Goal: Information Seeking & Learning: Find specific fact

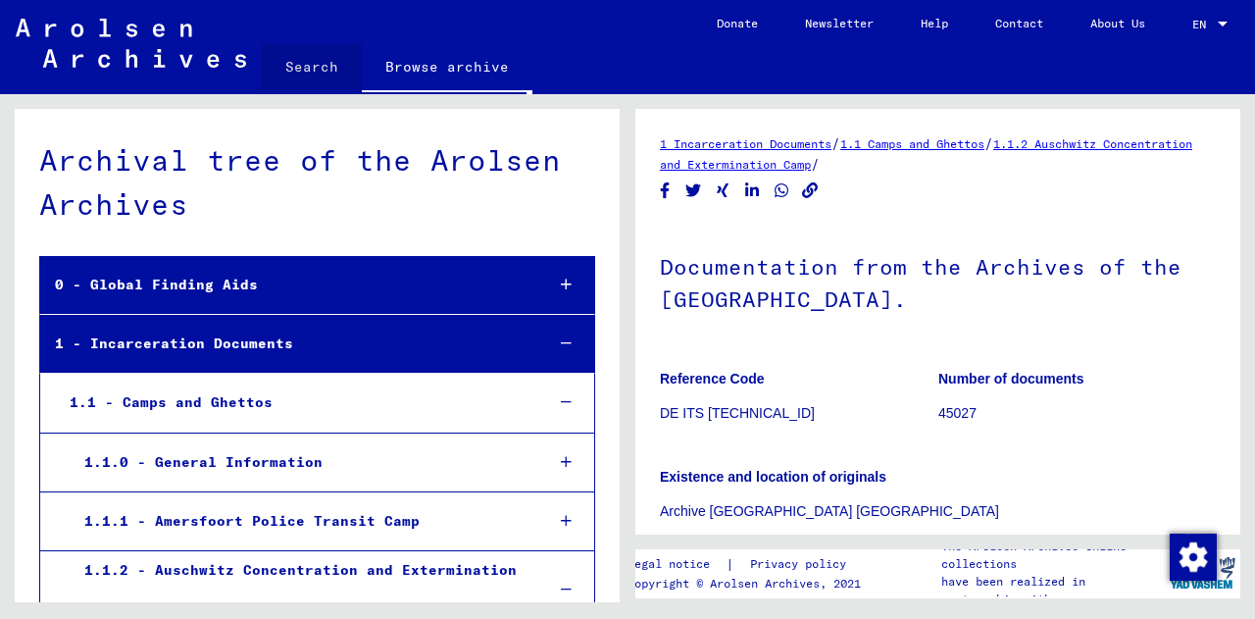
click at [319, 69] on link "Search" at bounding box center [312, 66] width 100 height 47
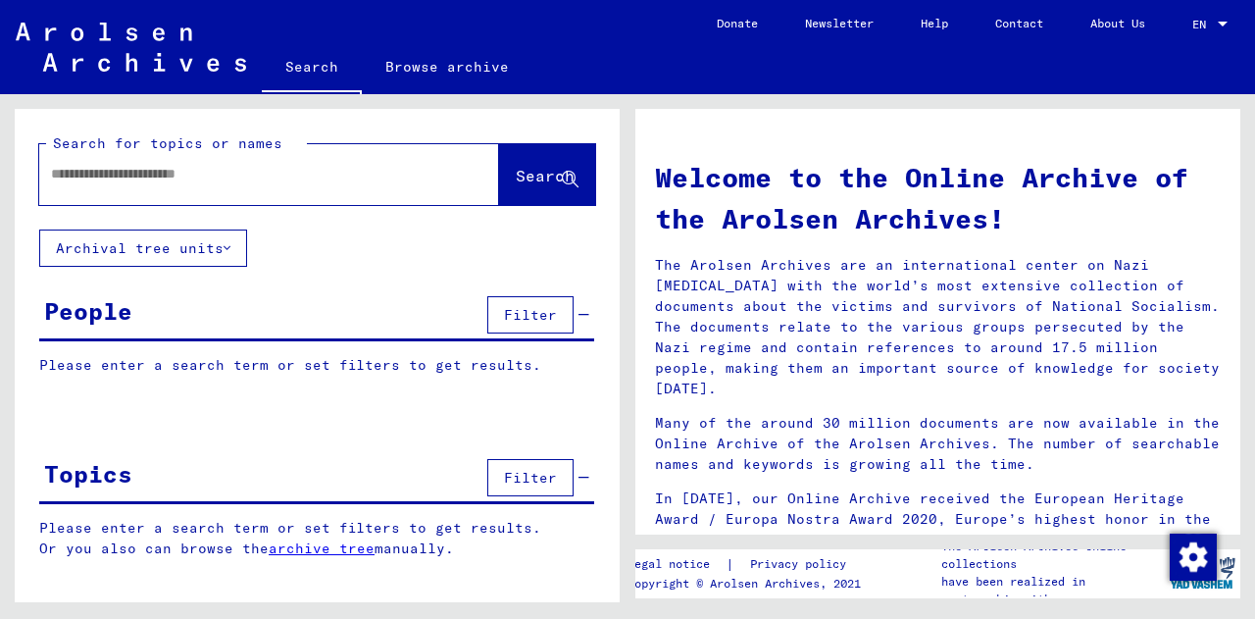
click at [73, 172] on input "text" at bounding box center [245, 174] width 389 height 21
type input "*****"
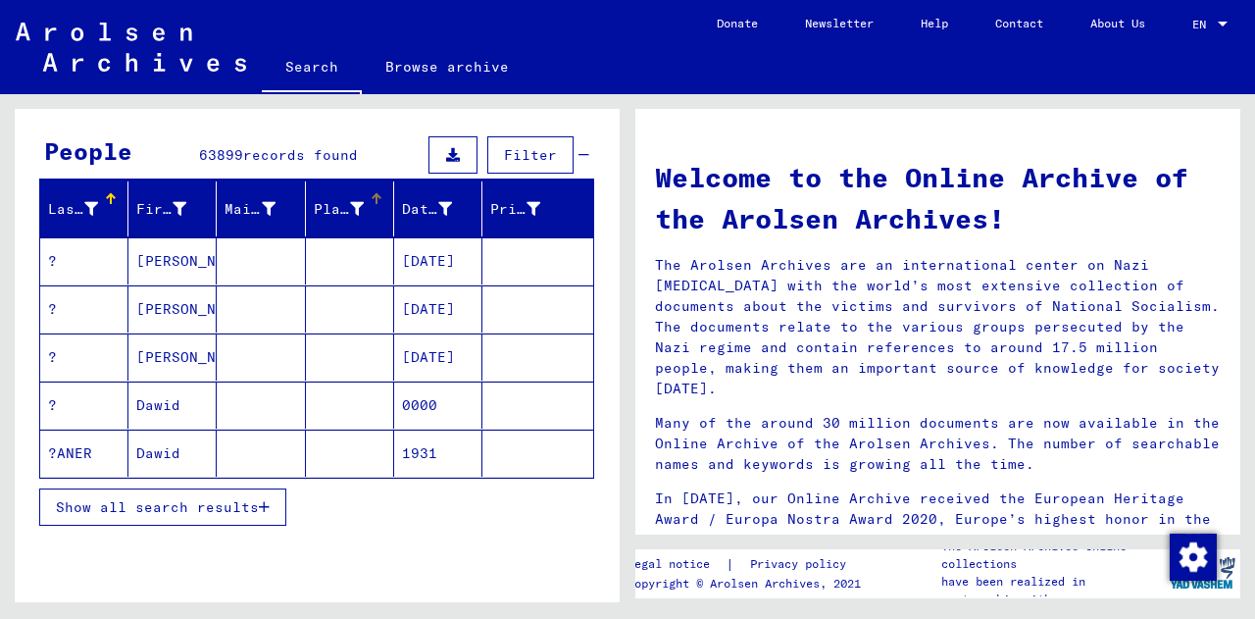
scroll to position [112, 0]
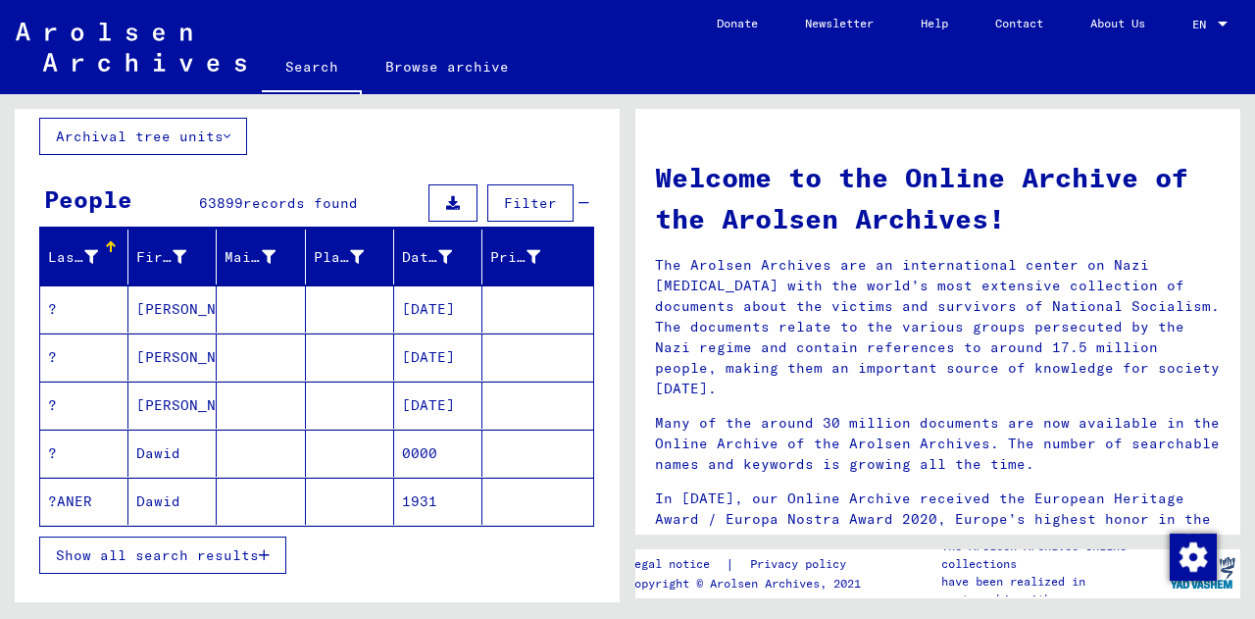
click at [231, 559] on span "Show all search results" at bounding box center [157, 555] width 203 height 18
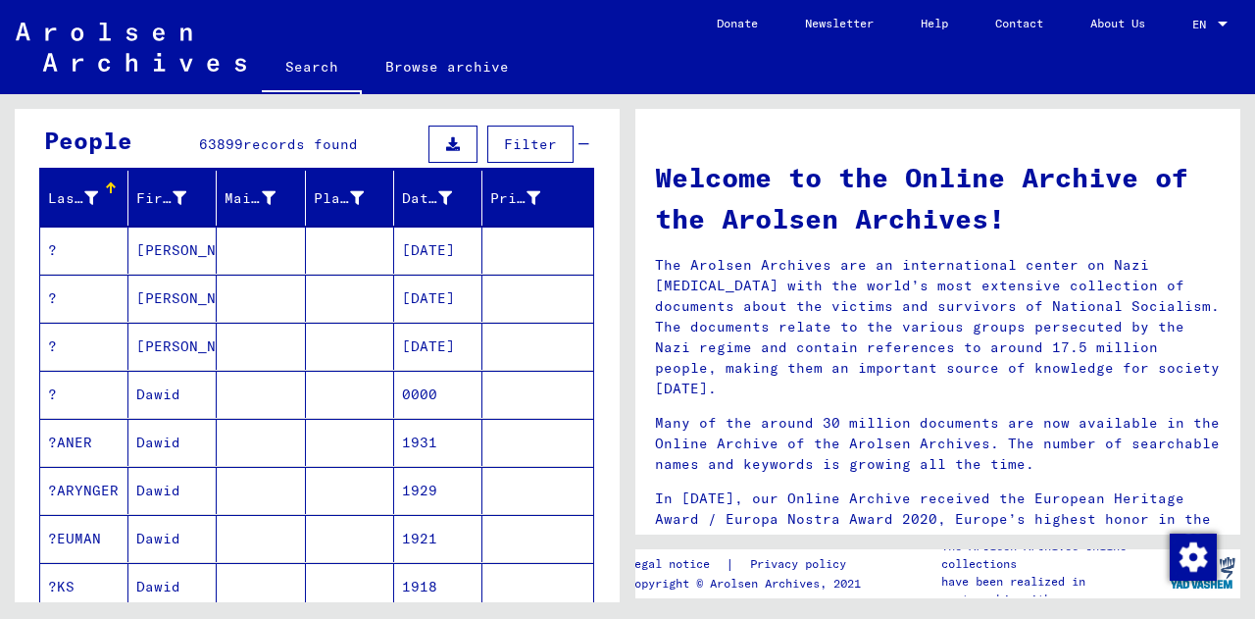
scroll to position [0, 0]
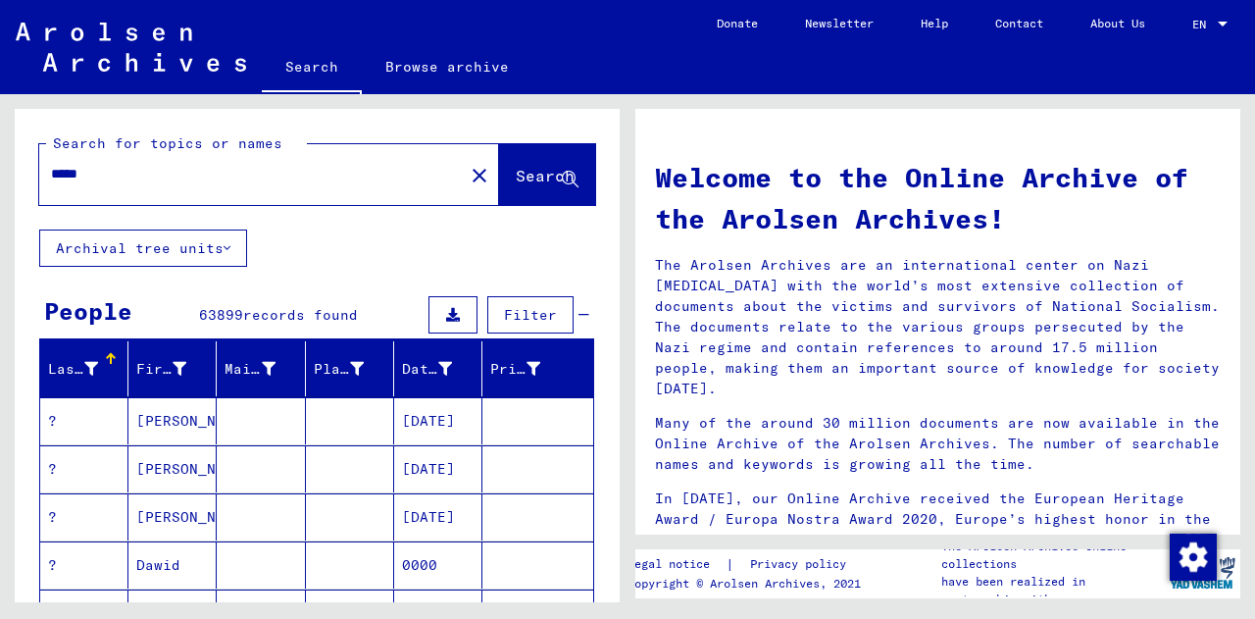
click at [94, 369] on icon at bounding box center [91, 369] width 14 height 14
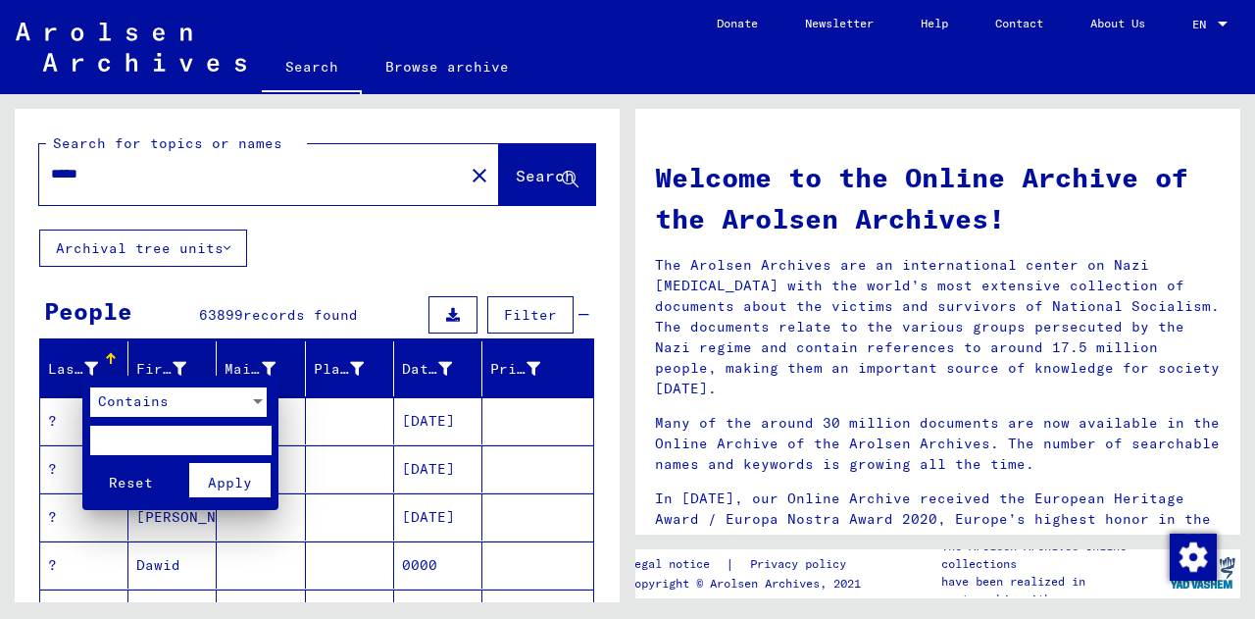
click at [141, 451] on input "text" at bounding box center [180, 439] width 181 height 29
type input "*****"
click at [234, 490] on button "Apply" at bounding box center [229, 480] width 81 height 34
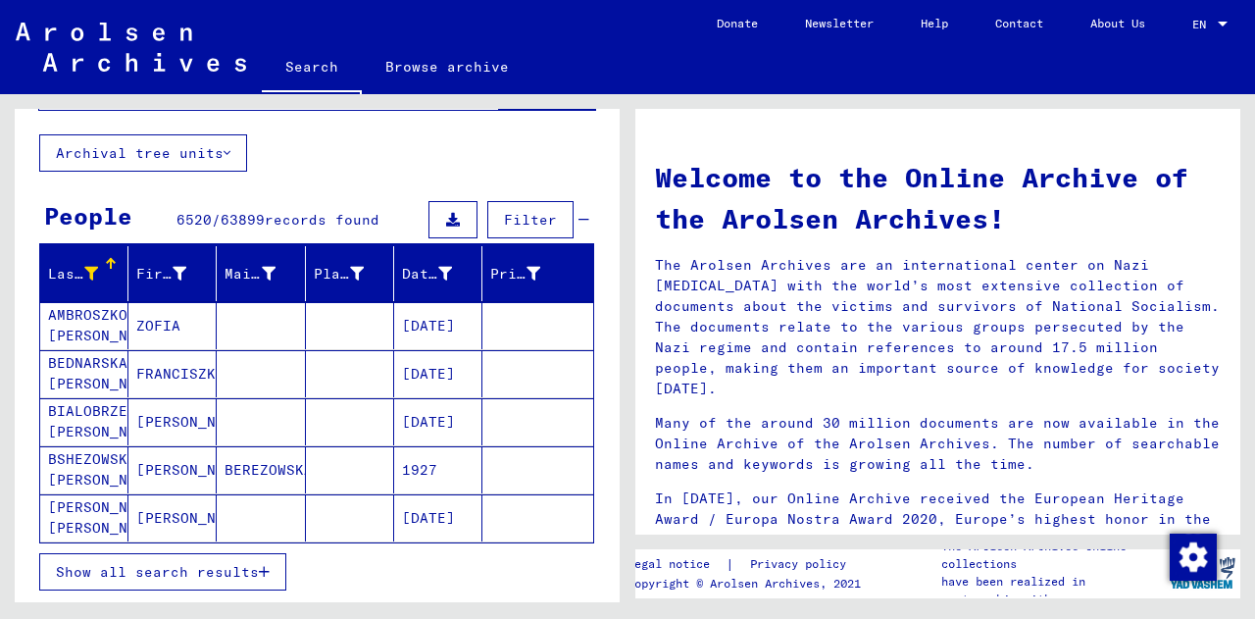
scroll to position [193, 0]
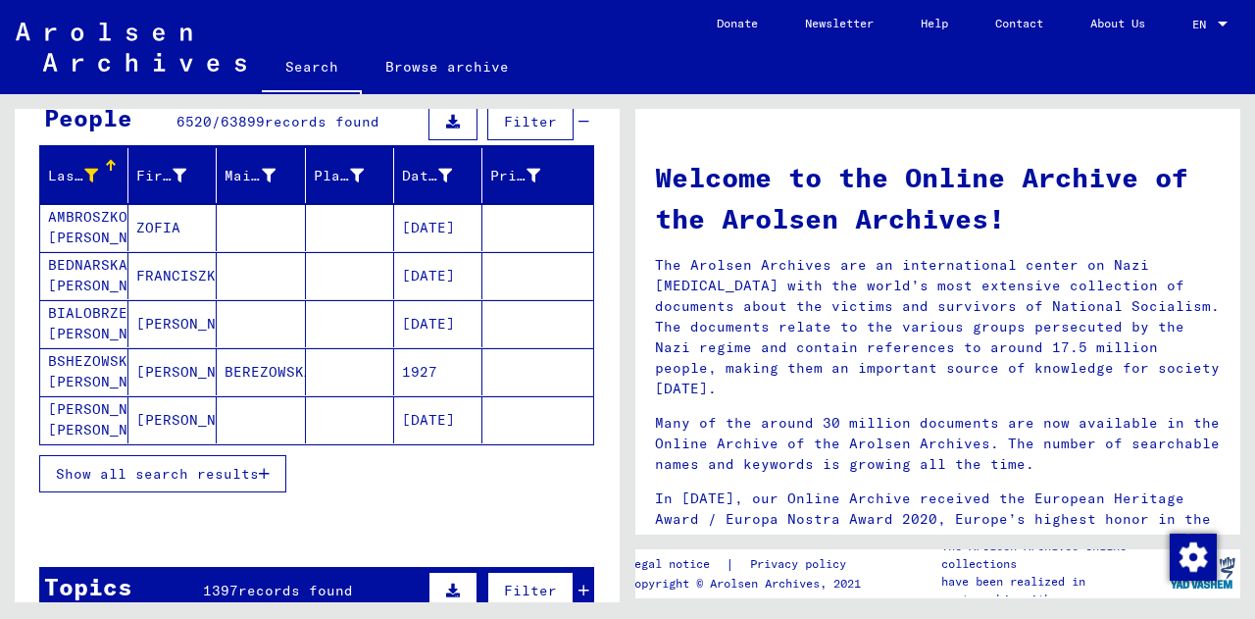
click at [155, 485] on button "Show all search results" at bounding box center [162, 473] width 247 height 37
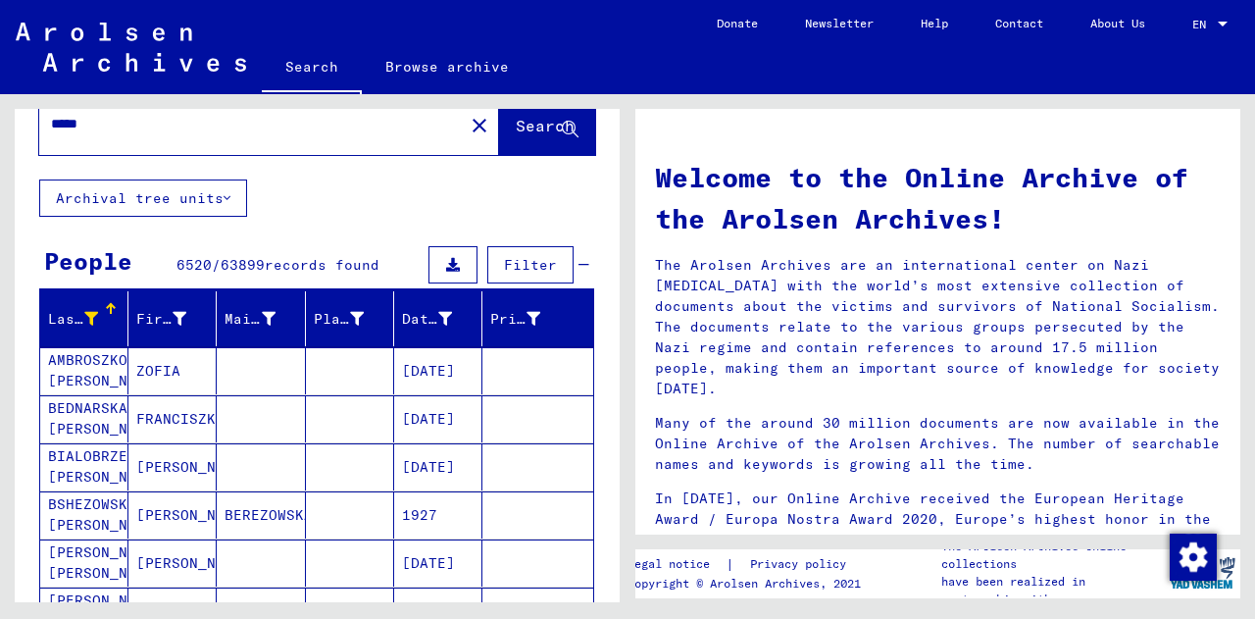
scroll to position [29, 0]
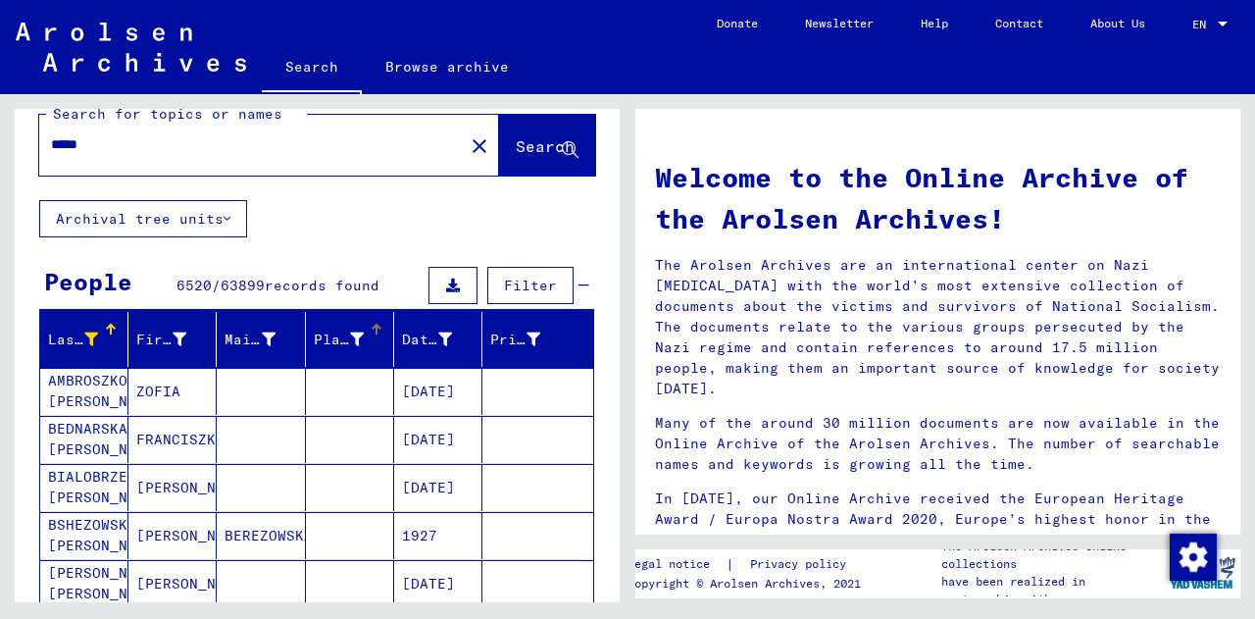
click at [350, 330] on div at bounding box center [357, 339] width 14 height 21
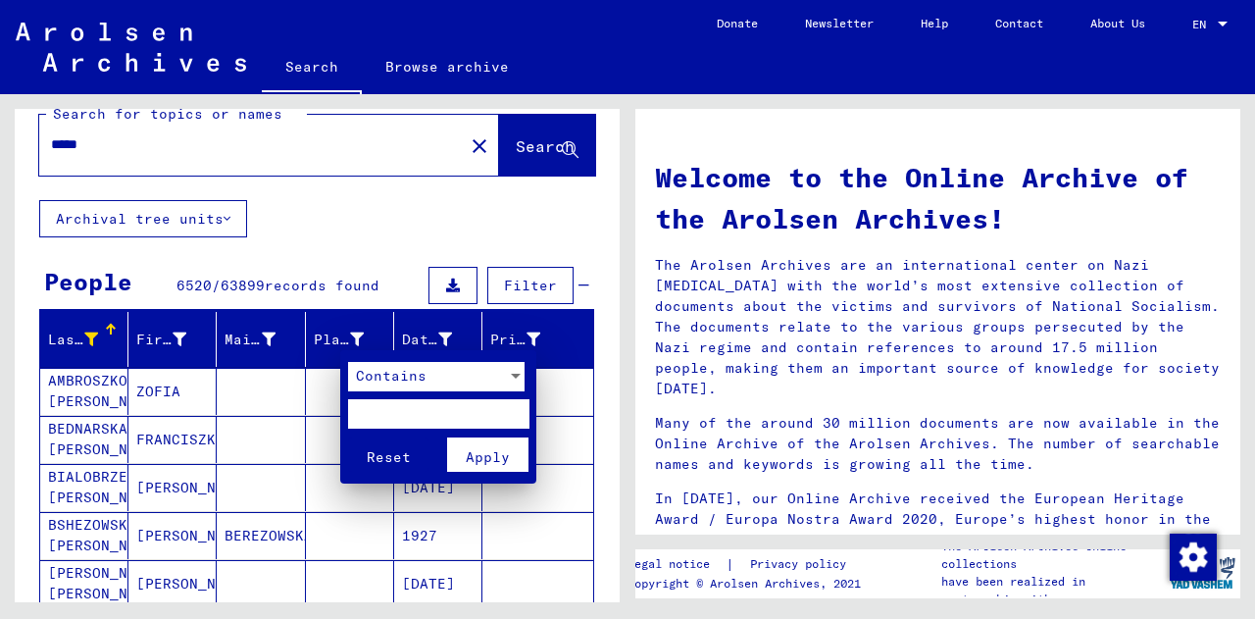
click at [410, 400] on input "text" at bounding box center [438, 413] width 181 height 29
type input "******"
click at [507, 460] on span "Apply" at bounding box center [488, 457] width 44 height 18
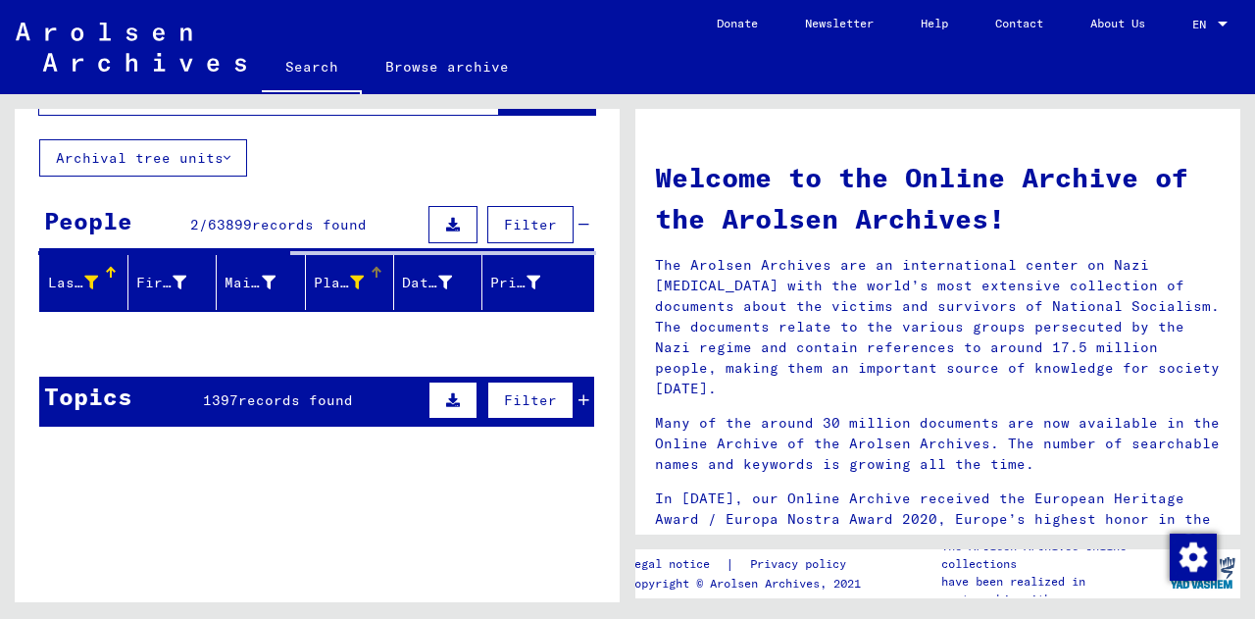
scroll to position [91, 0]
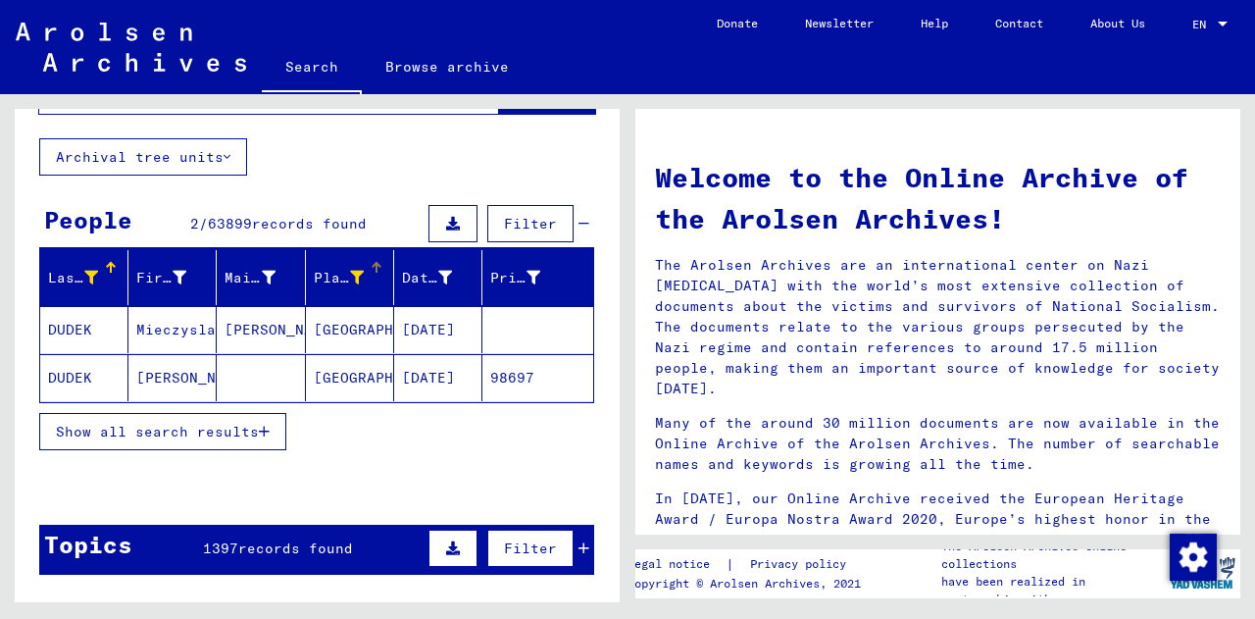
click at [350, 279] on icon at bounding box center [357, 278] width 14 height 14
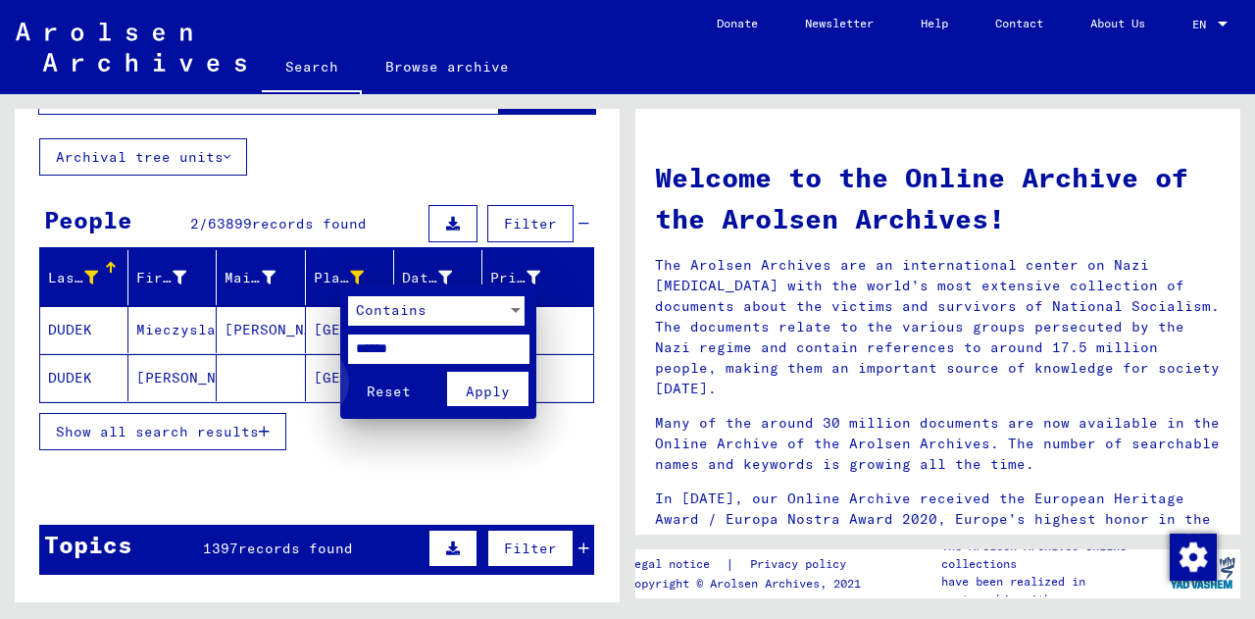
click at [375, 392] on span "Reset" at bounding box center [389, 391] width 44 height 18
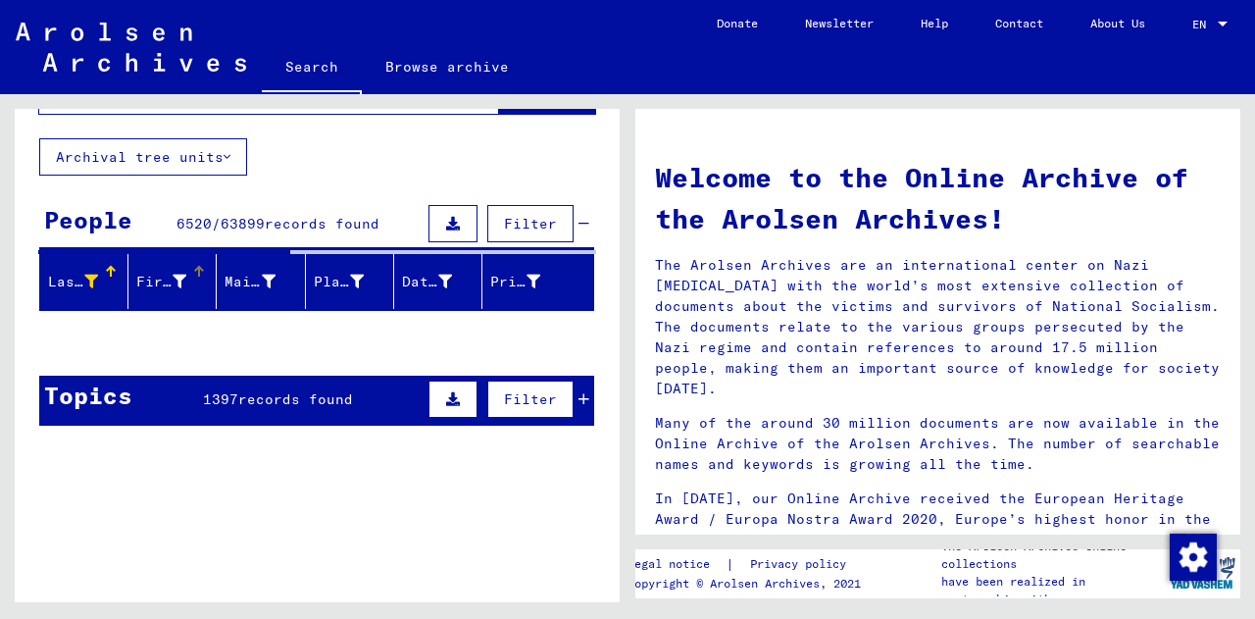
click at [160, 288] on div "First Name" at bounding box center [161, 282] width 50 height 21
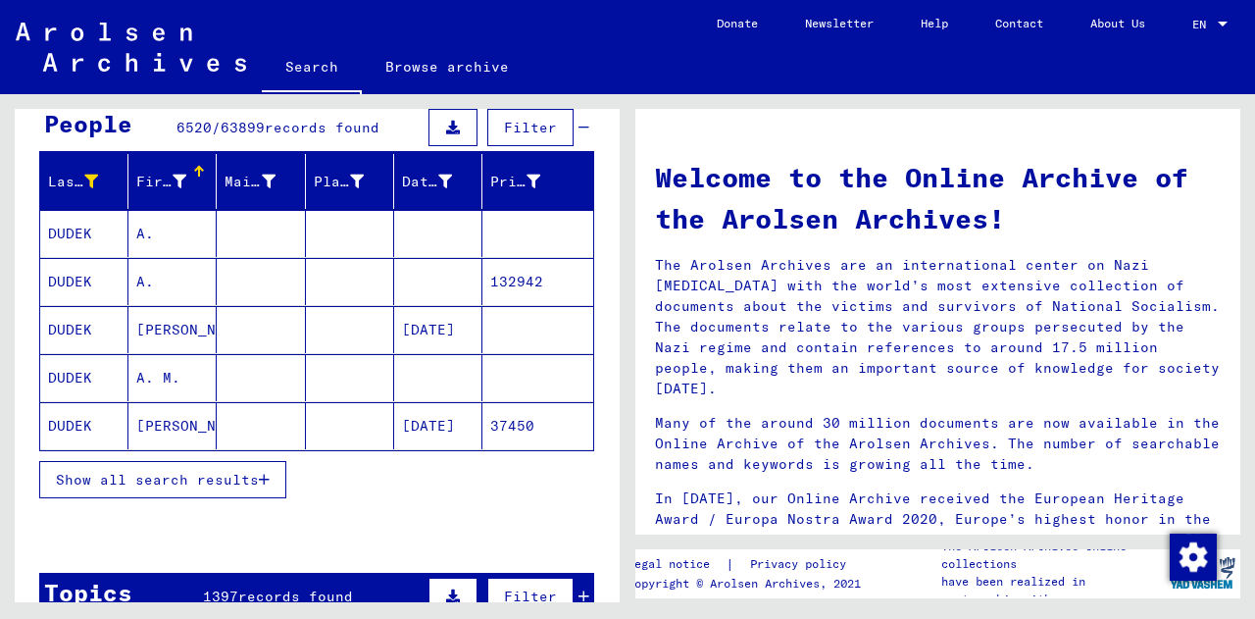
scroll to position [196, 0]
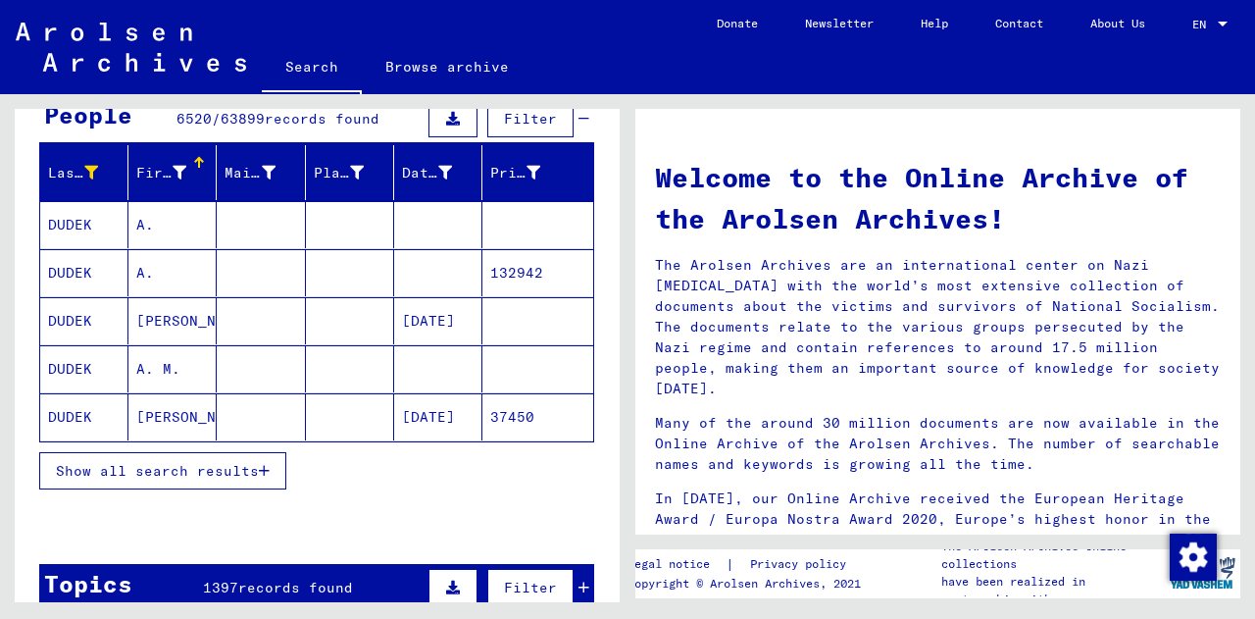
click at [193, 465] on span "Show all search results" at bounding box center [157, 471] width 203 height 18
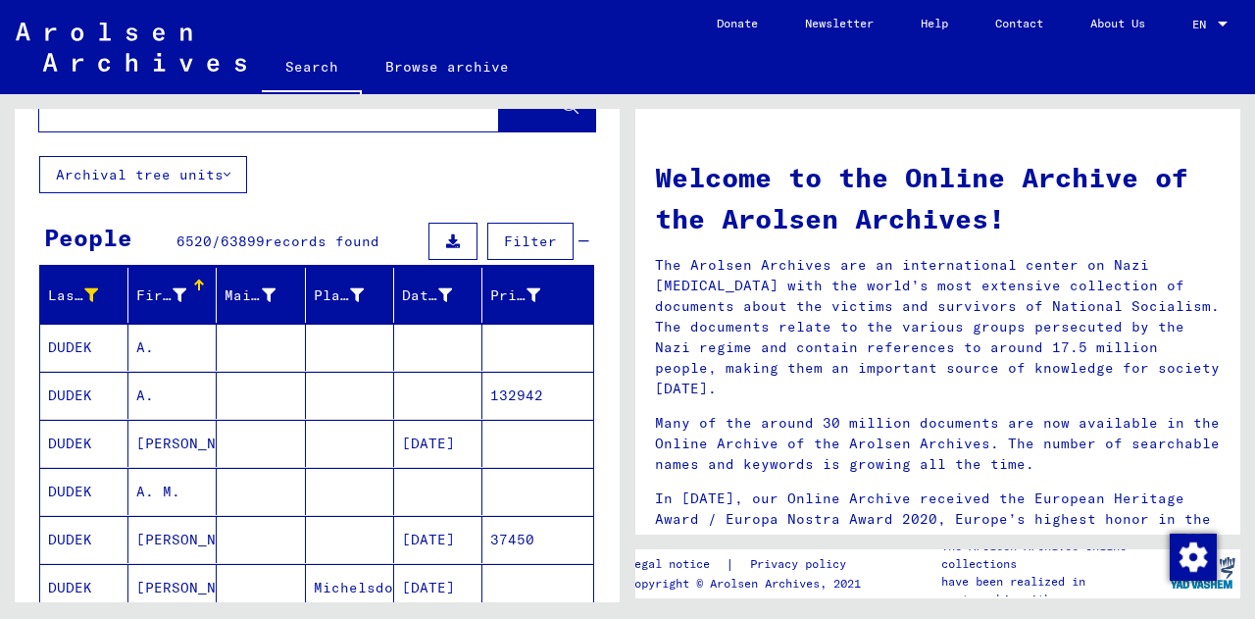
scroll to position [70, 0]
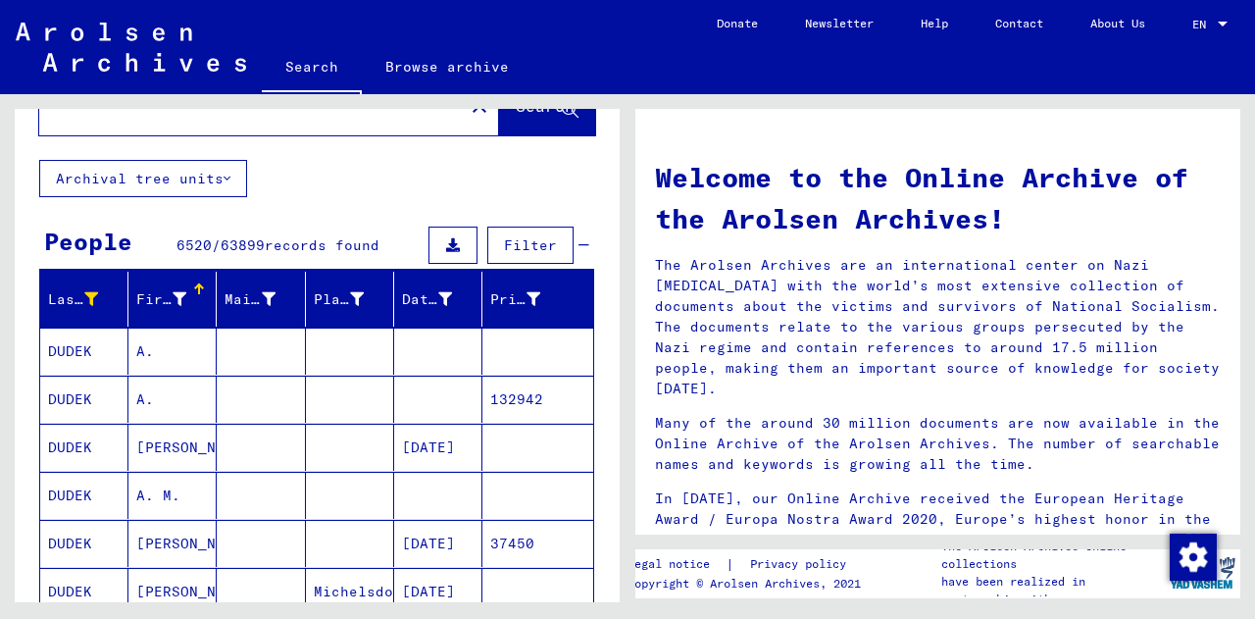
click at [149, 296] on div "First Name" at bounding box center [161, 299] width 50 height 21
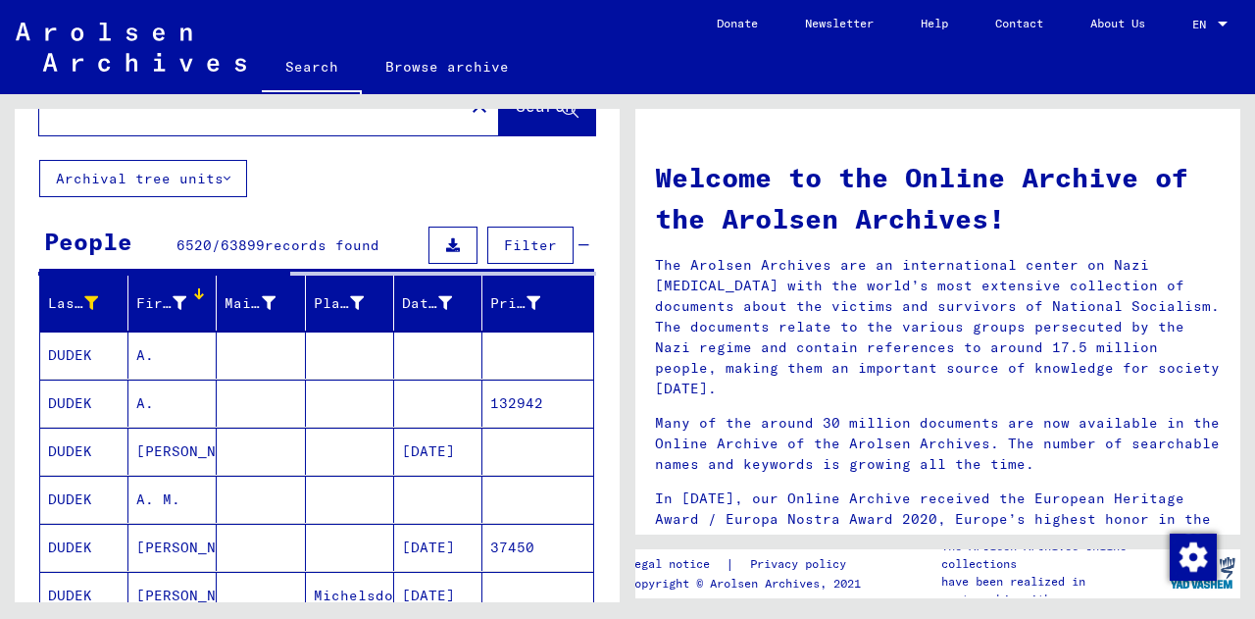
click at [183, 295] on div "First Name" at bounding box center [163, 303] width 55 height 21
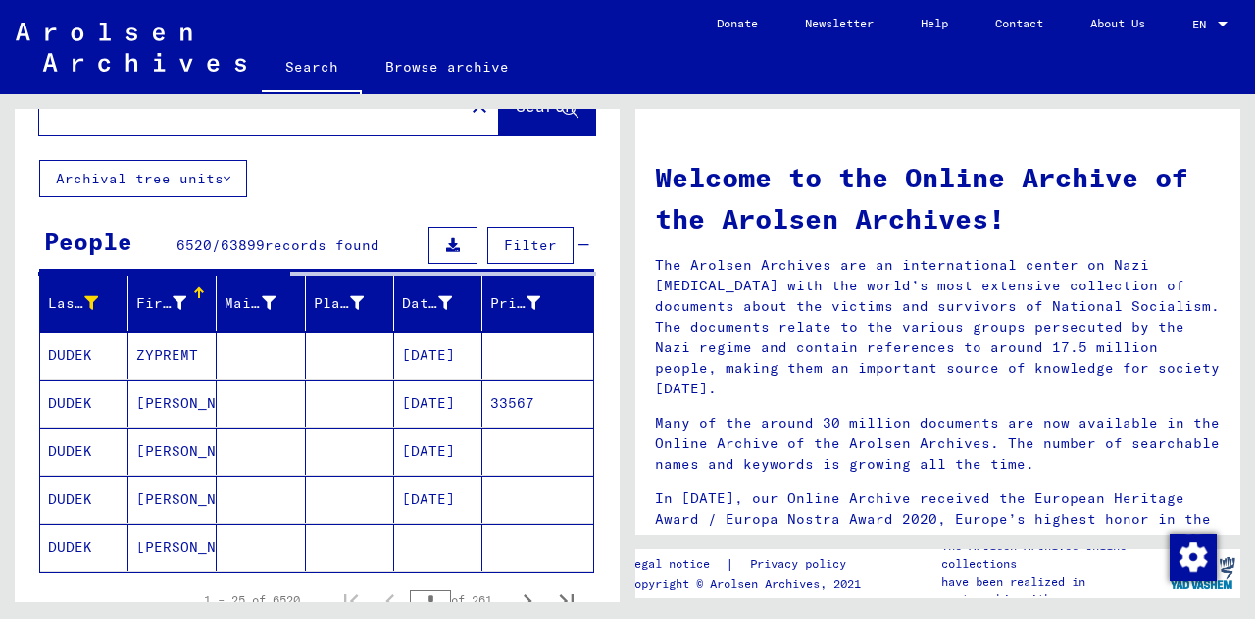
click at [199, 288] on div at bounding box center [202, 290] width 6 height 6
click at [175, 292] on div "First Name" at bounding box center [175, 302] width 79 height 31
click at [148, 316] on mat-header-cell "First Name" at bounding box center [172, 302] width 88 height 55
click at [324, 178] on div "Search for topics or names ***** close Search Archival tree units People 6520 /…" at bounding box center [317, 426] width 605 height 775
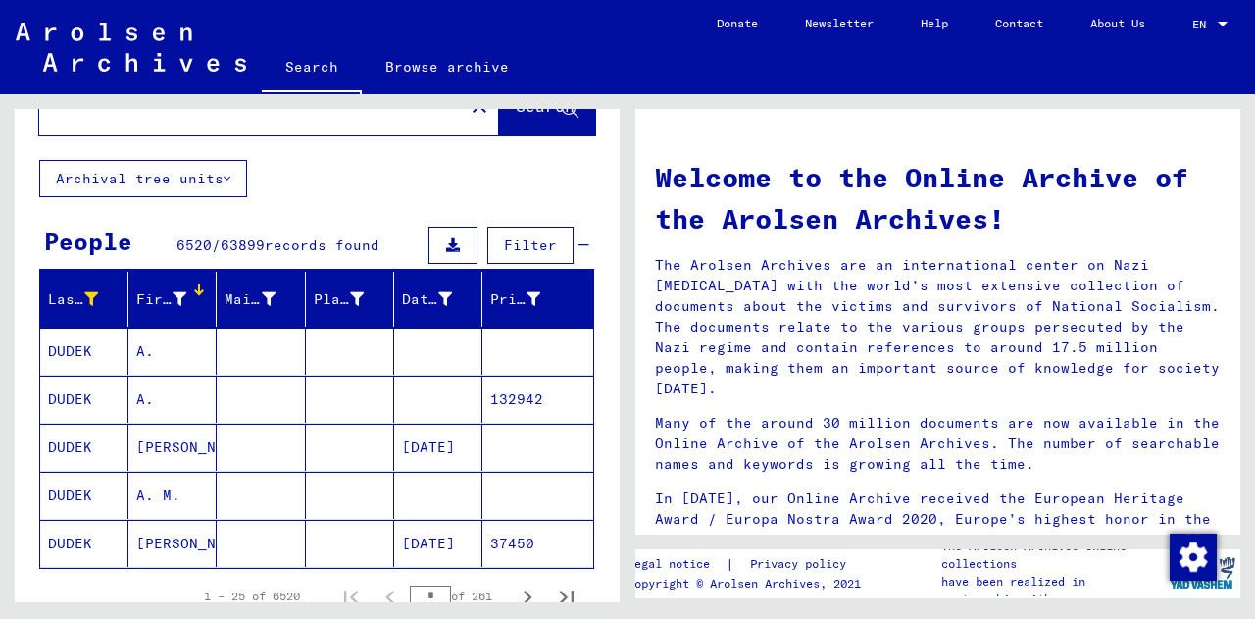
scroll to position [82, 0]
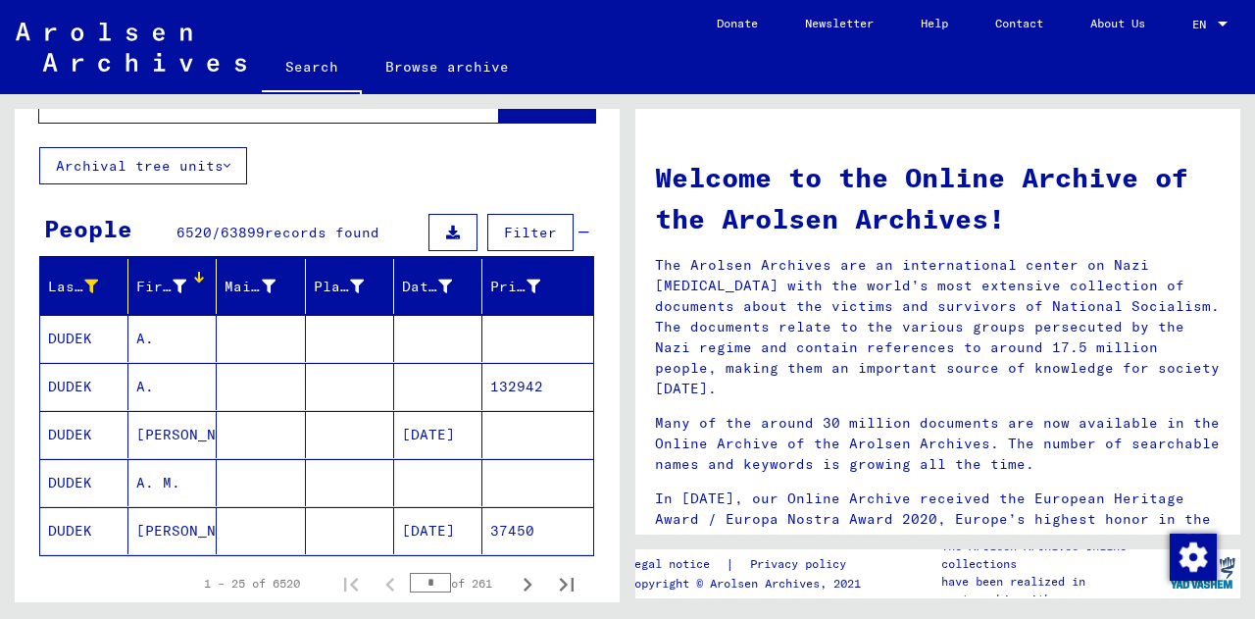
click at [179, 287] on icon at bounding box center [180, 286] width 14 height 14
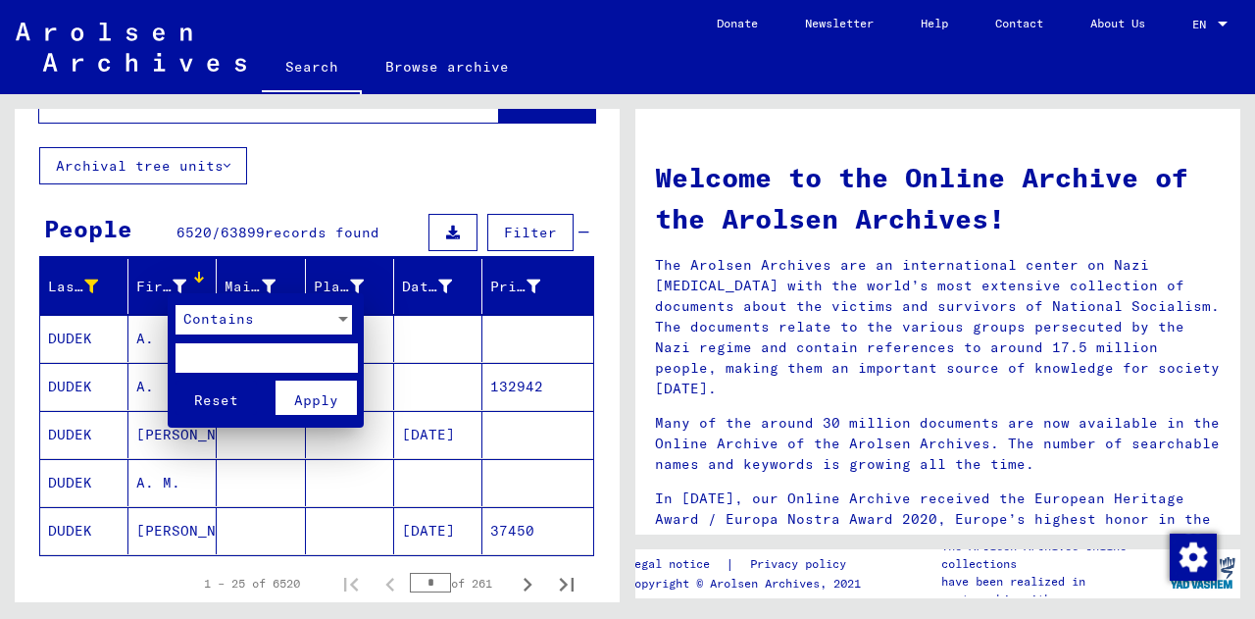
click at [215, 357] on input "text" at bounding box center [265, 357] width 181 height 29
type input "***"
click at [175, 380] on button "Reset" at bounding box center [215, 397] width 81 height 34
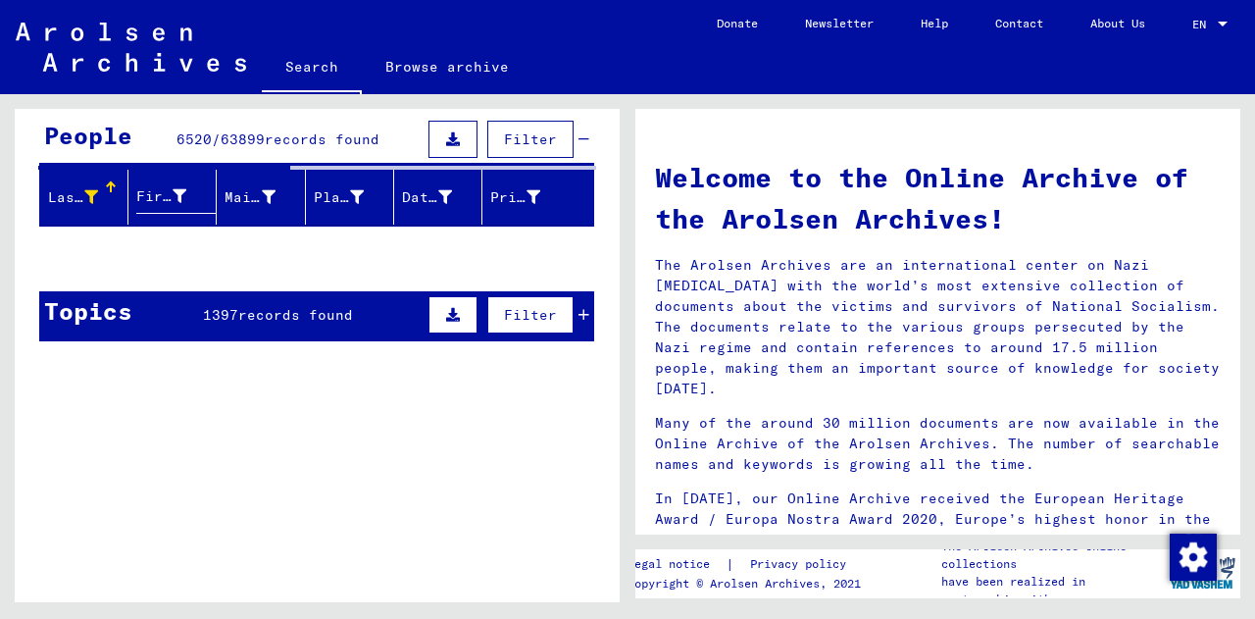
scroll to position [177, 0]
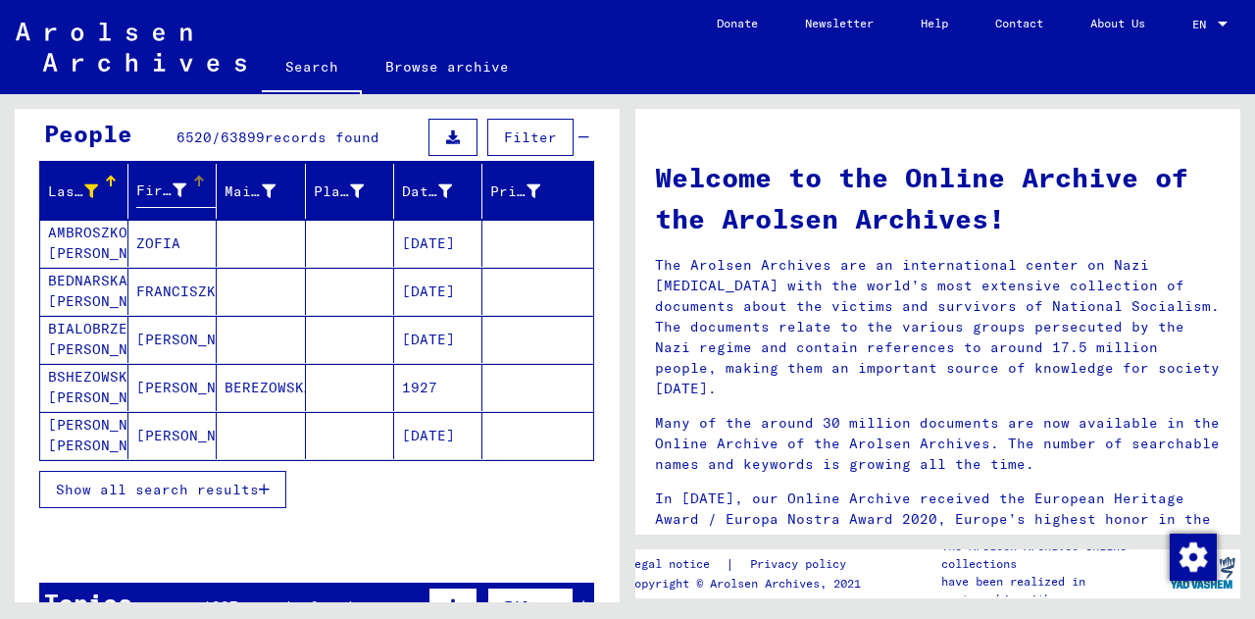
click at [150, 193] on div "First Name" at bounding box center [161, 190] width 50 height 21
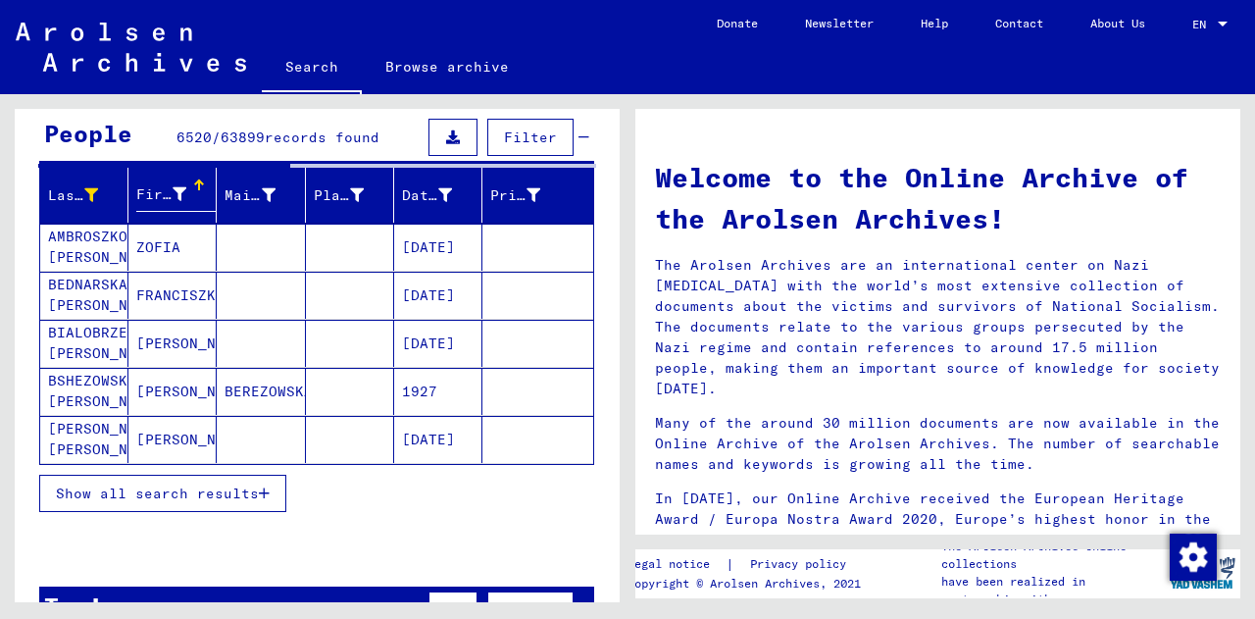
click at [166, 193] on div "First Name" at bounding box center [161, 194] width 50 height 21
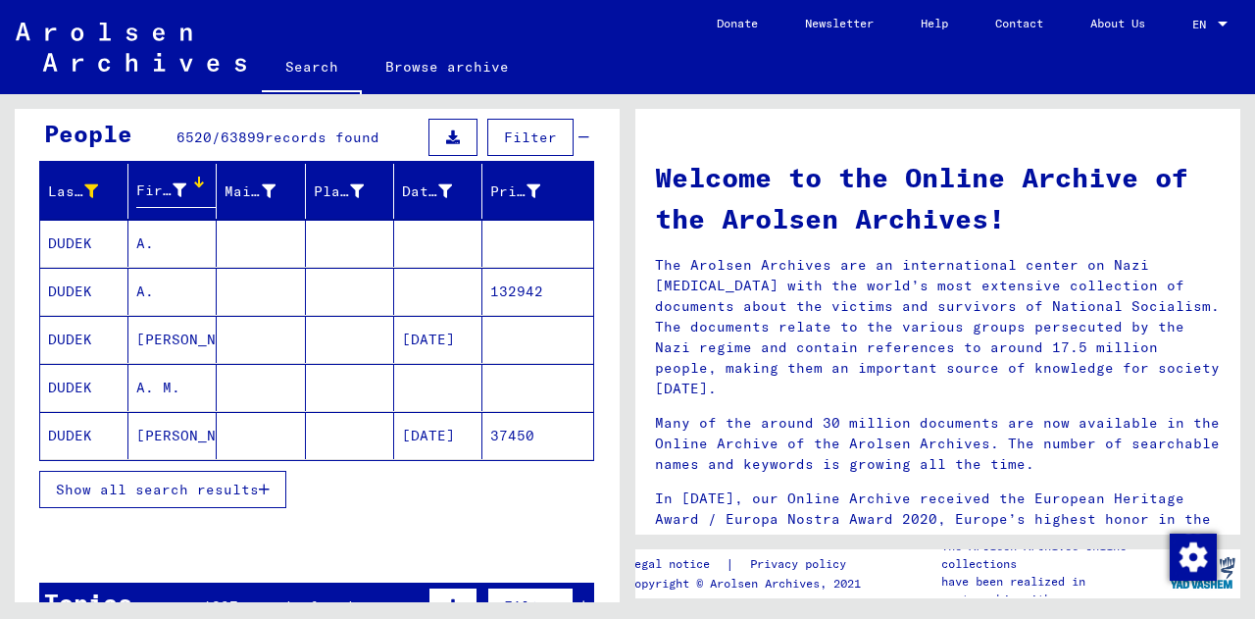
click at [176, 187] on icon at bounding box center [180, 190] width 14 height 14
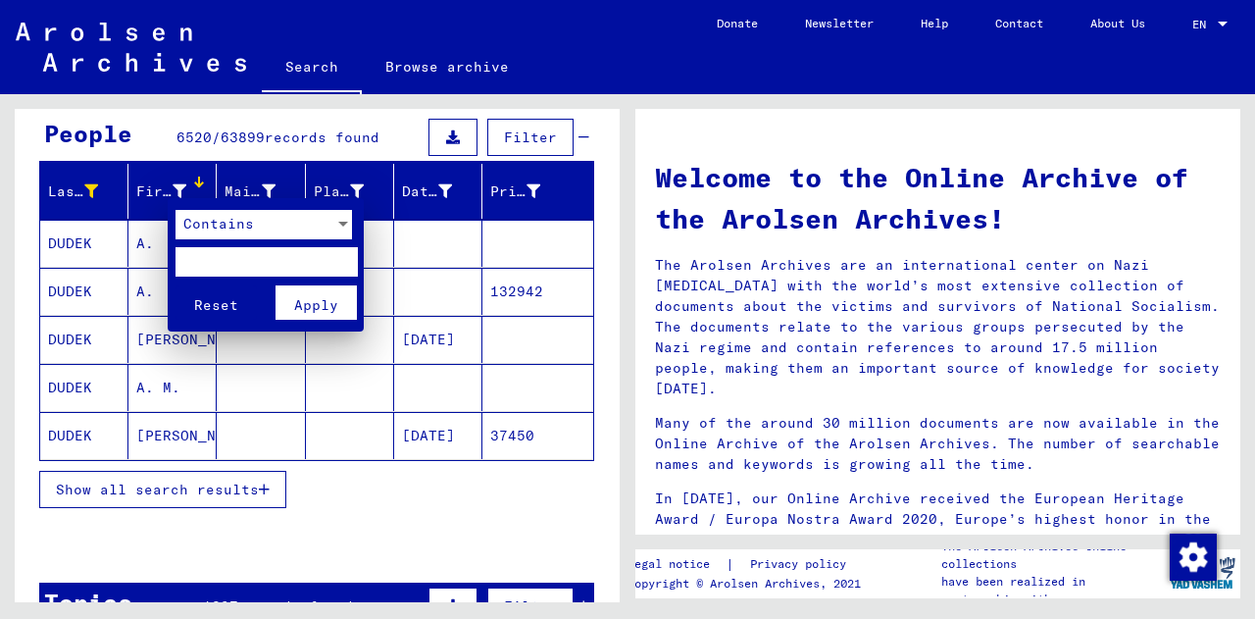
click at [215, 255] on input "text" at bounding box center [265, 261] width 181 height 29
type input "***"
click at [322, 289] on button "Apply" at bounding box center [315, 302] width 81 height 34
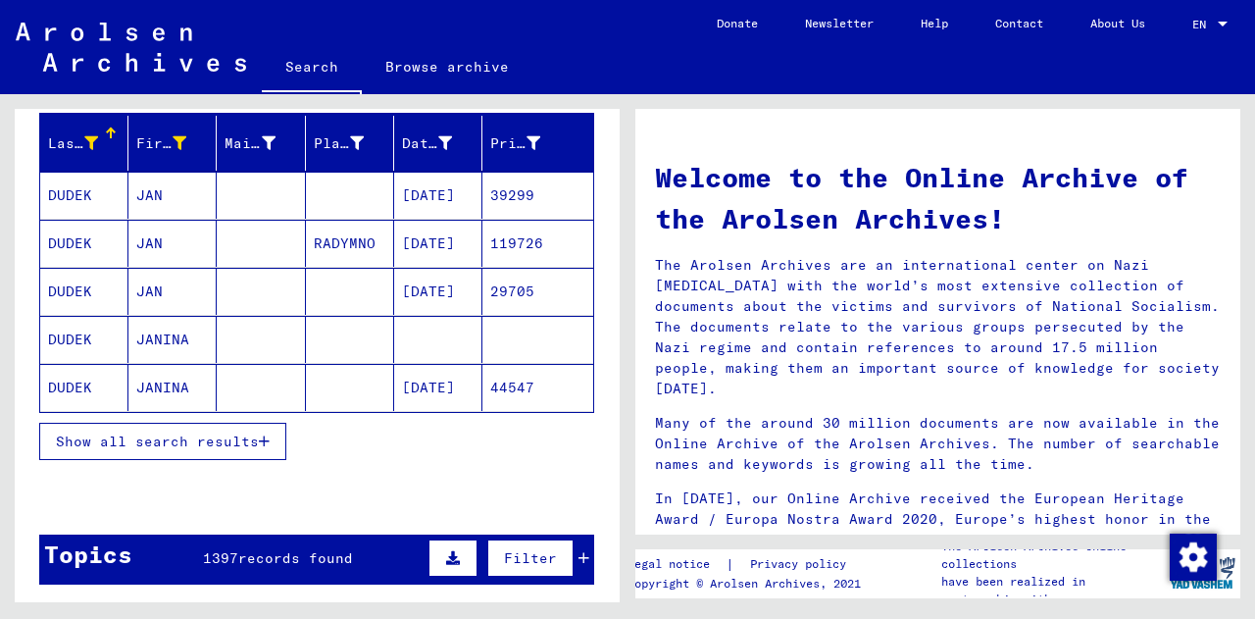
scroll to position [219, 0]
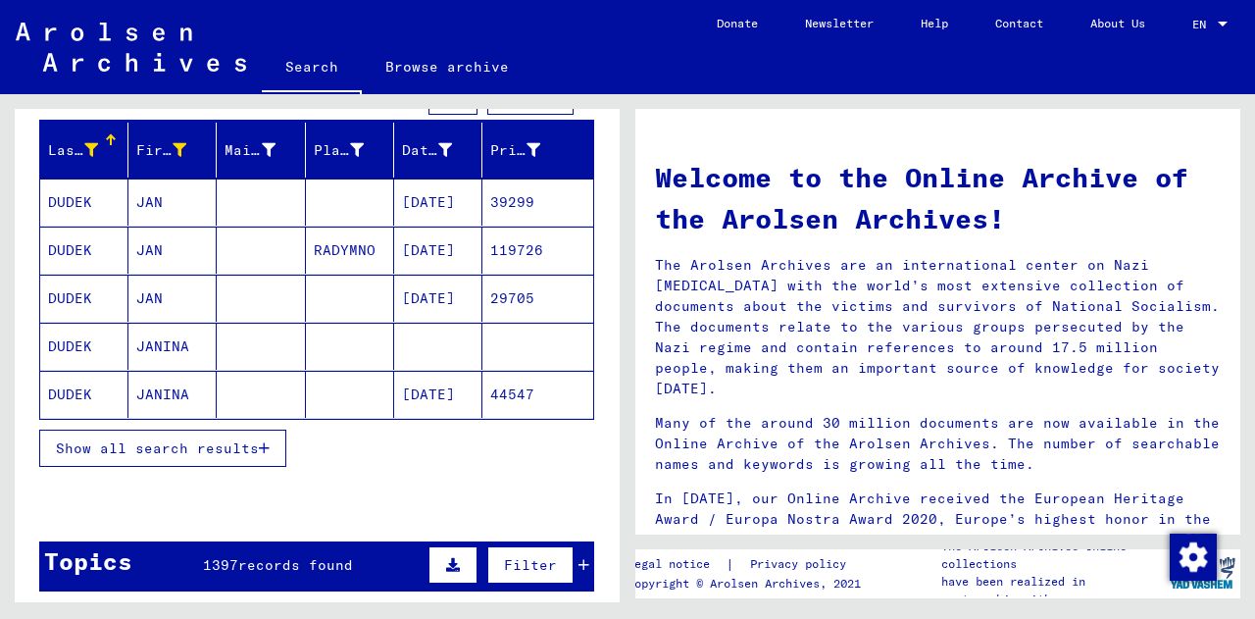
click at [159, 443] on span "Show all search results" at bounding box center [157, 448] width 203 height 18
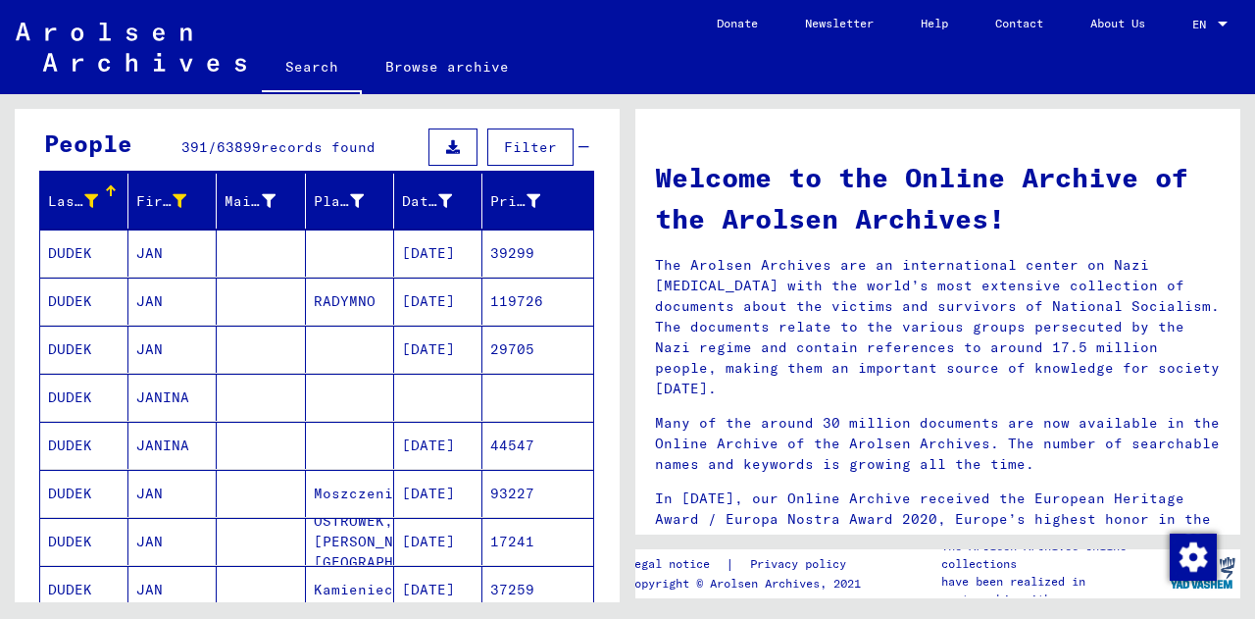
scroll to position [301, 0]
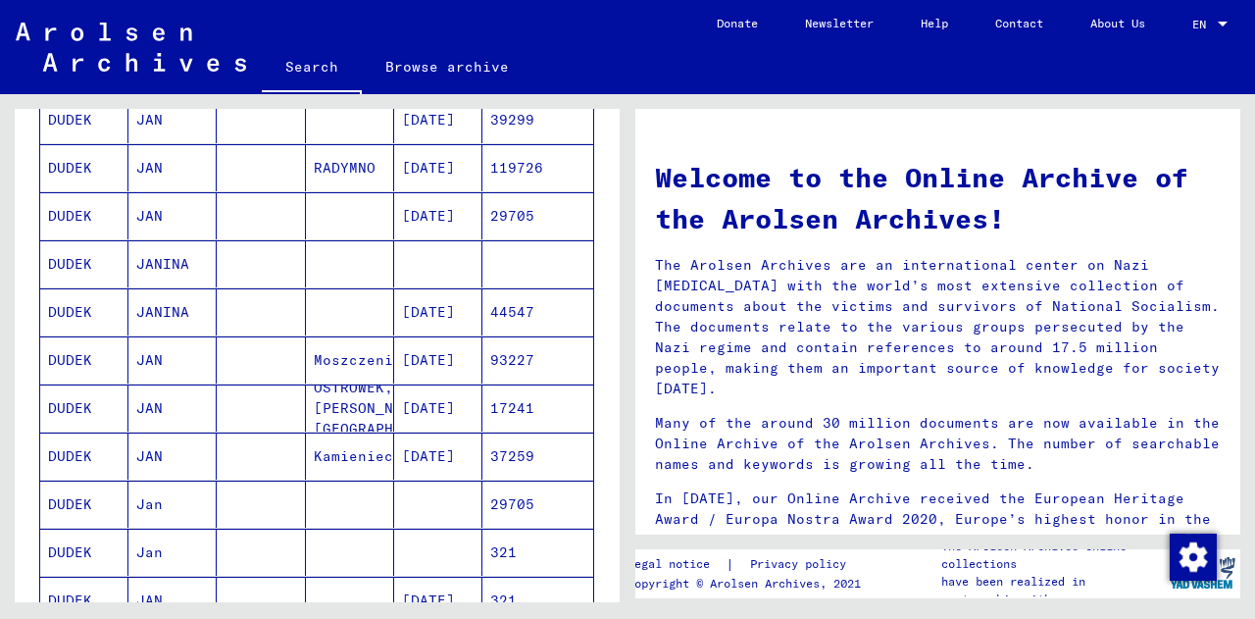
click at [148, 364] on mat-cell "JAN" at bounding box center [172, 359] width 88 height 47
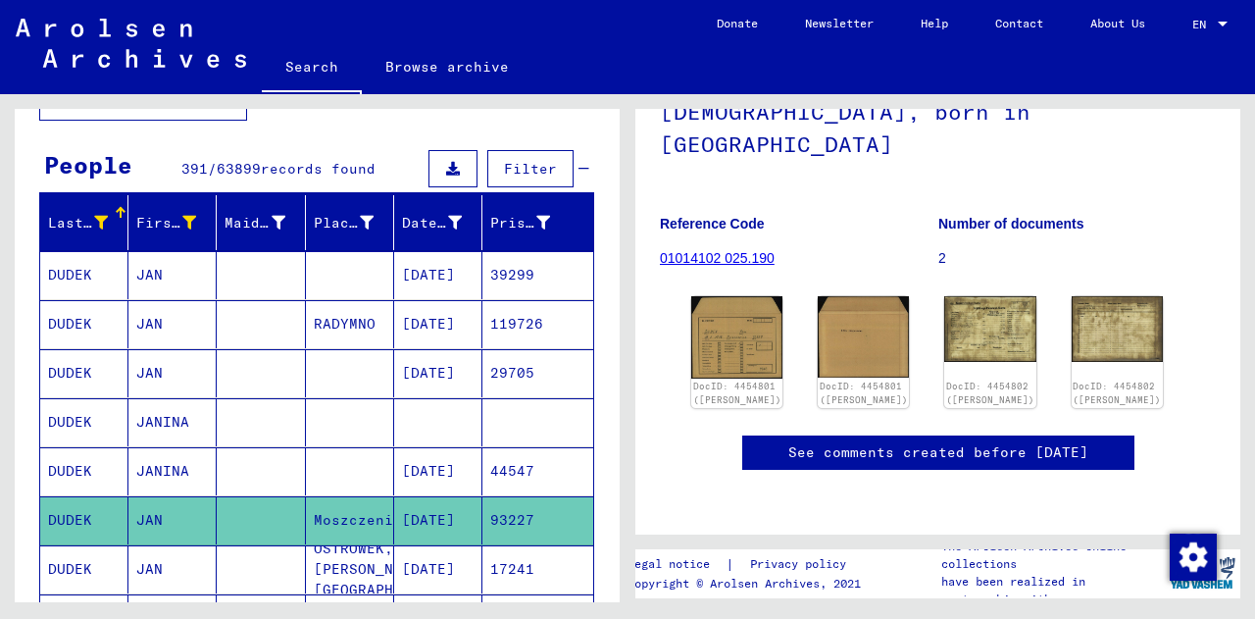
scroll to position [142, 0]
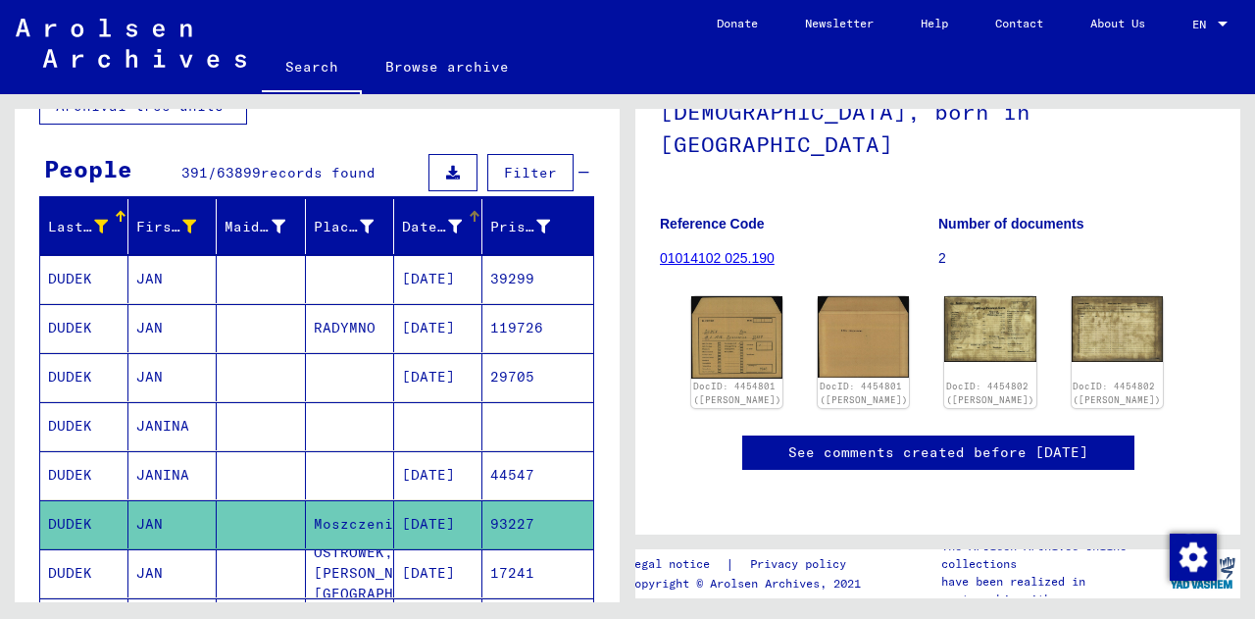
click at [448, 228] on icon at bounding box center [455, 227] width 14 height 14
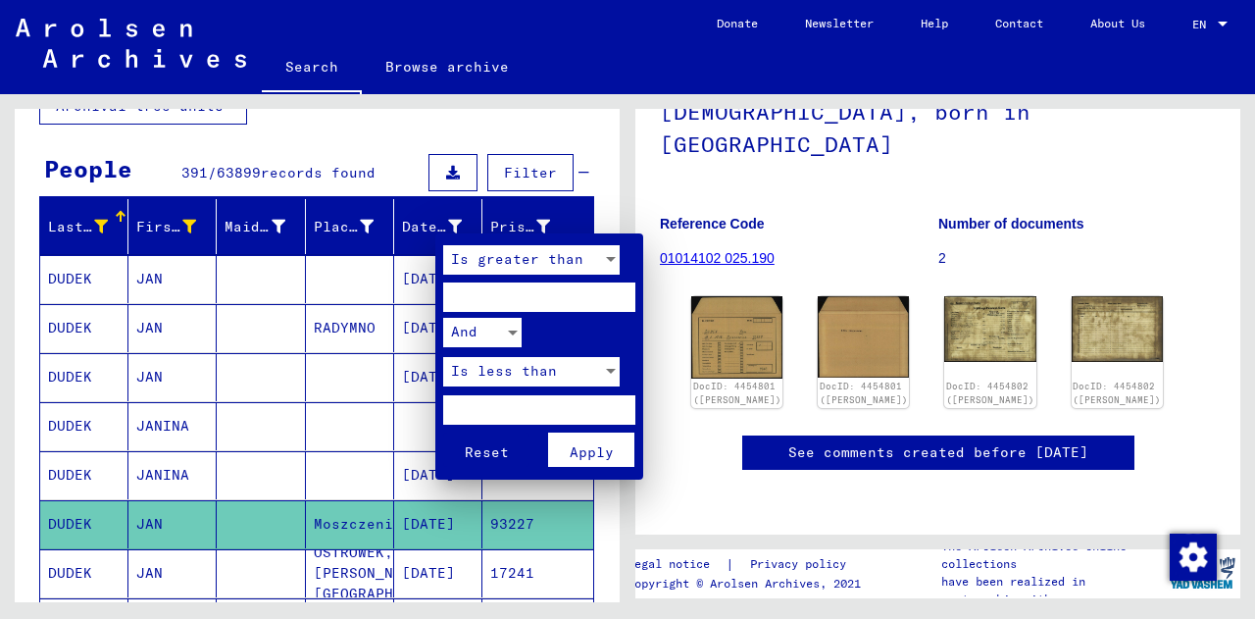
click at [511, 283] on input "number" at bounding box center [539, 296] width 192 height 29
click at [441, 224] on div at bounding box center [627, 309] width 1255 height 619
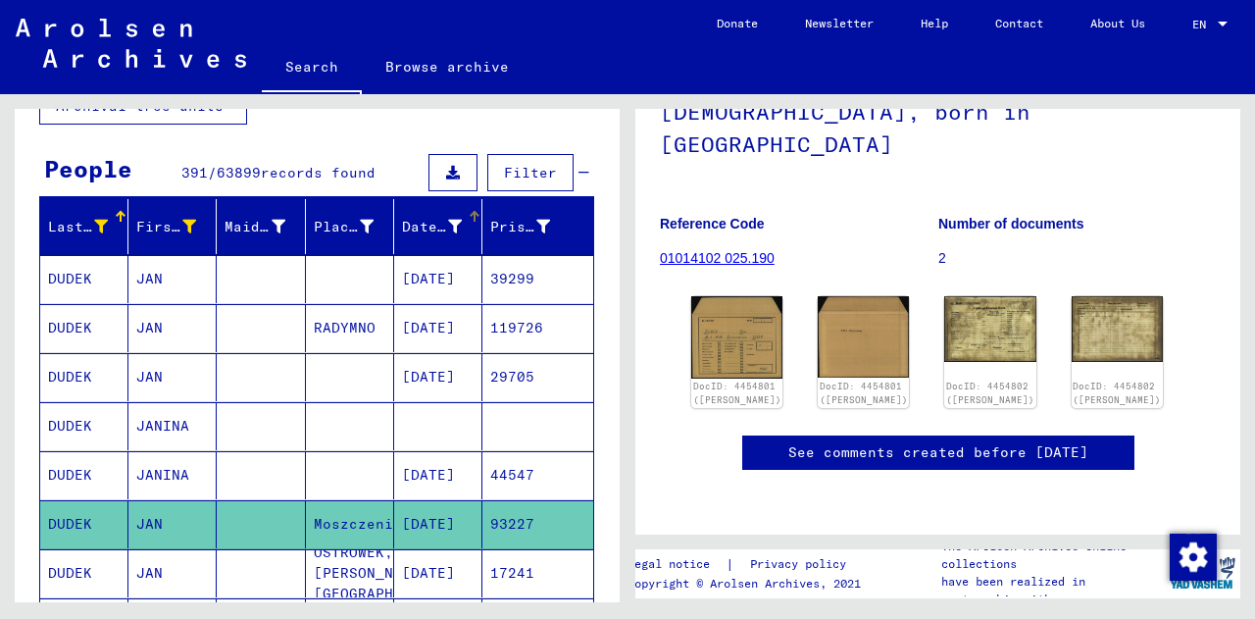
click at [448, 224] on icon at bounding box center [455, 227] width 14 height 14
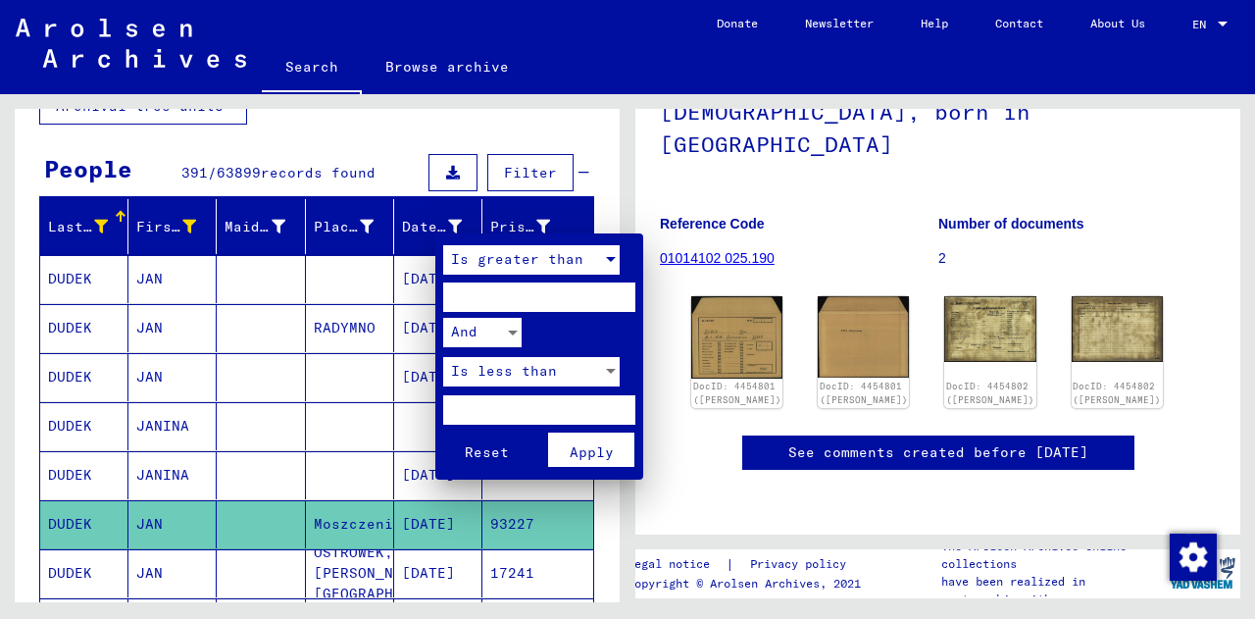
click at [604, 248] on div at bounding box center [611, 259] width 18 height 29
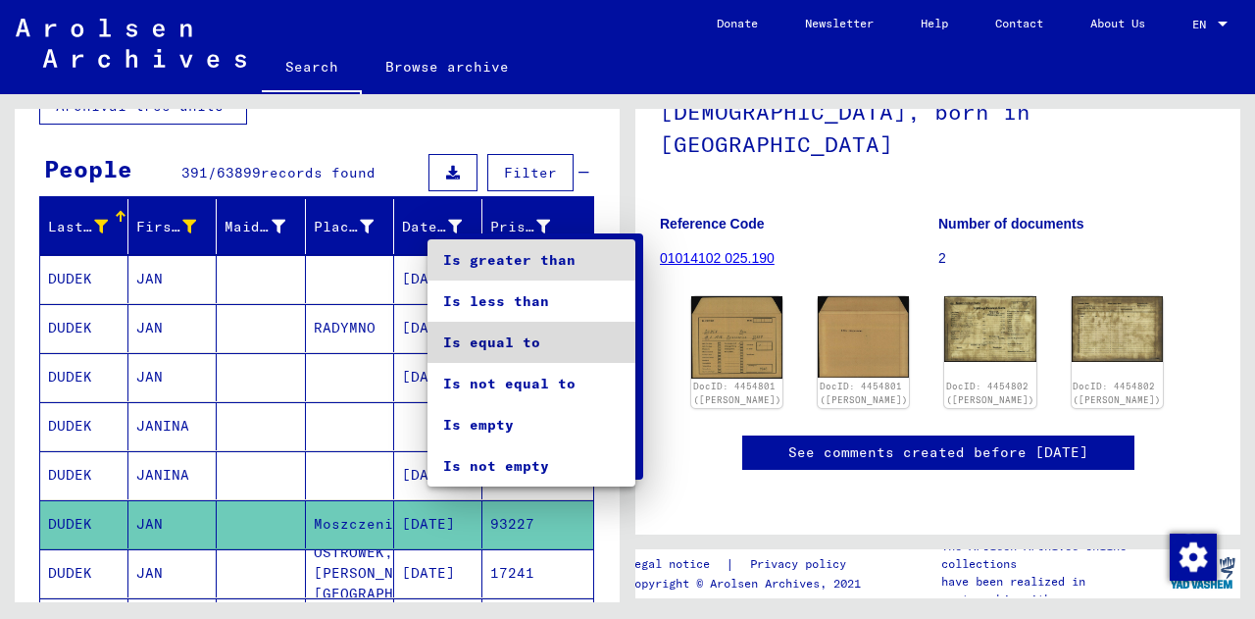
click at [542, 335] on span "Is equal to" at bounding box center [531, 342] width 176 height 41
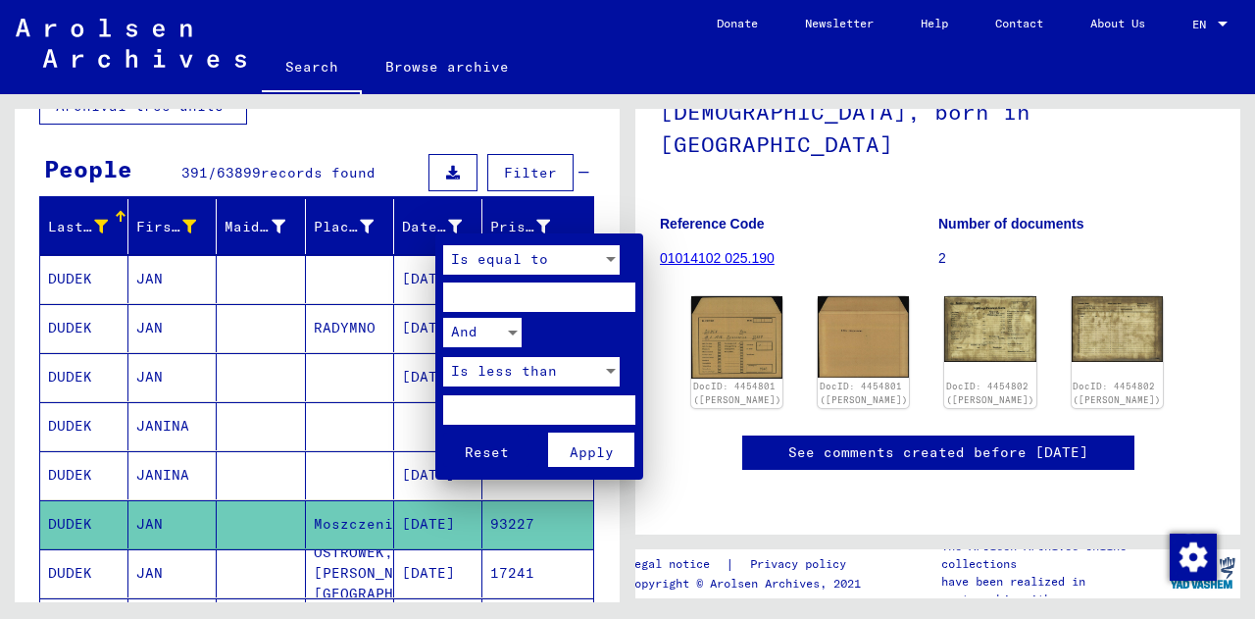
click at [486, 307] on input "number" at bounding box center [539, 296] width 192 height 29
click at [493, 327] on div "And" at bounding box center [473, 332] width 61 height 29
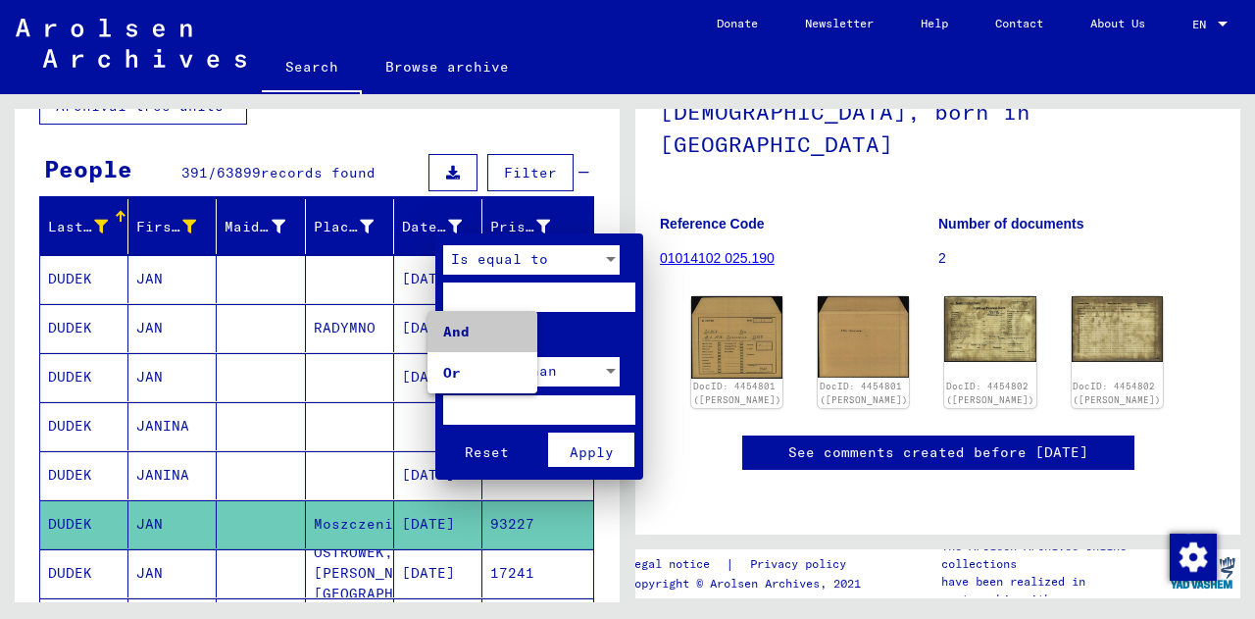
click at [493, 327] on span "And" at bounding box center [482, 331] width 78 height 41
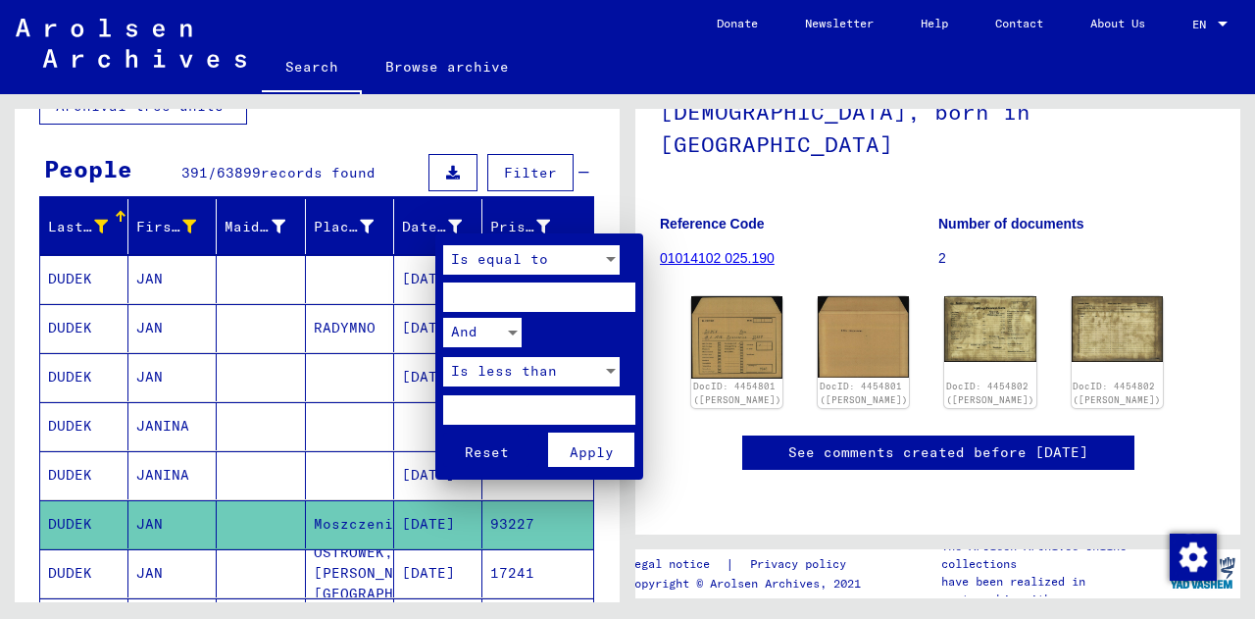
click at [508, 289] on input "number" at bounding box center [539, 296] width 192 height 29
click at [552, 263] on div "Is equal to" at bounding box center [522, 259] width 159 height 29
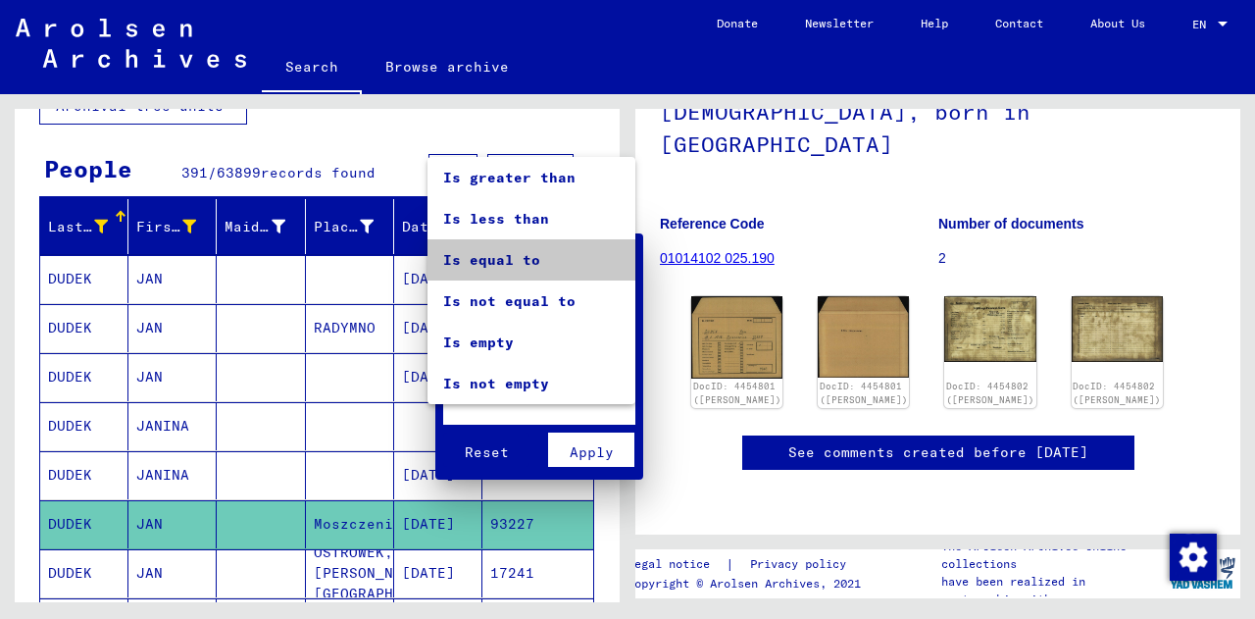
click at [492, 251] on span "Is equal to" at bounding box center [531, 259] width 176 height 41
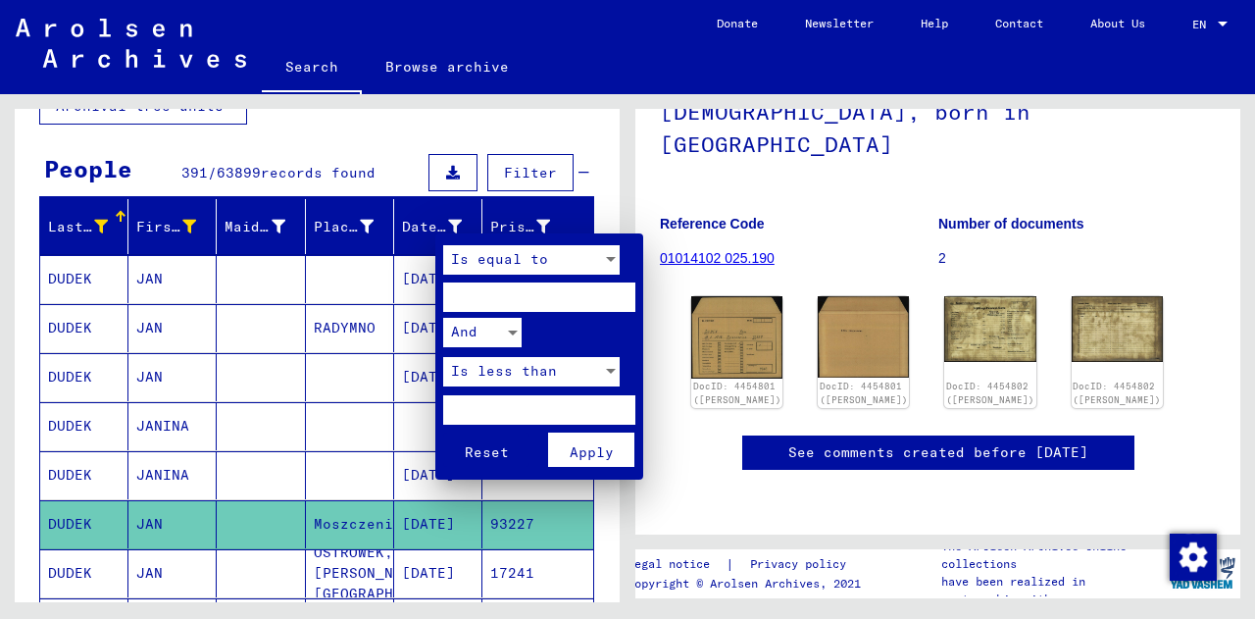
click at [509, 298] on input "number" at bounding box center [539, 296] width 192 height 29
click at [625, 298] on input "****" at bounding box center [539, 296] width 192 height 29
click at [490, 305] on input "****" at bounding box center [539, 296] width 192 height 29
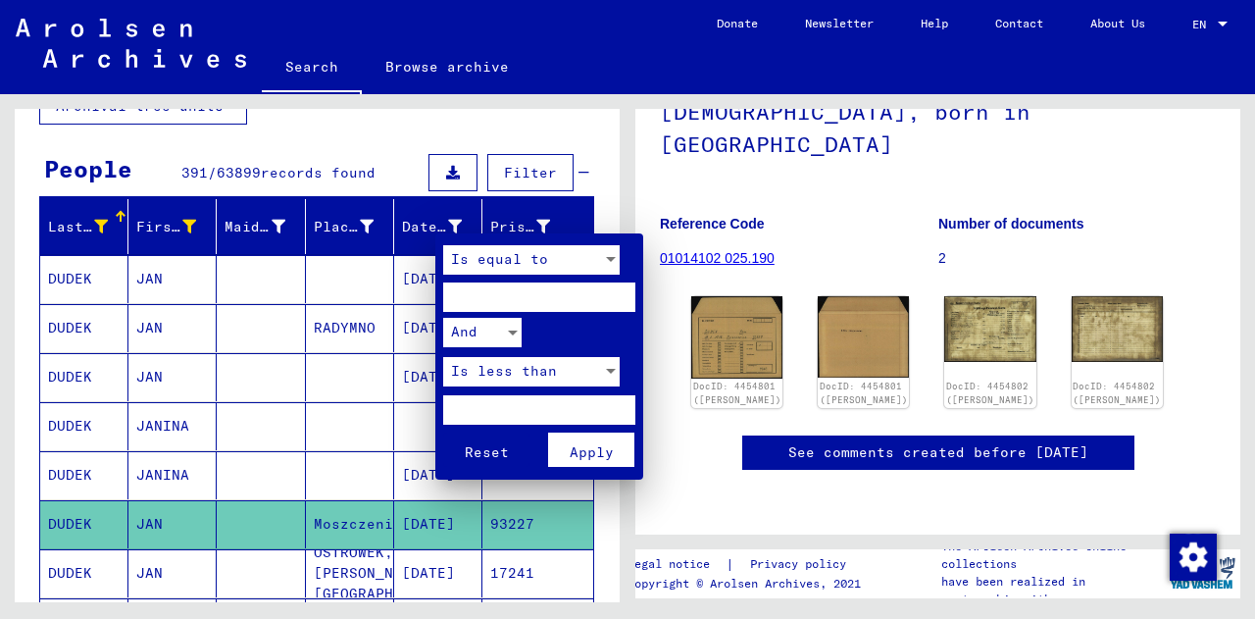
click at [490, 305] on input "****" at bounding box center [539, 296] width 192 height 29
type input "****"
click at [443, 432] on button "Reset" at bounding box center [486, 449] width 86 height 34
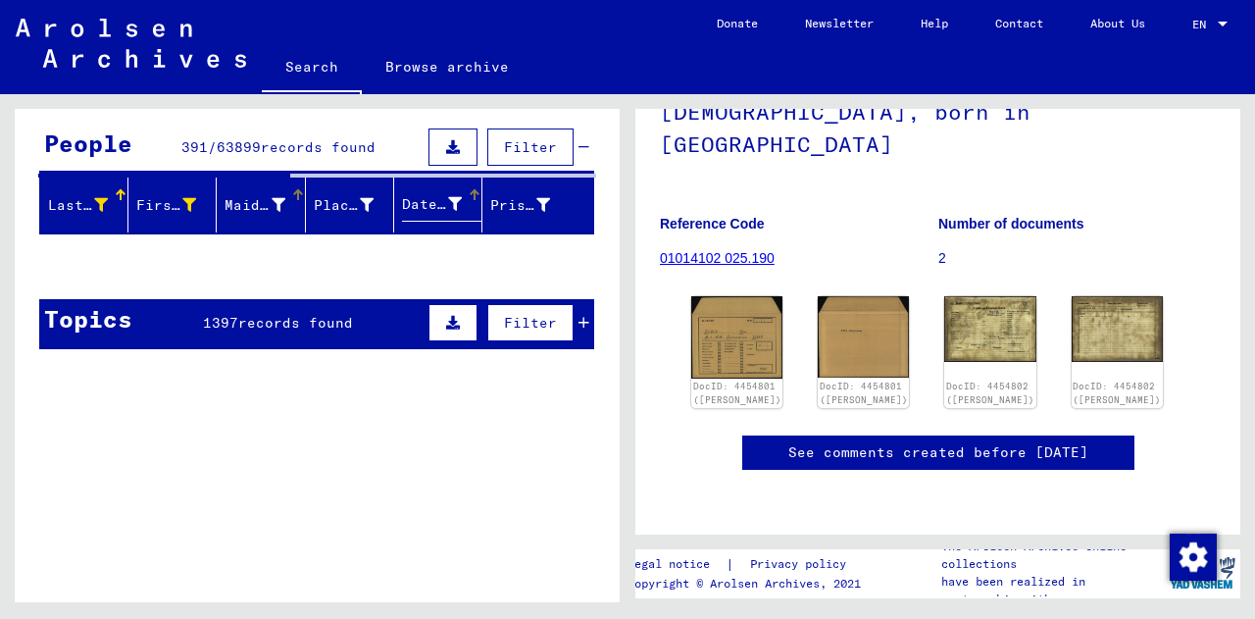
scroll to position [162, 0]
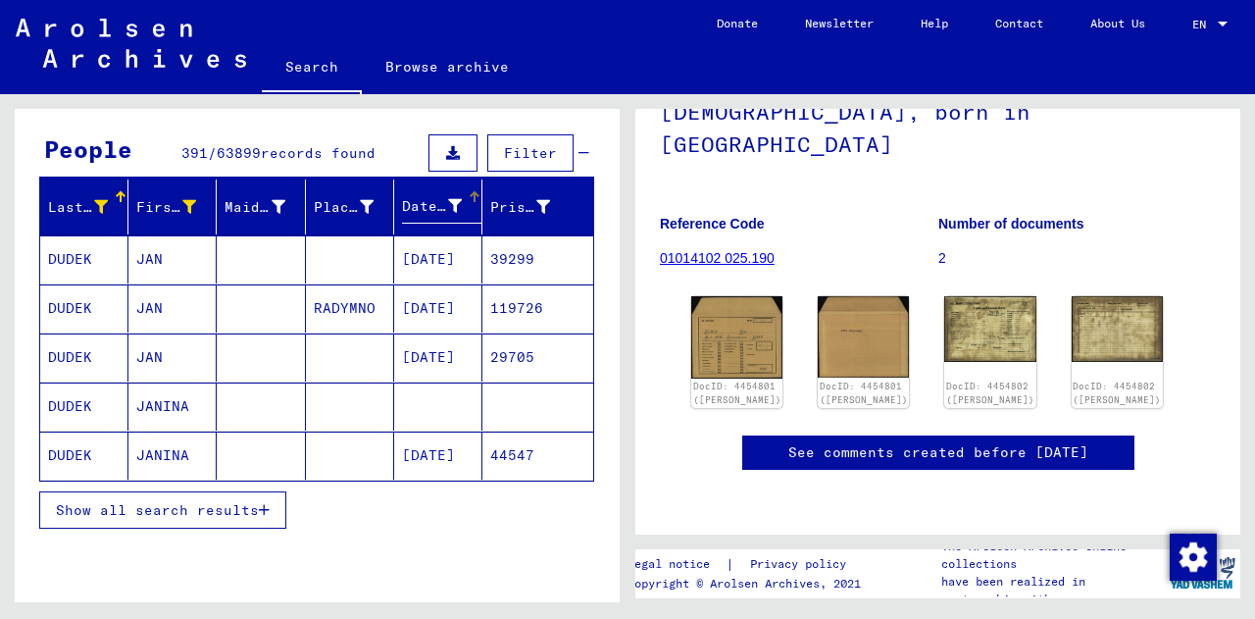
click at [448, 208] on icon at bounding box center [455, 206] width 14 height 14
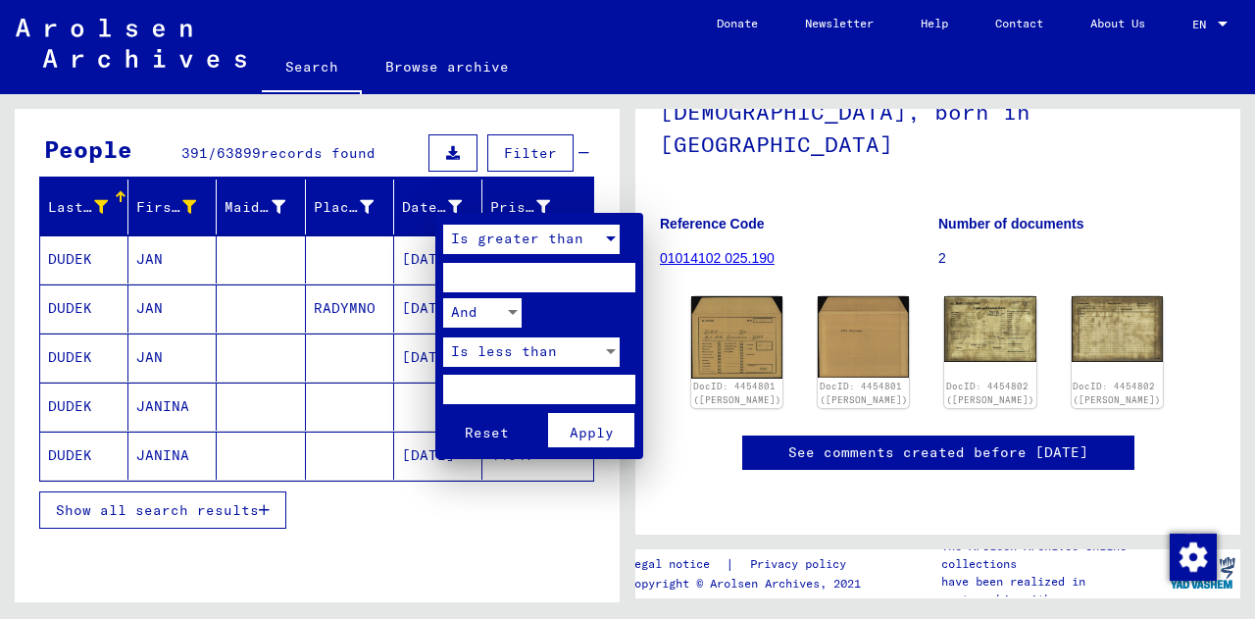
click at [544, 245] on span "Is greater than" at bounding box center [517, 238] width 132 height 18
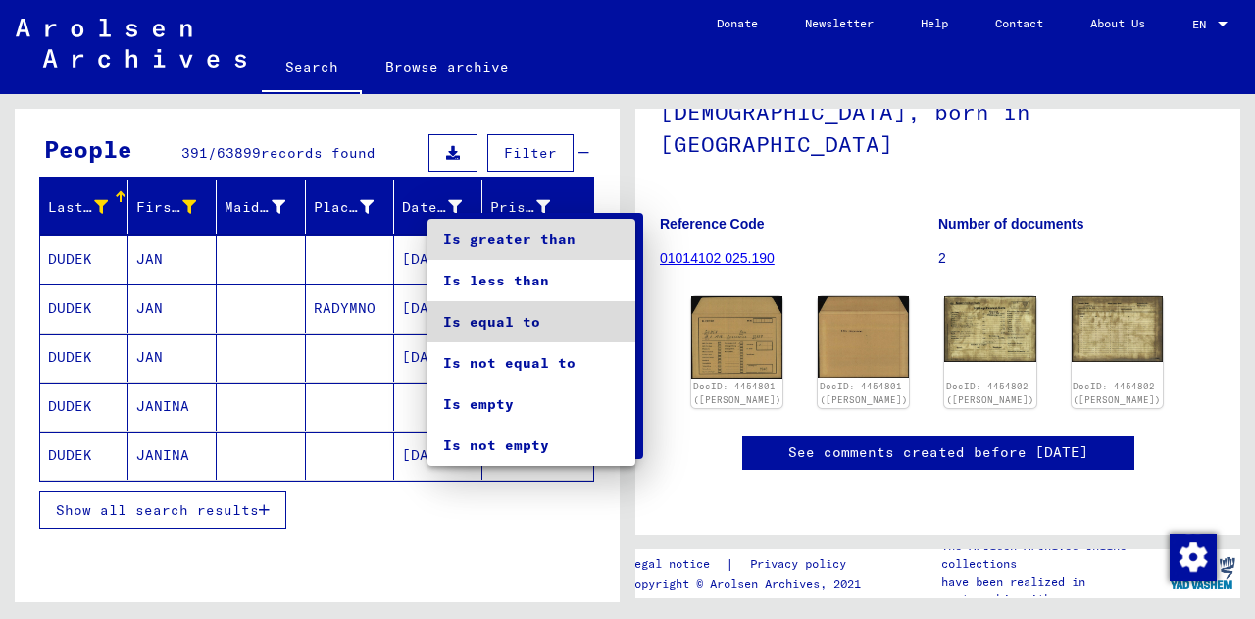
click at [508, 328] on span "Is equal to" at bounding box center [531, 321] width 176 height 41
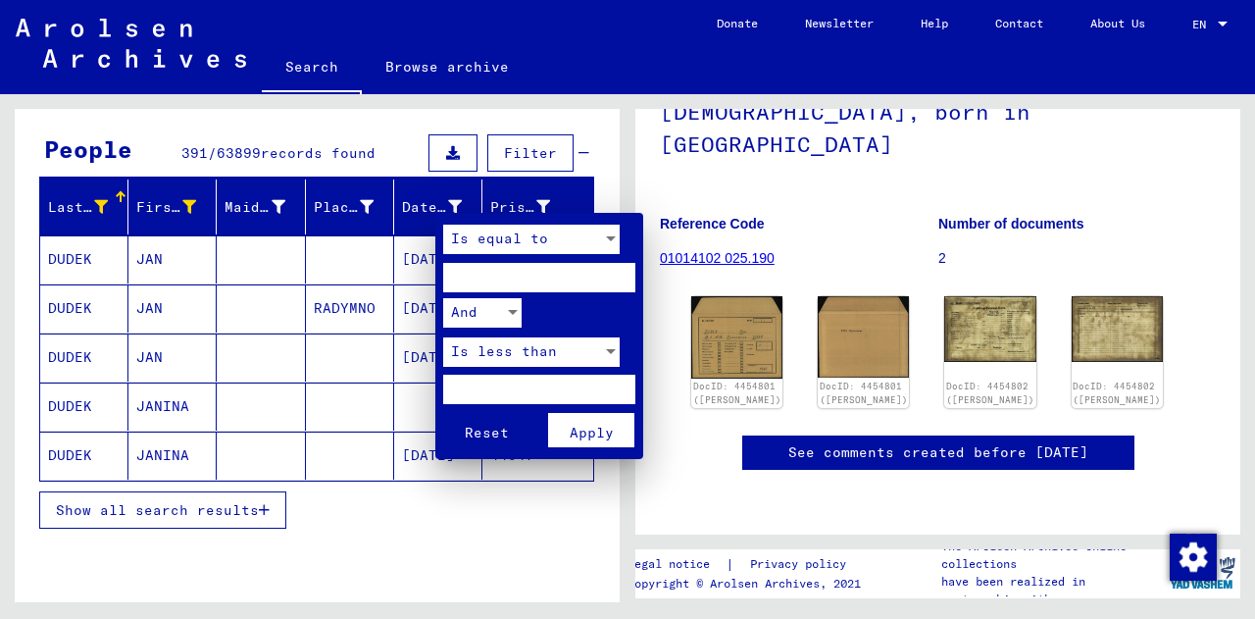
click at [515, 285] on input "number" at bounding box center [539, 277] width 192 height 29
type input "****"
click at [496, 315] on div "And" at bounding box center [473, 312] width 61 height 29
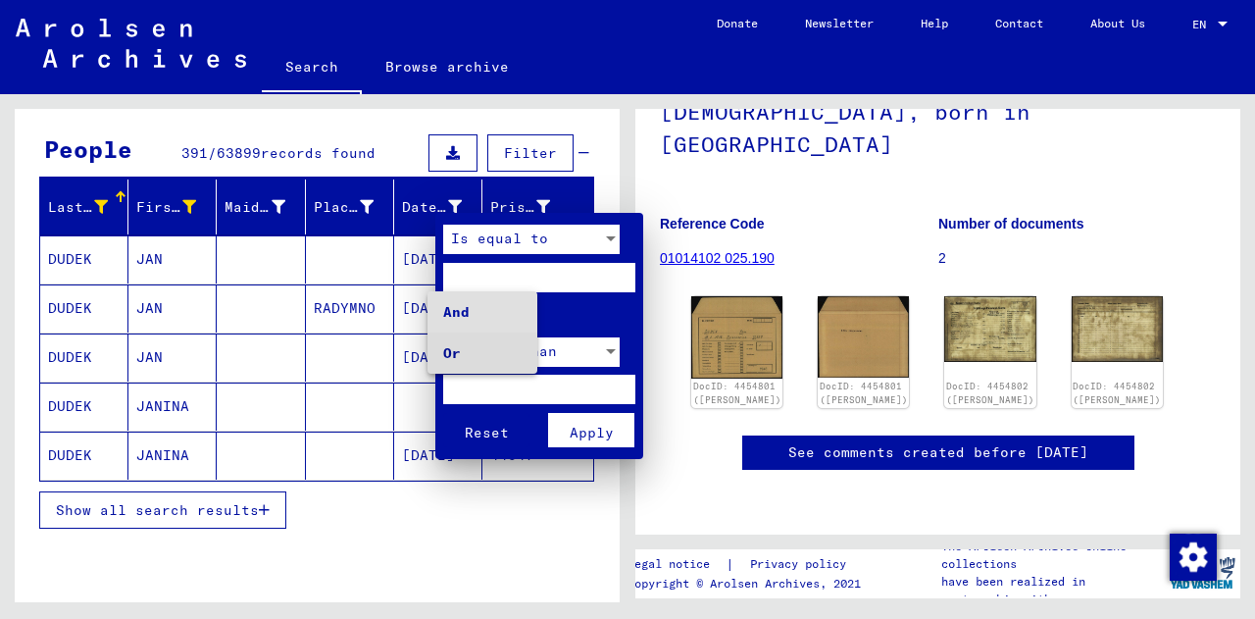
click at [470, 354] on span "Or" at bounding box center [482, 352] width 78 height 41
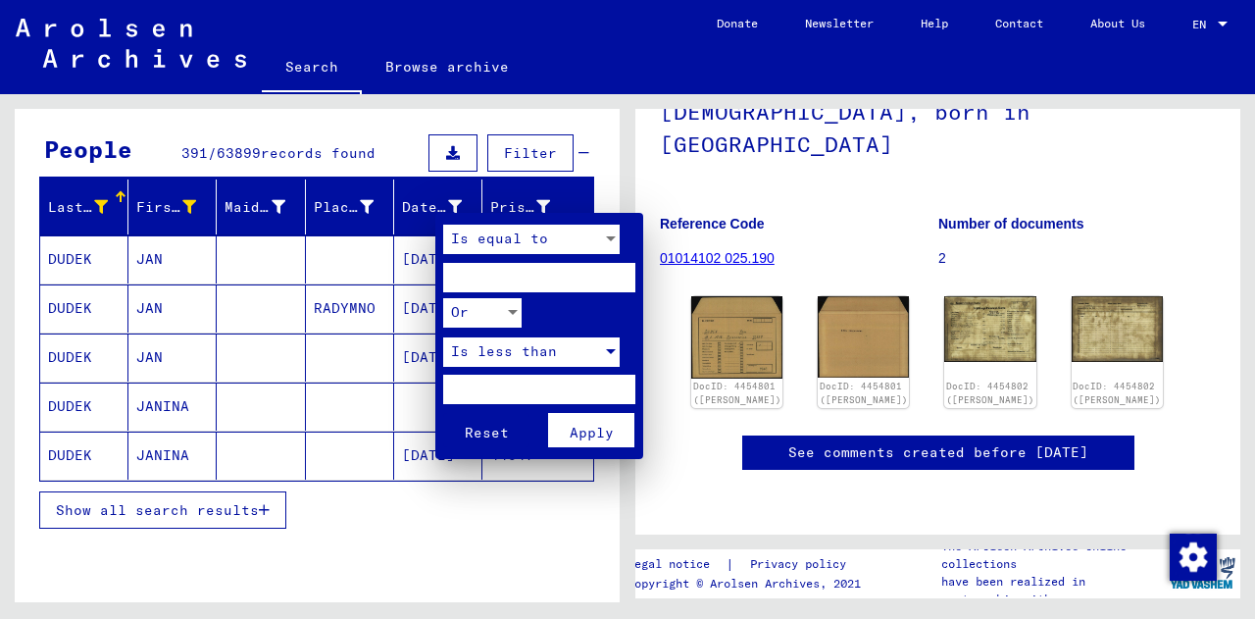
click at [542, 353] on span "Is less than" at bounding box center [504, 351] width 106 height 18
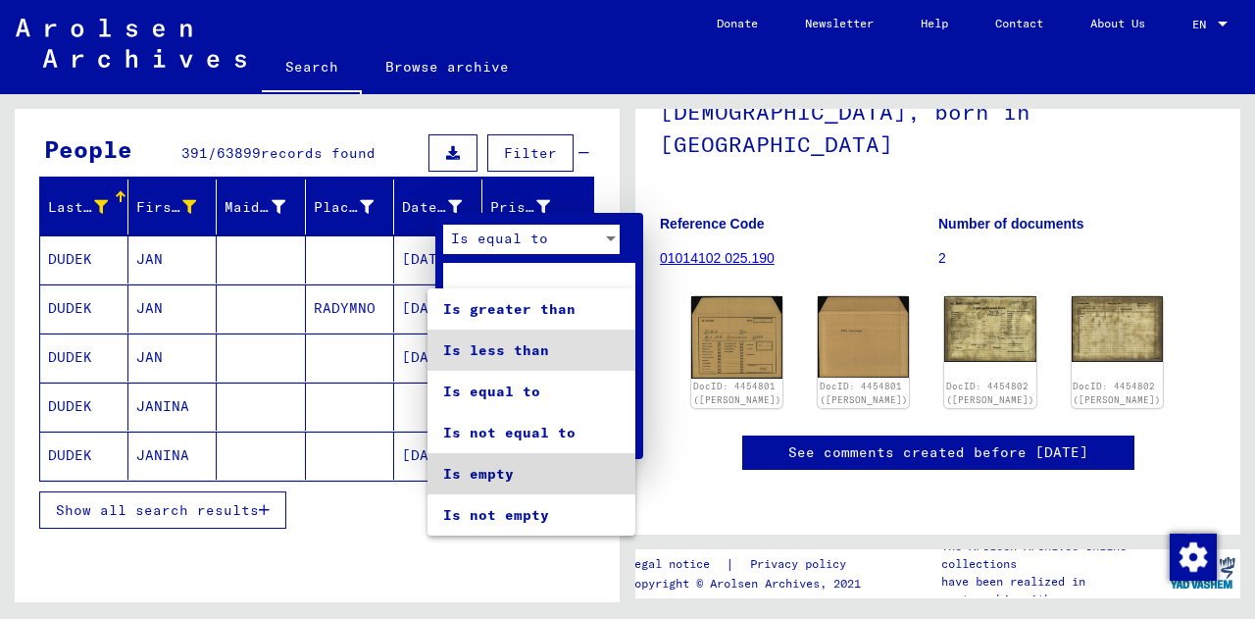
click at [500, 475] on span "Is empty" at bounding box center [531, 473] width 176 height 41
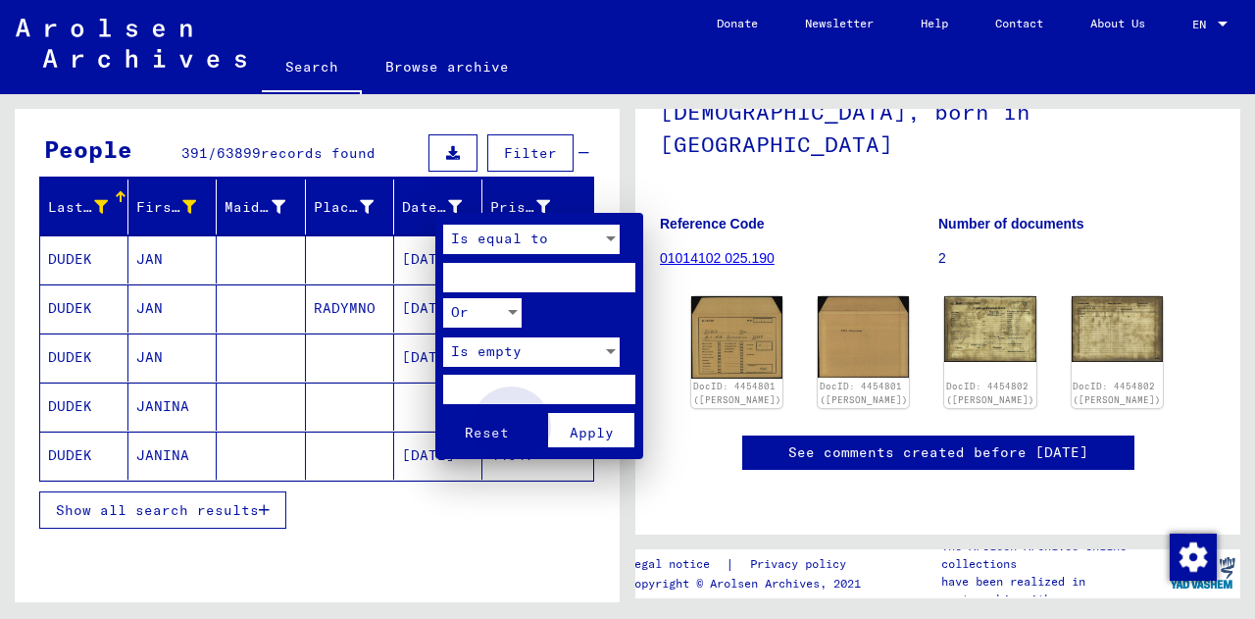
click at [575, 434] on span "Apply" at bounding box center [592, 432] width 44 height 18
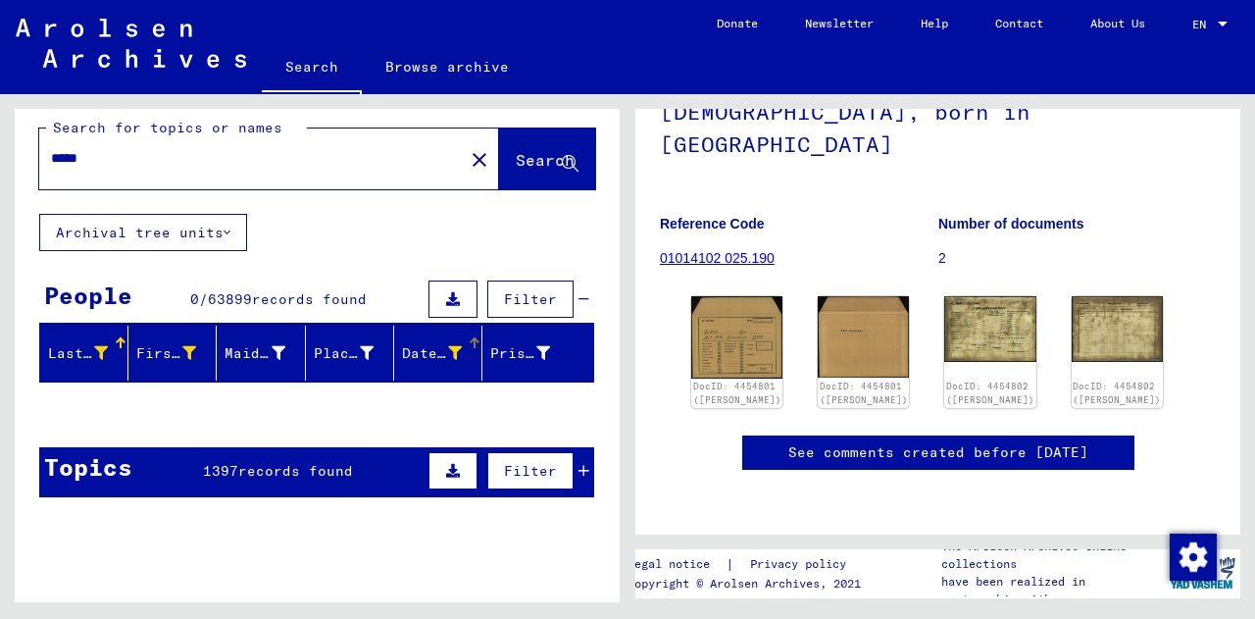
scroll to position [15, 0]
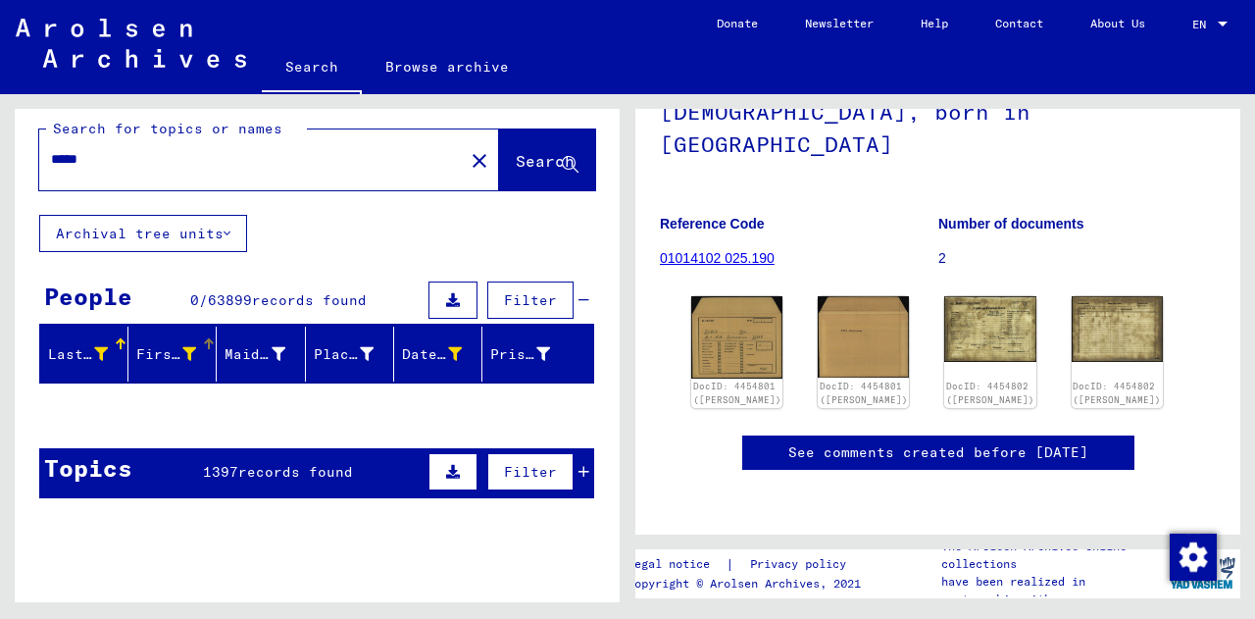
click at [187, 352] on icon at bounding box center [189, 354] width 14 height 14
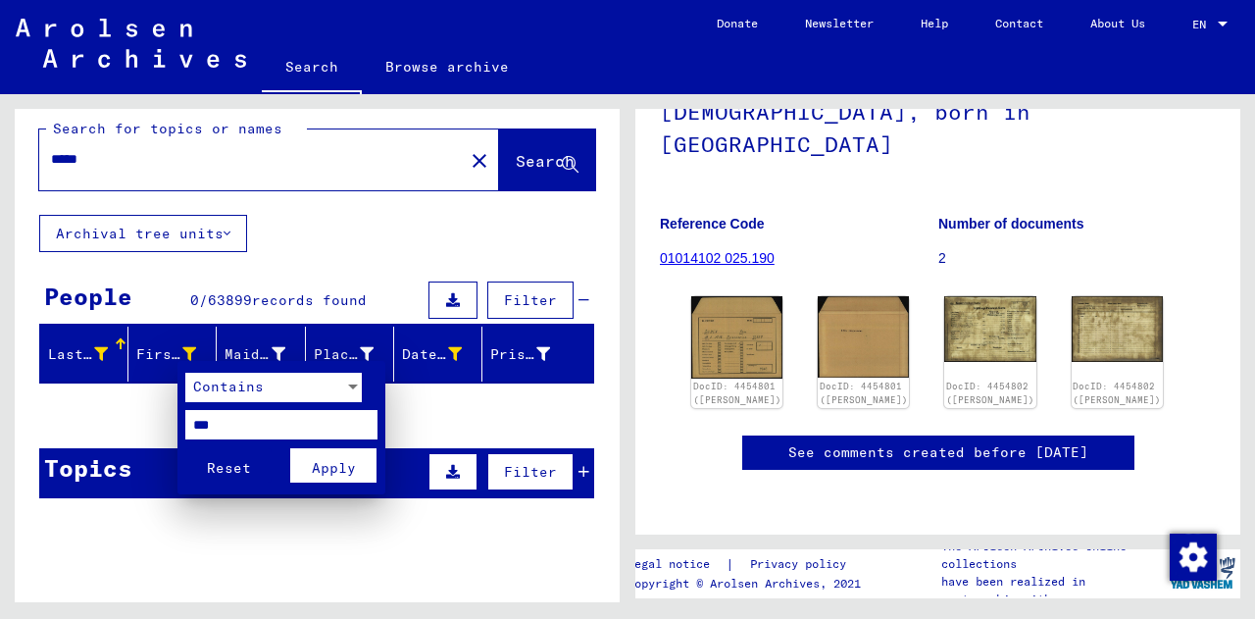
click at [255, 421] on input "***" at bounding box center [281, 424] width 192 height 29
click at [325, 471] on span "Apply" at bounding box center [334, 468] width 44 height 18
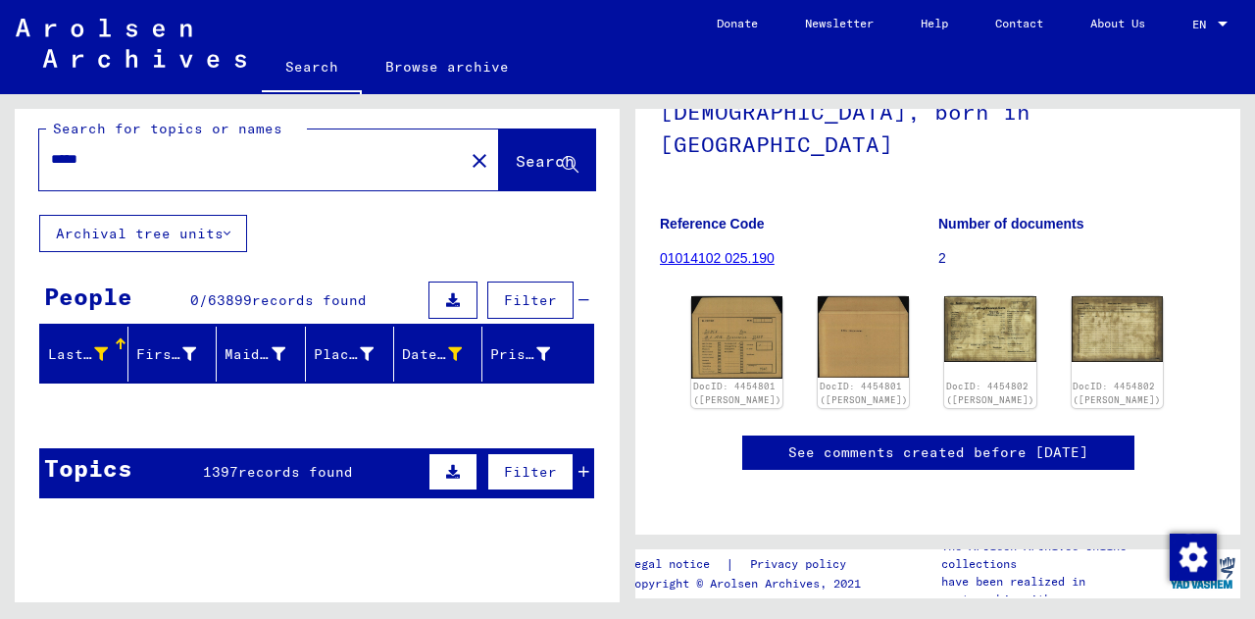
click at [90, 353] on div "Last Name" at bounding box center [78, 354] width 60 height 21
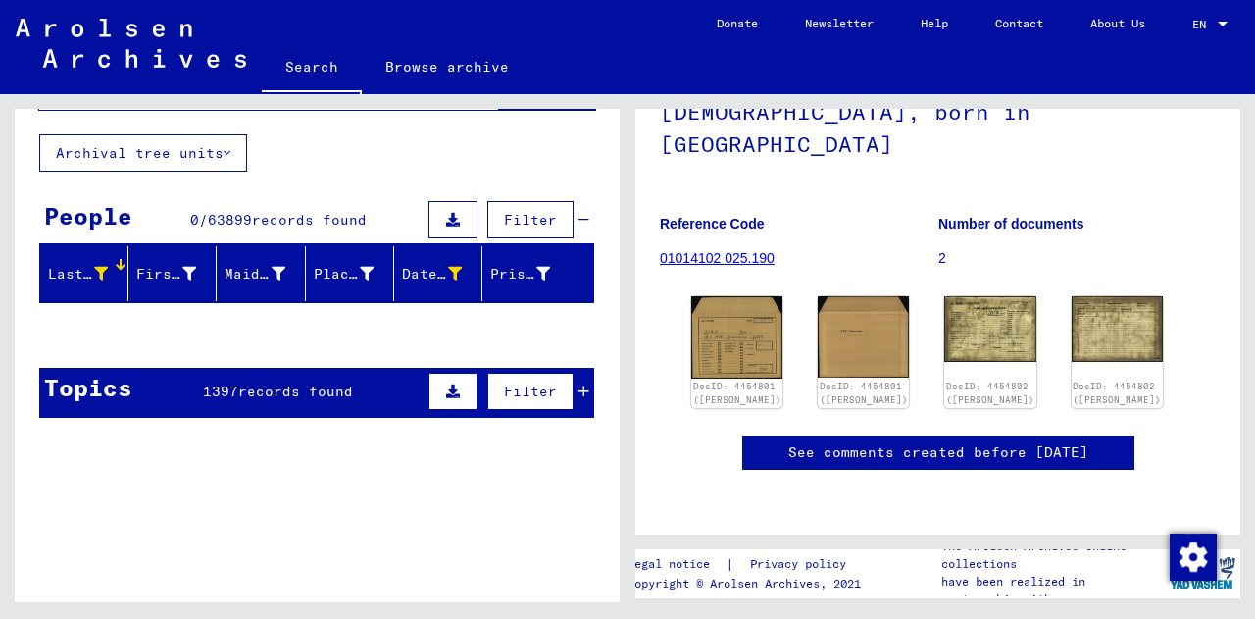
click at [281, 386] on span "records found" at bounding box center [295, 391] width 115 height 18
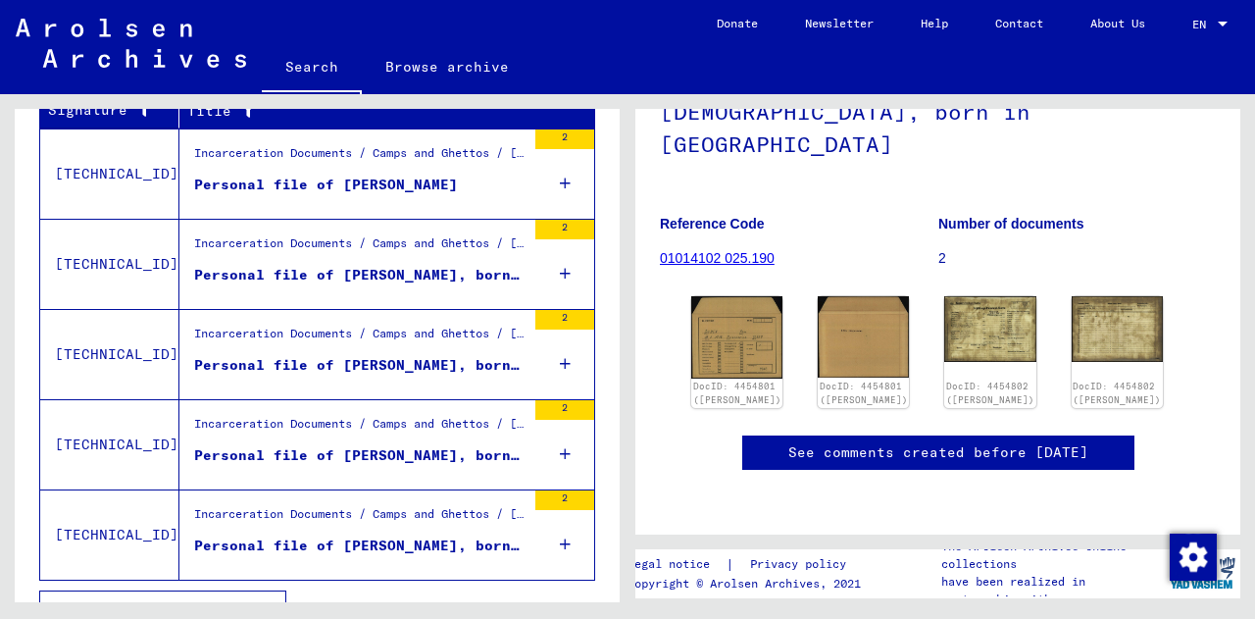
scroll to position [455, 0]
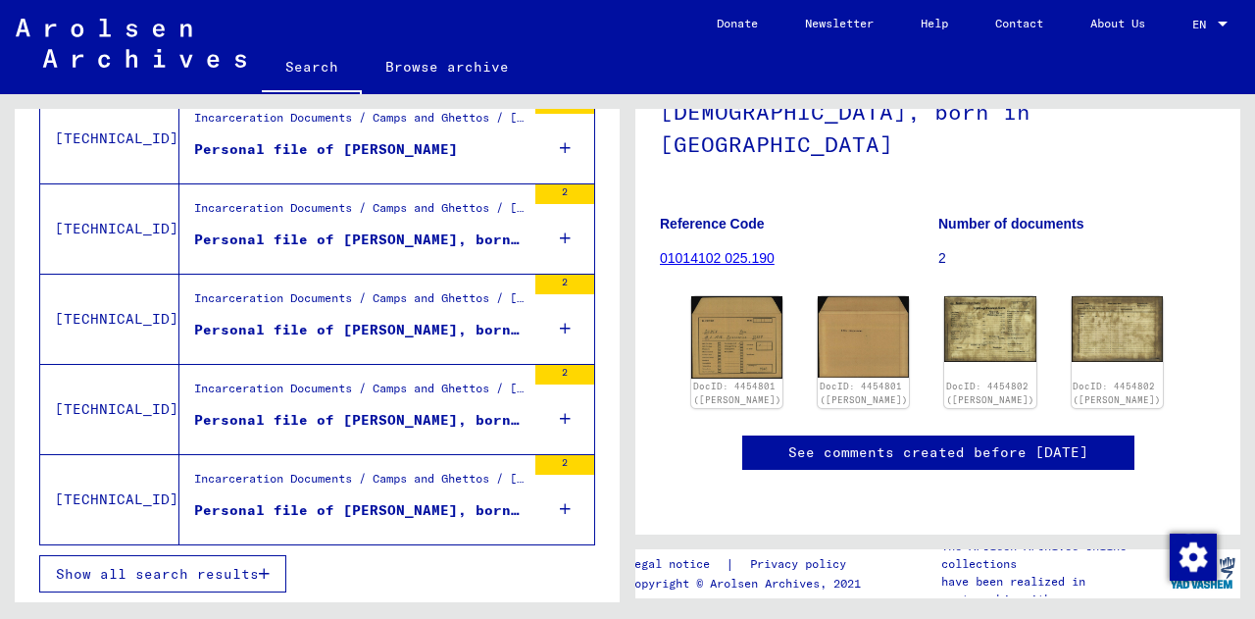
click at [148, 594] on div "Show all search results" at bounding box center [317, 573] width 556 height 57
click at [169, 581] on button "Show all search results" at bounding box center [162, 573] width 247 height 37
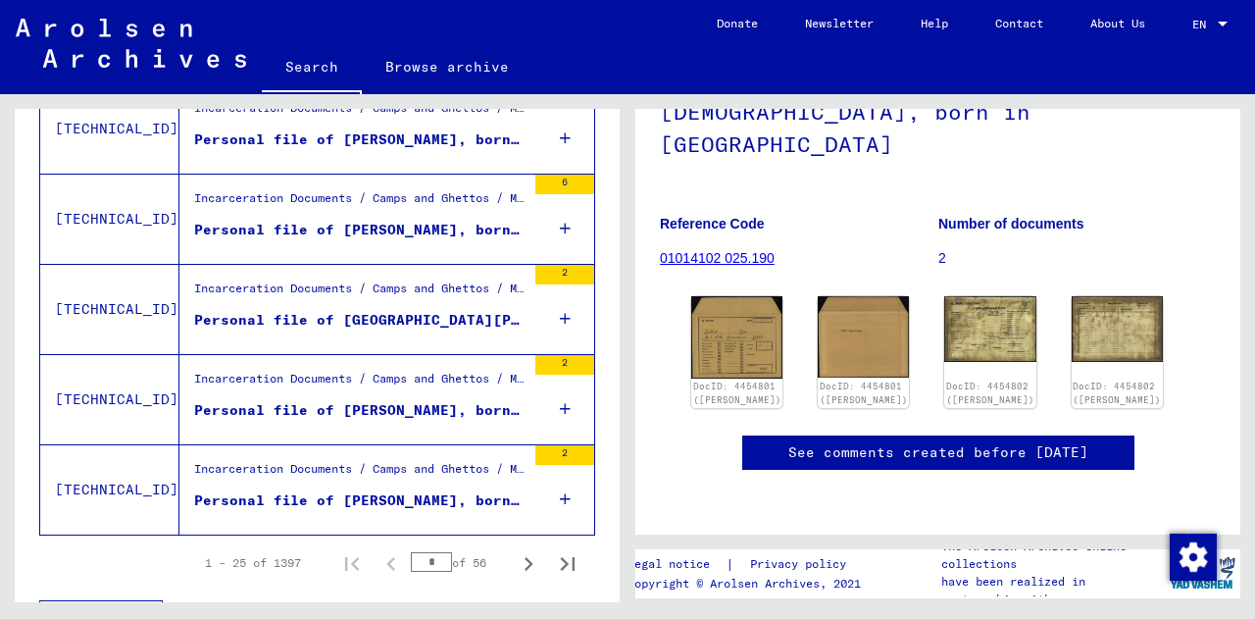
scroll to position [2256, 0]
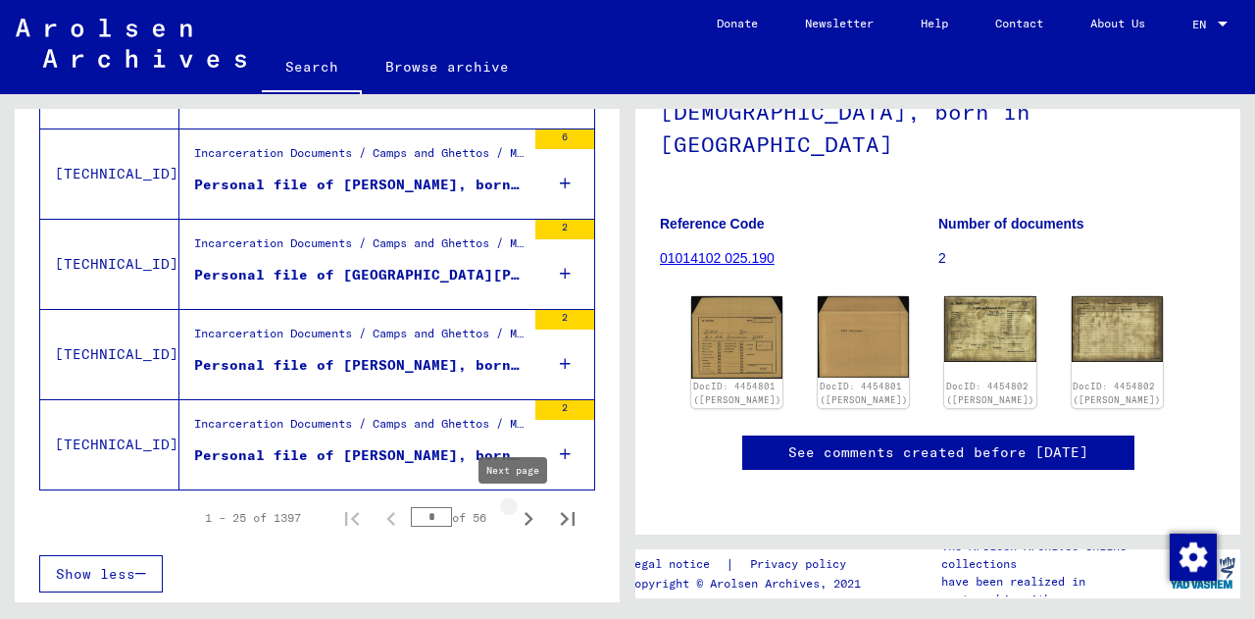
click at [515, 520] on icon "Next page" at bounding box center [528, 518] width 27 height 27
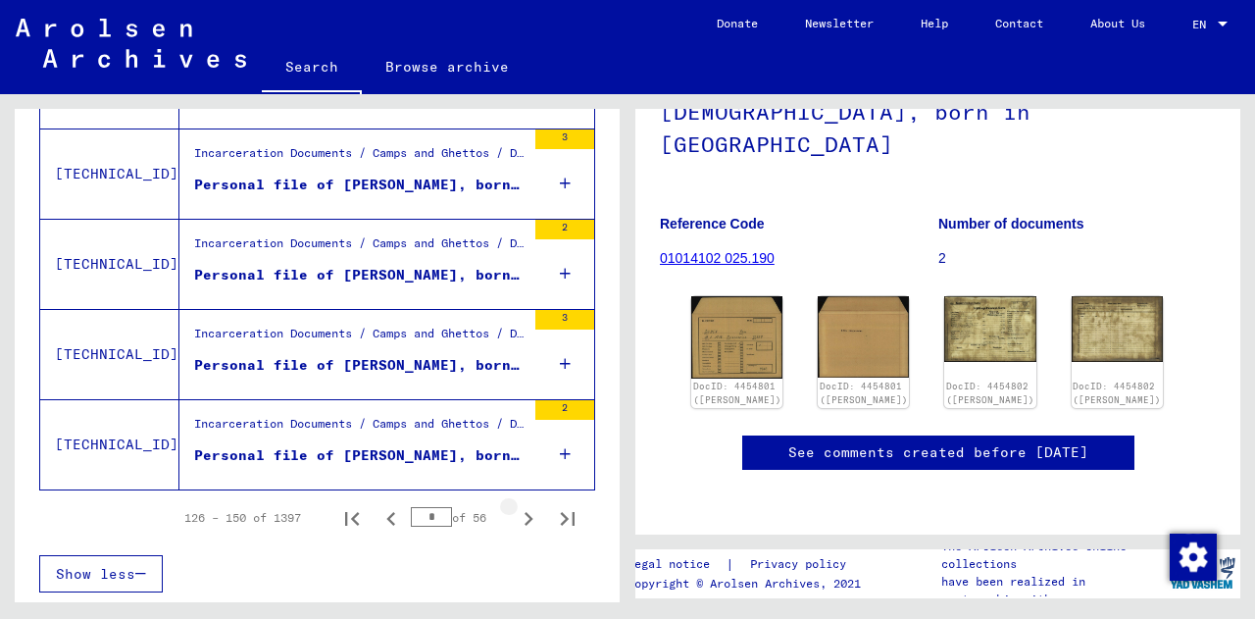
click at [515, 520] on icon "Next page" at bounding box center [528, 518] width 27 height 27
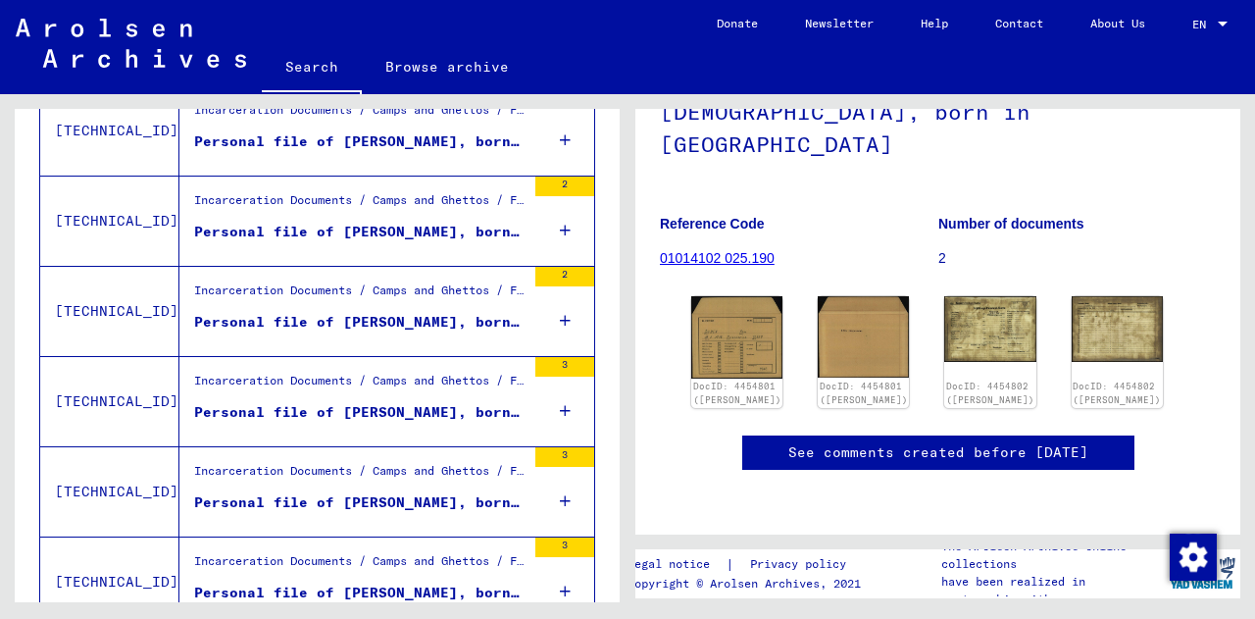
scroll to position [855, 0]
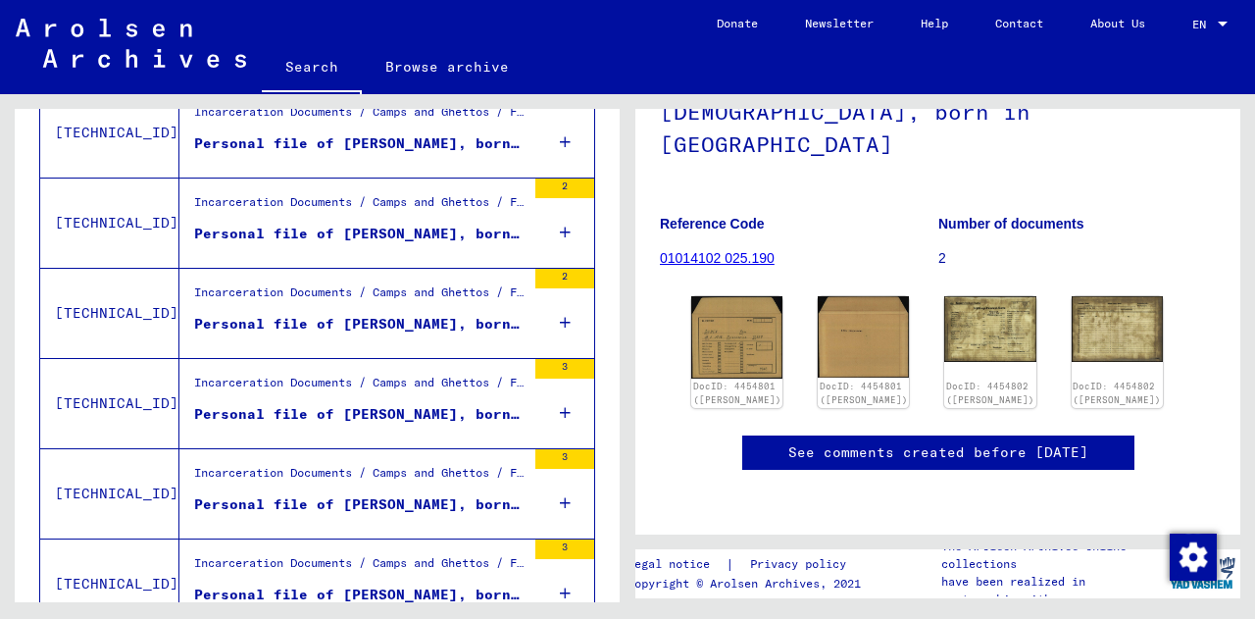
click at [367, 230] on div "Personal file of [PERSON_NAME], born on [DEMOGRAPHIC_DATA]" at bounding box center [359, 233] width 331 height 21
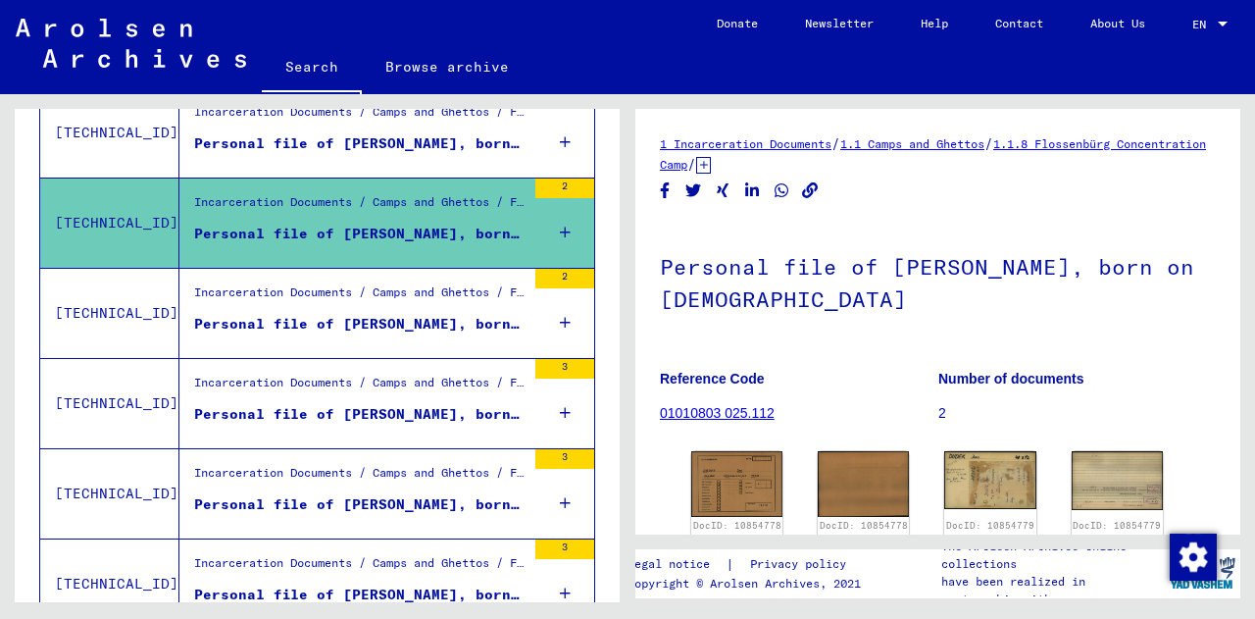
click at [368, 311] on figure "Incarceration Documents / Camps and Ghettos / Flossenbürg Concentration Camp / …" at bounding box center [359, 297] width 331 height 29
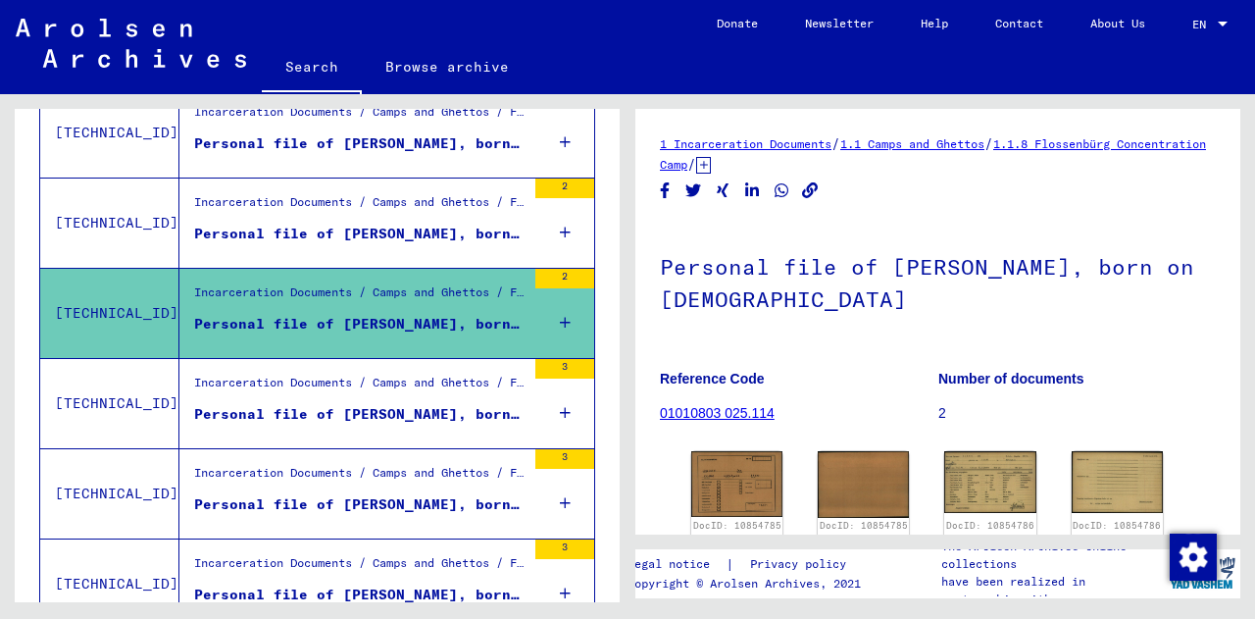
click at [343, 394] on div "Incarceration Documents / Camps and Ghettos / Flossenbürg Concentration Camp / …" at bounding box center [359, 386] width 331 height 27
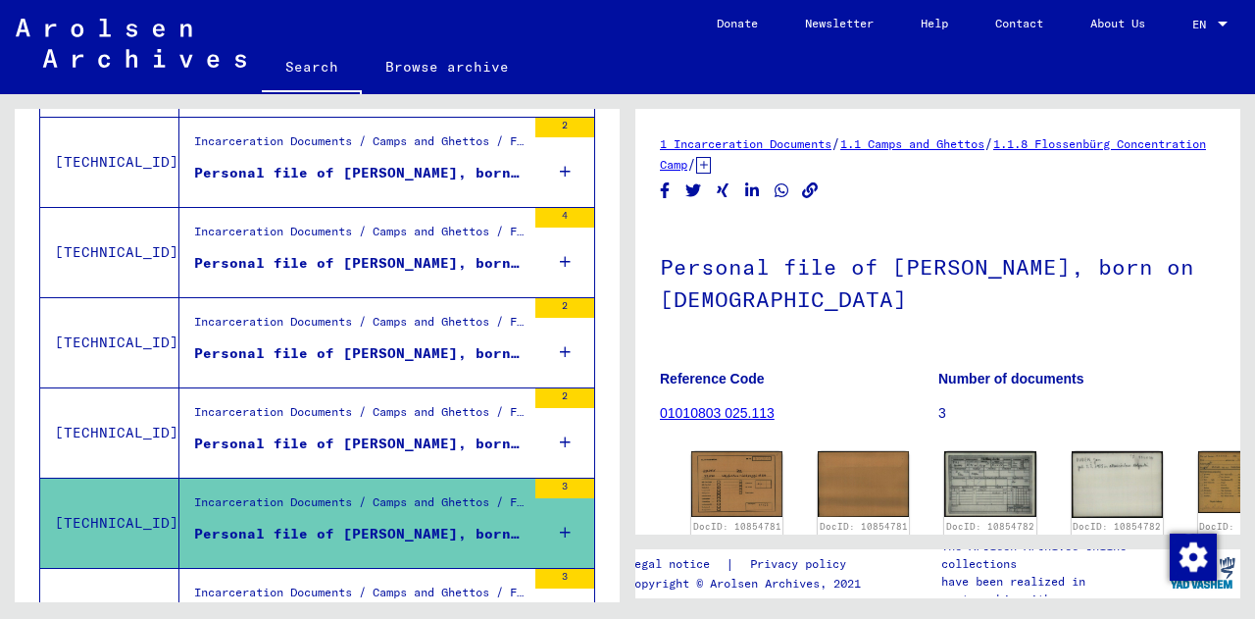
scroll to position [731, 0]
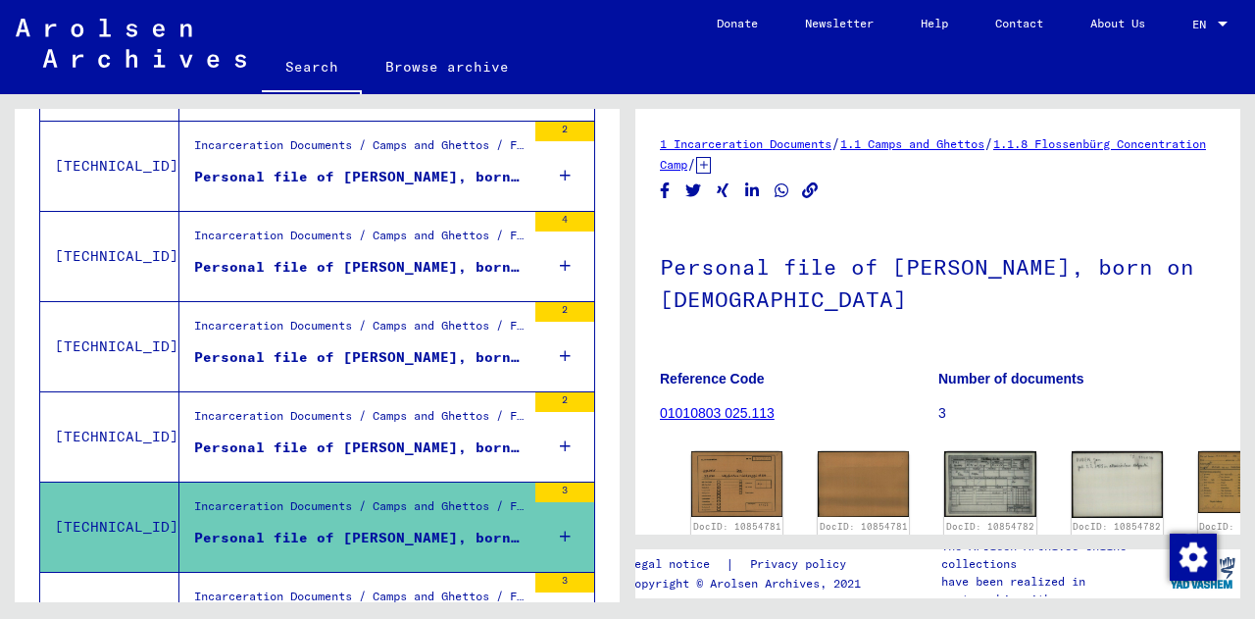
click at [364, 245] on div "Incarceration Documents / Camps and Ghettos / Flossenbürg Concentration Camp / …" at bounding box center [359, 239] width 331 height 27
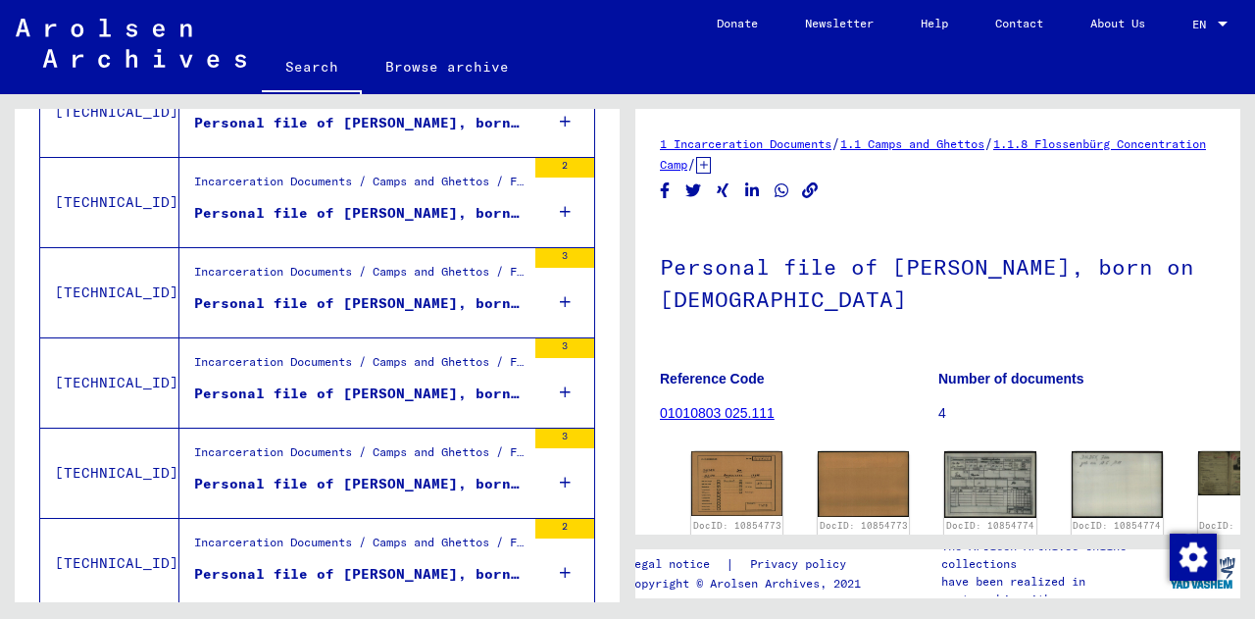
scroll to position [915, 0]
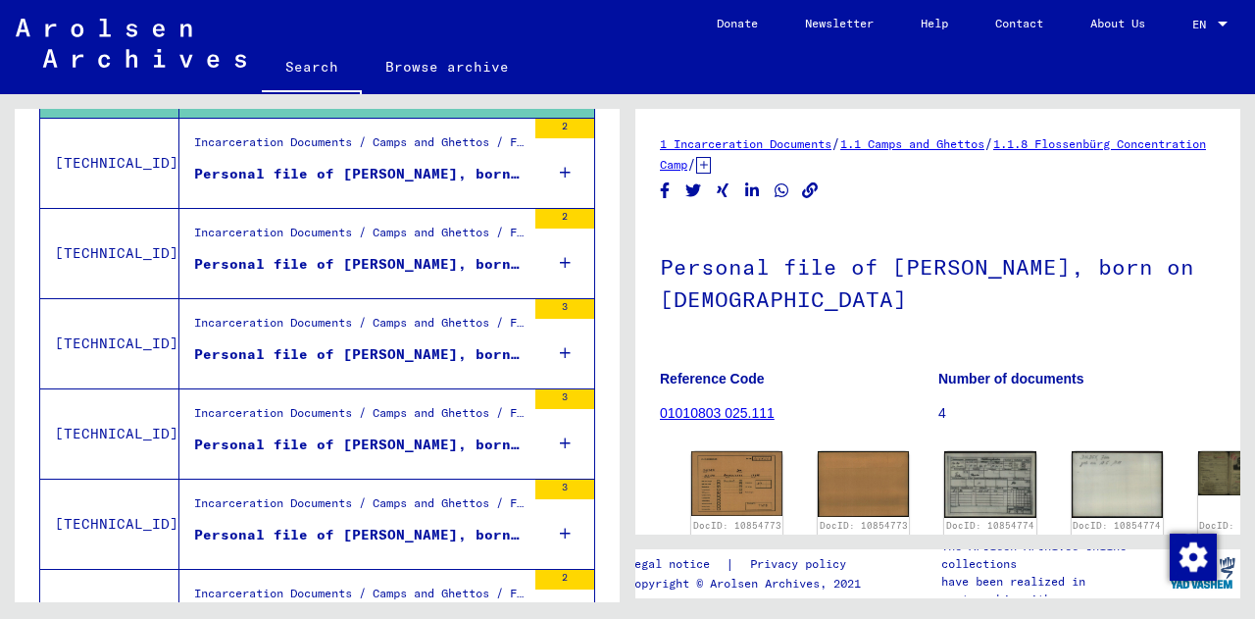
click at [402, 368] on figure "Personal file of [PERSON_NAME], born on [DEMOGRAPHIC_DATA]" at bounding box center [359, 358] width 331 height 29
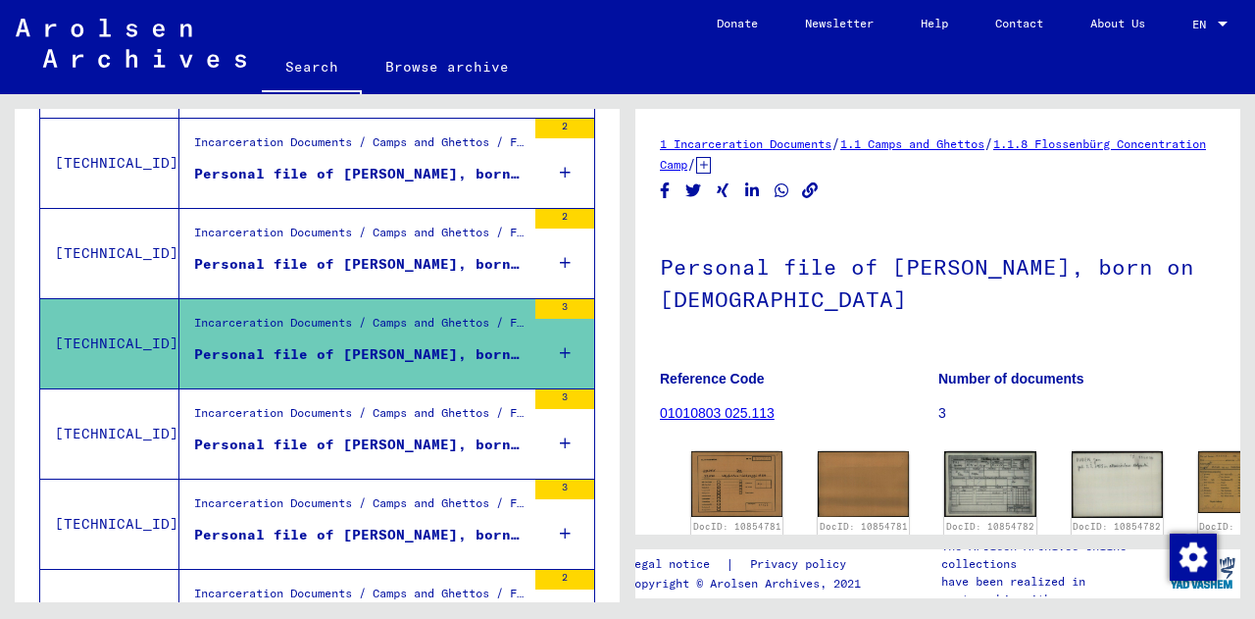
click at [417, 281] on figure "Personal file of [PERSON_NAME], born on [DEMOGRAPHIC_DATA]" at bounding box center [359, 268] width 331 height 29
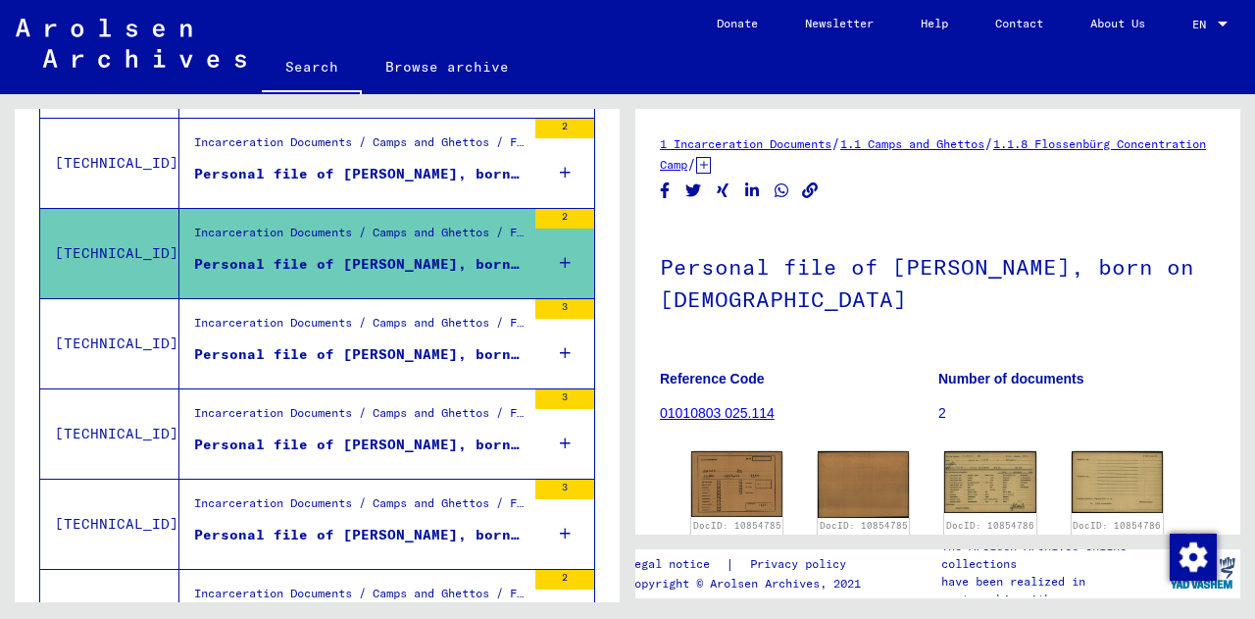
scroll to position [816, 0]
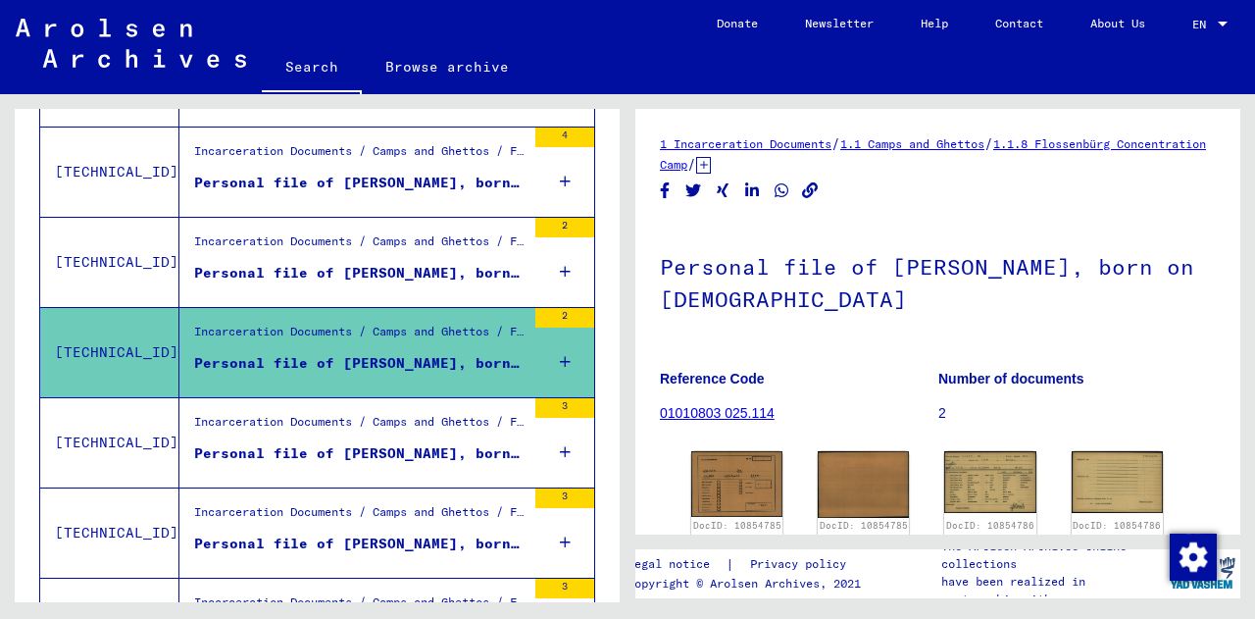
click at [388, 277] on div "Personal file of [PERSON_NAME], born on [DEMOGRAPHIC_DATA]" at bounding box center [359, 273] width 331 height 21
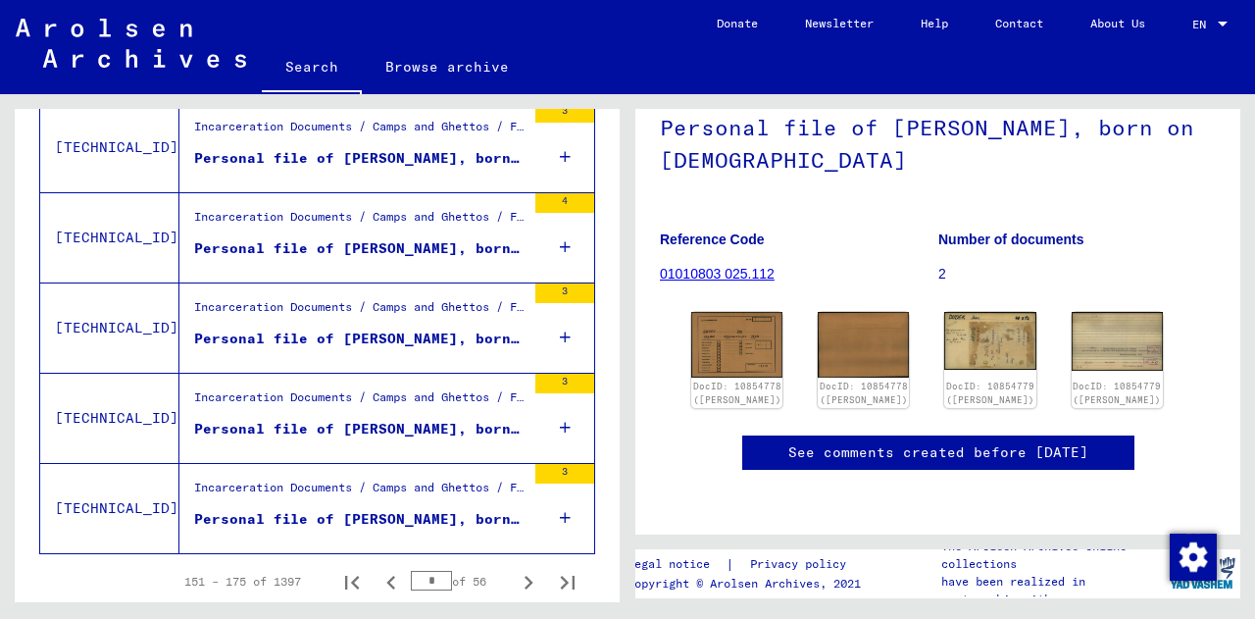
scroll to position [2256, 0]
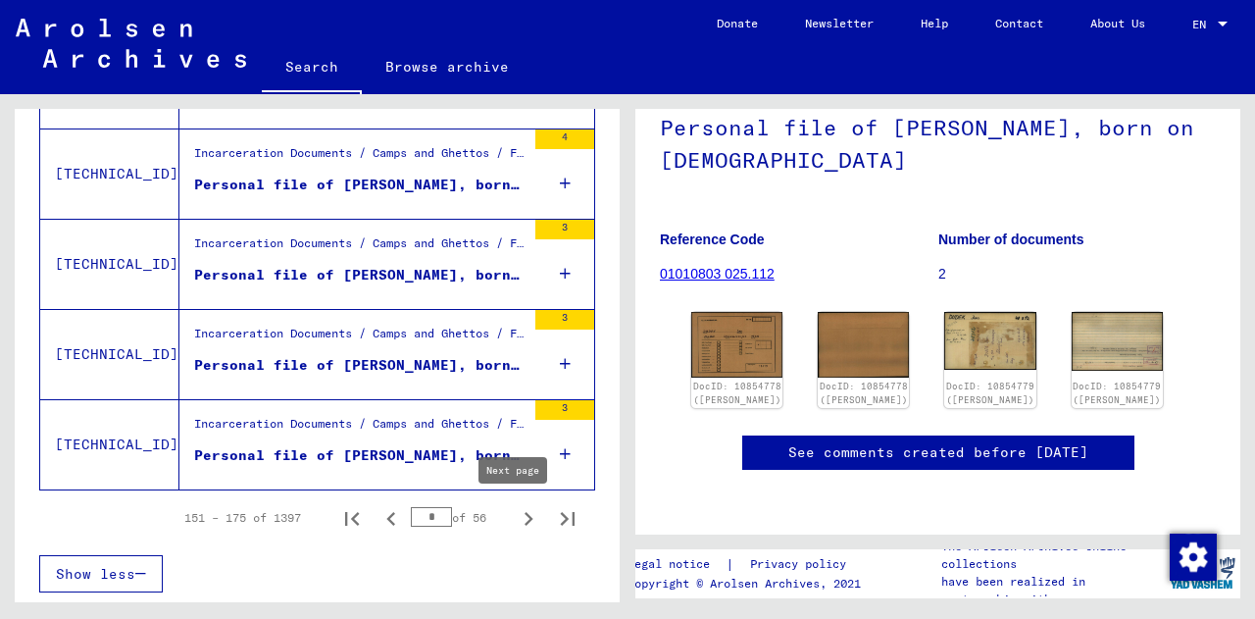
click at [515, 523] on icon "Next page" at bounding box center [528, 518] width 27 height 27
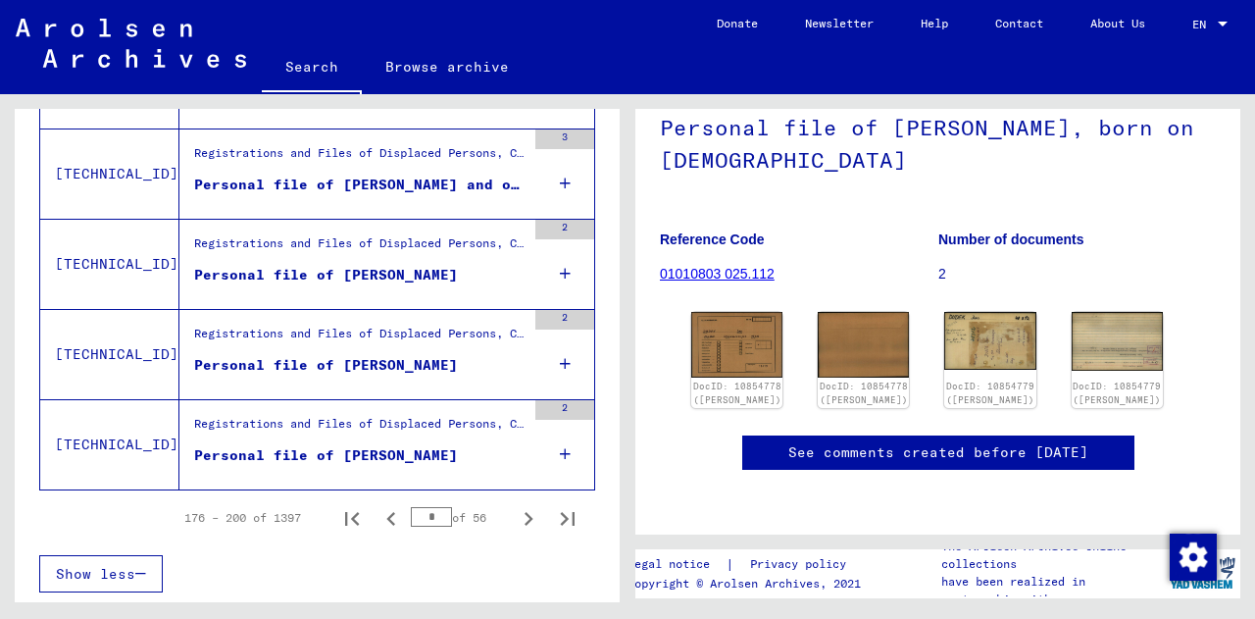
click at [515, 523] on icon "Next page" at bounding box center [528, 518] width 27 height 27
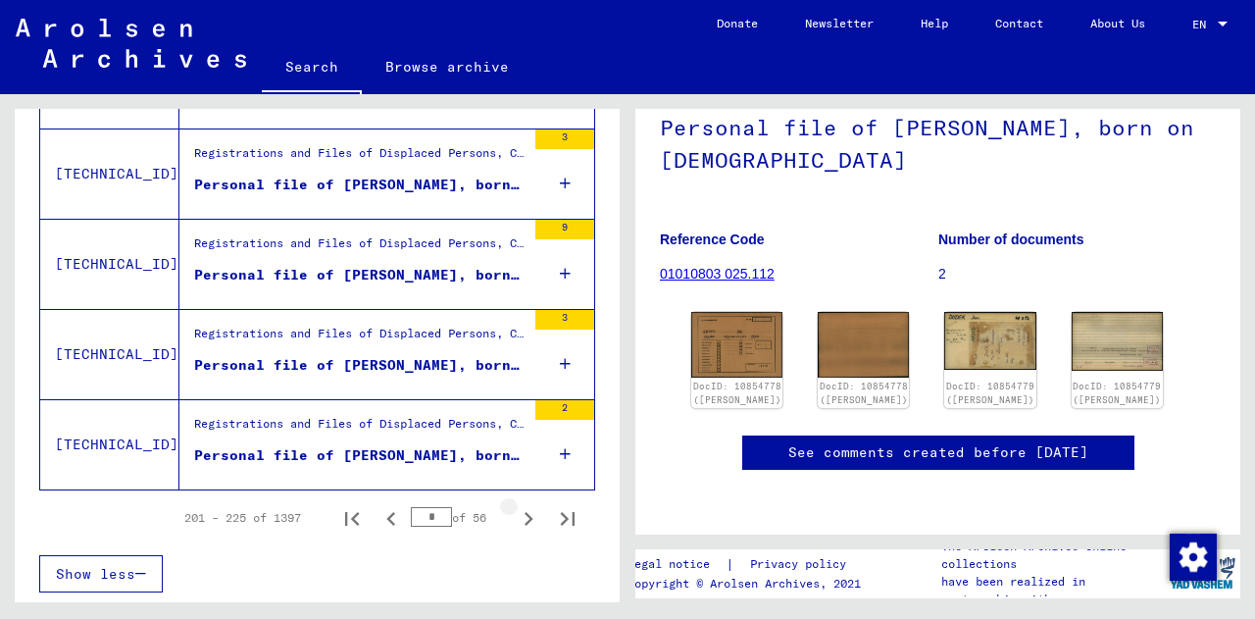
click at [515, 523] on icon "Next page" at bounding box center [528, 518] width 27 height 27
click at [518, 514] on icon "Next page" at bounding box center [528, 518] width 27 height 27
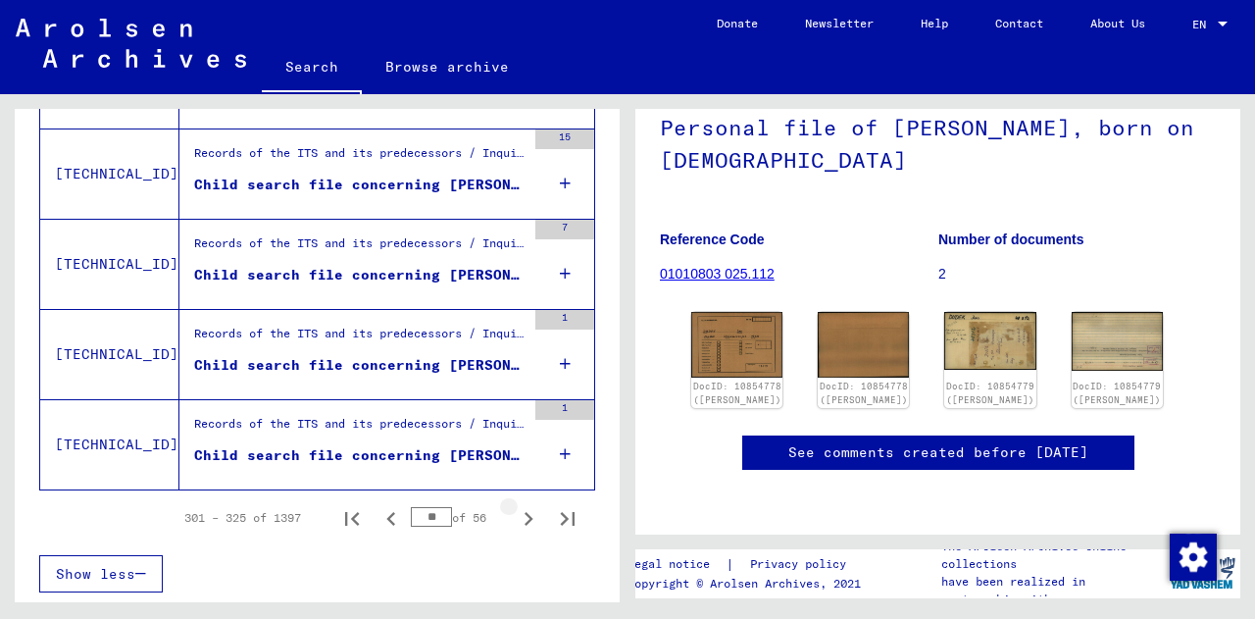
click at [518, 514] on icon "Next page" at bounding box center [528, 518] width 27 height 27
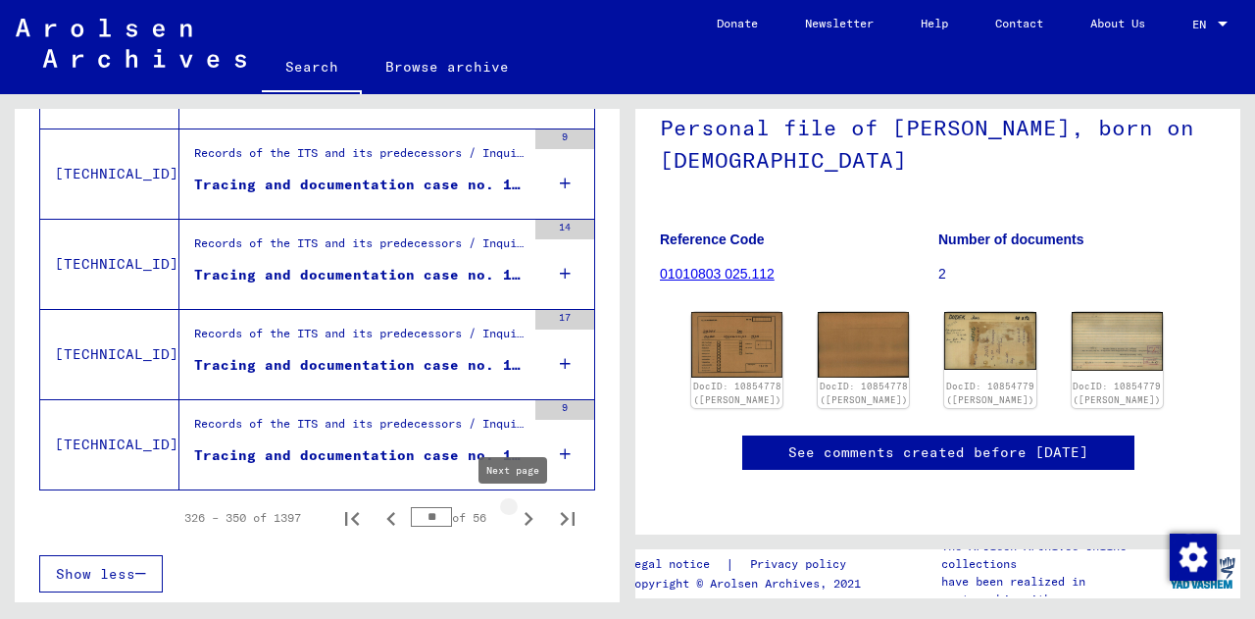
click at [515, 522] on icon "Next page" at bounding box center [528, 518] width 27 height 27
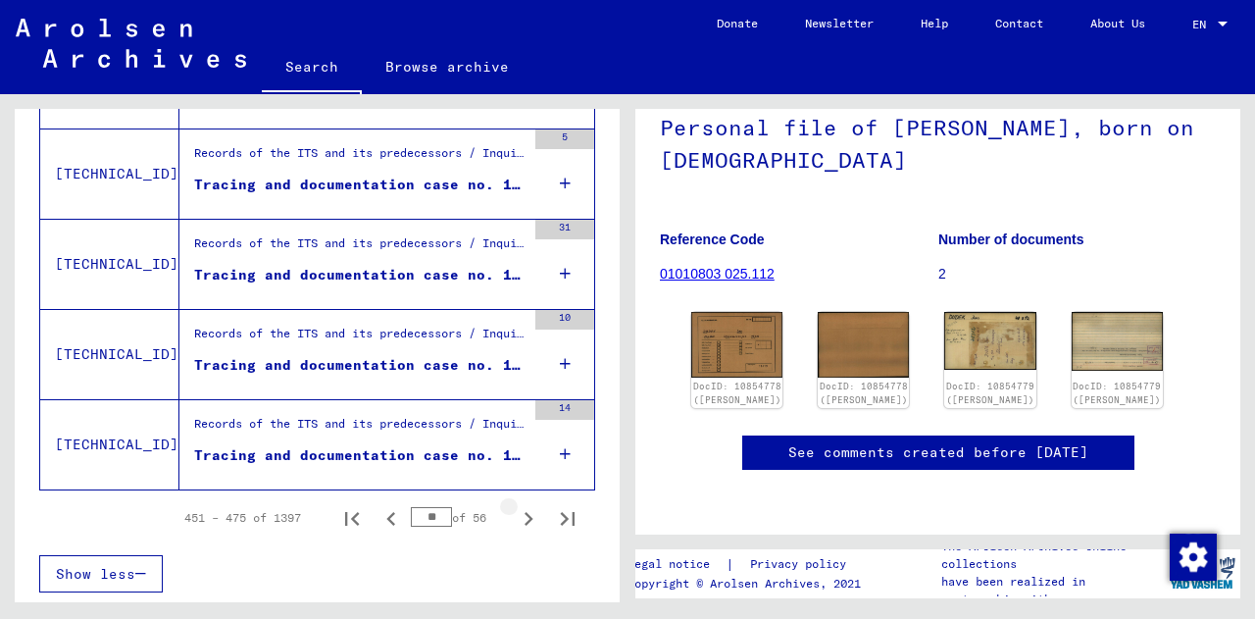
click at [515, 522] on icon "Next page" at bounding box center [528, 518] width 27 height 27
type input "**"
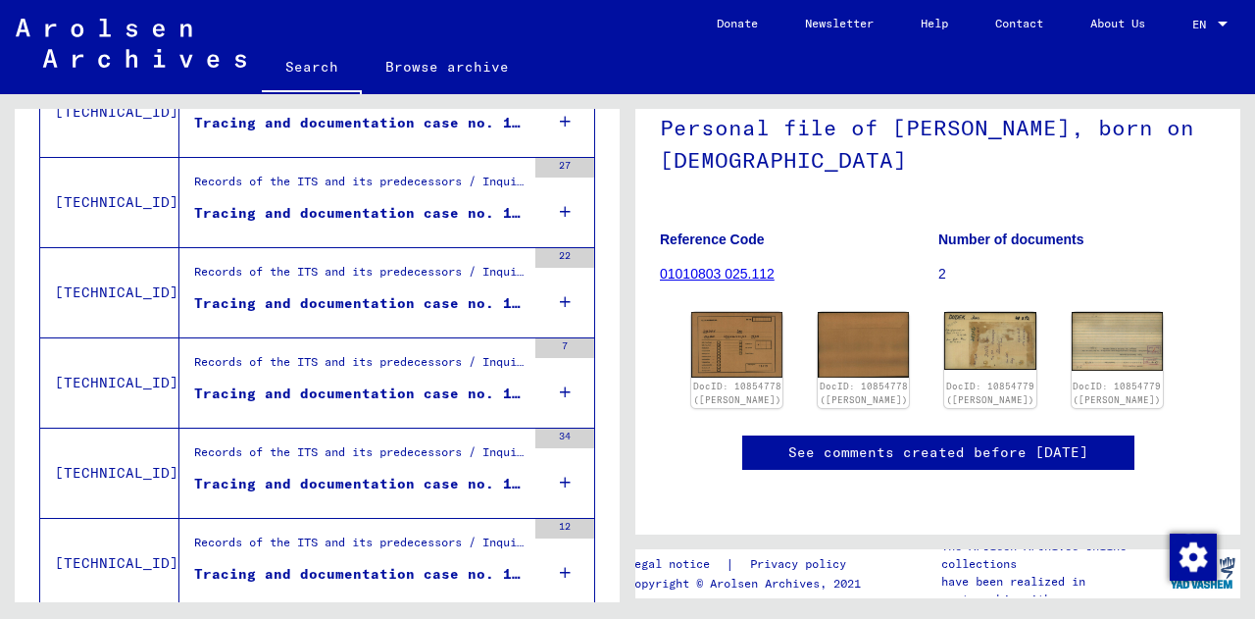
scroll to position [423, 0]
click at [370, 201] on figure "Records of the ITS and its predecessors / Inquiry processing / ITS case files a…" at bounding box center [359, 187] width 331 height 29
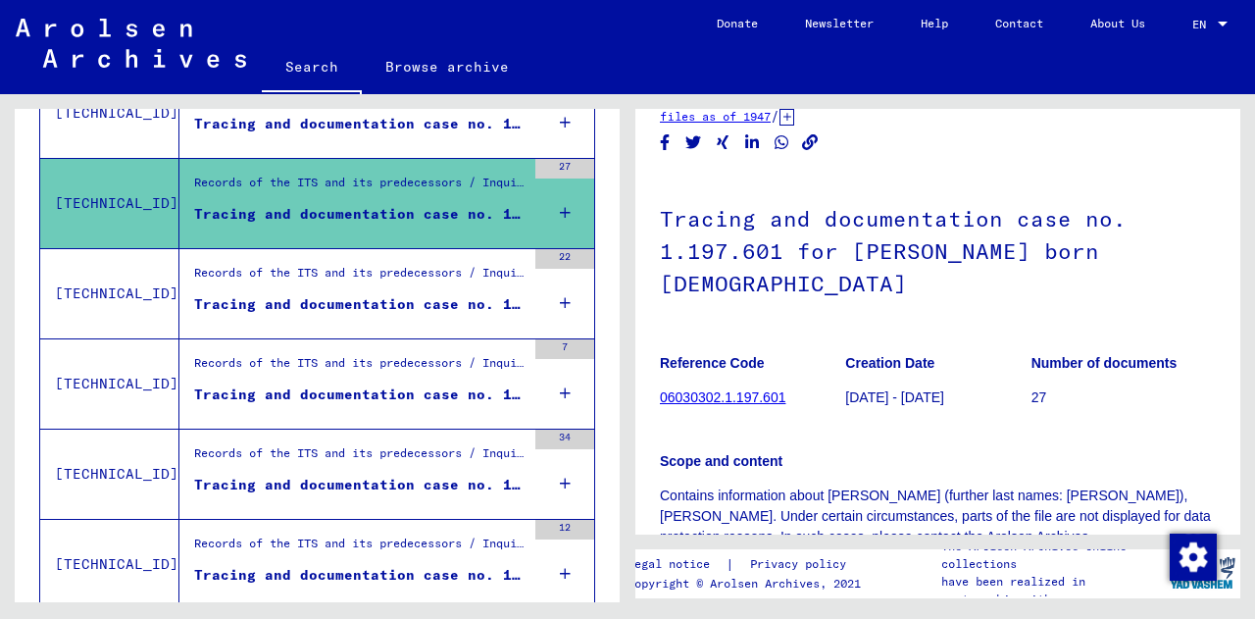
scroll to position [48, 0]
click at [275, 273] on div "Records of the ITS and its predecessors / Inquiry processing / ITS case files a…" at bounding box center [359, 277] width 331 height 27
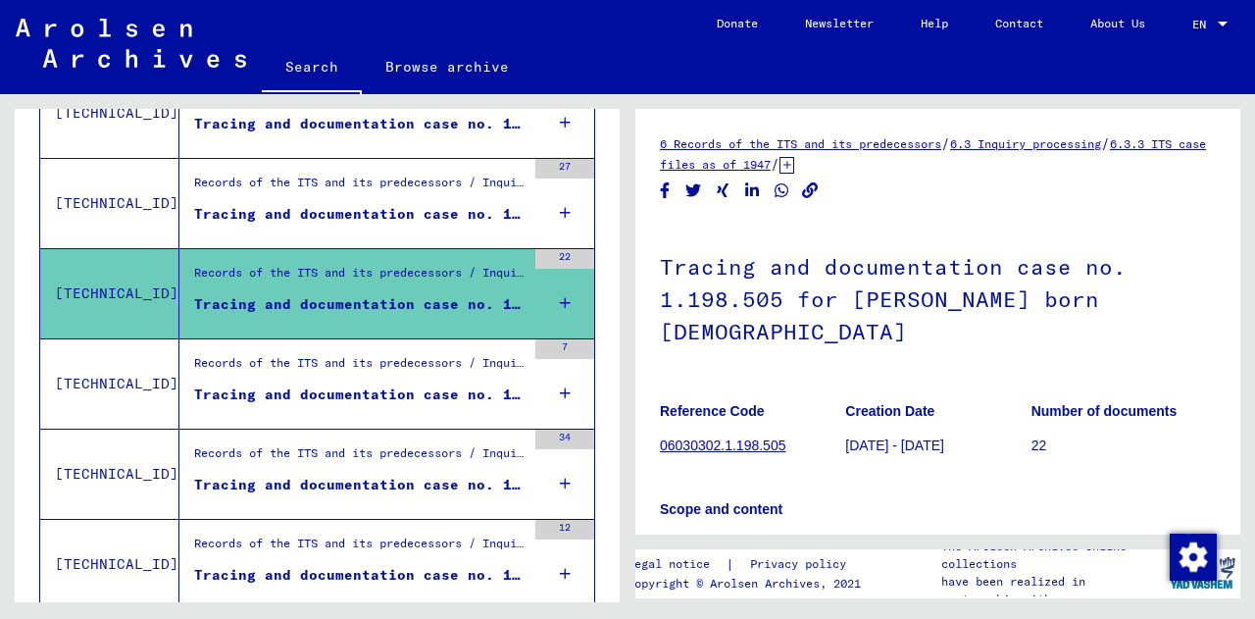
click at [369, 384] on div "Tracing and documentation case no. 1.199.957 for [PERSON_NAME] born [DEMOGRAPHI…" at bounding box center [359, 394] width 331 height 21
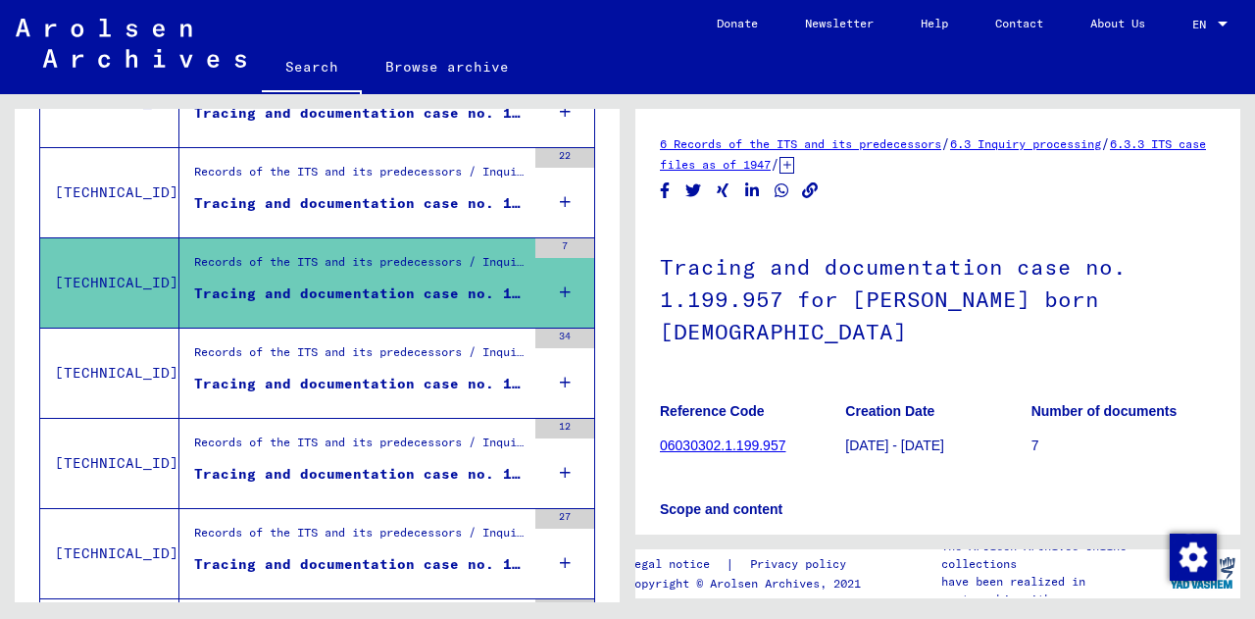
click at [322, 340] on div "Records of the ITS and its predecessors / Inquiry processing / ITS case files a…" at bounding box center [352, 372] width 346 height 89
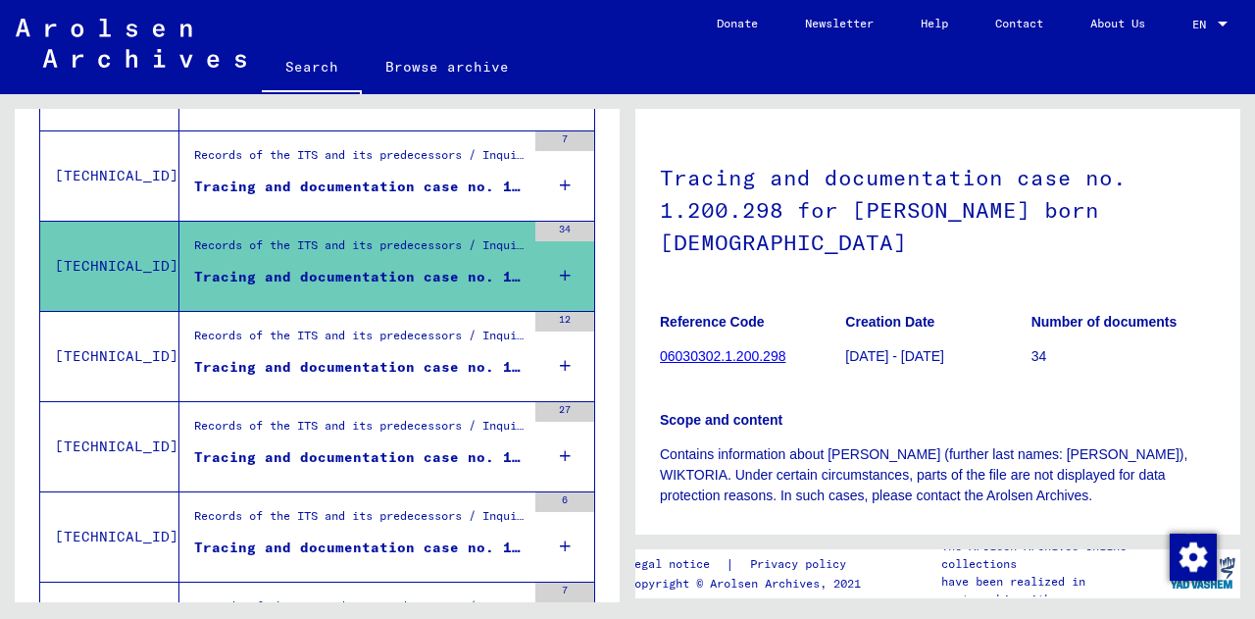
scroll to position [89, 0]
click at [337, 366] on div "Tracing and documentation case no. 1.202.050 for [PERSON_NAME] born [DEMOGRAPHI…" at bounding box center [359, 367] width 331 height 21
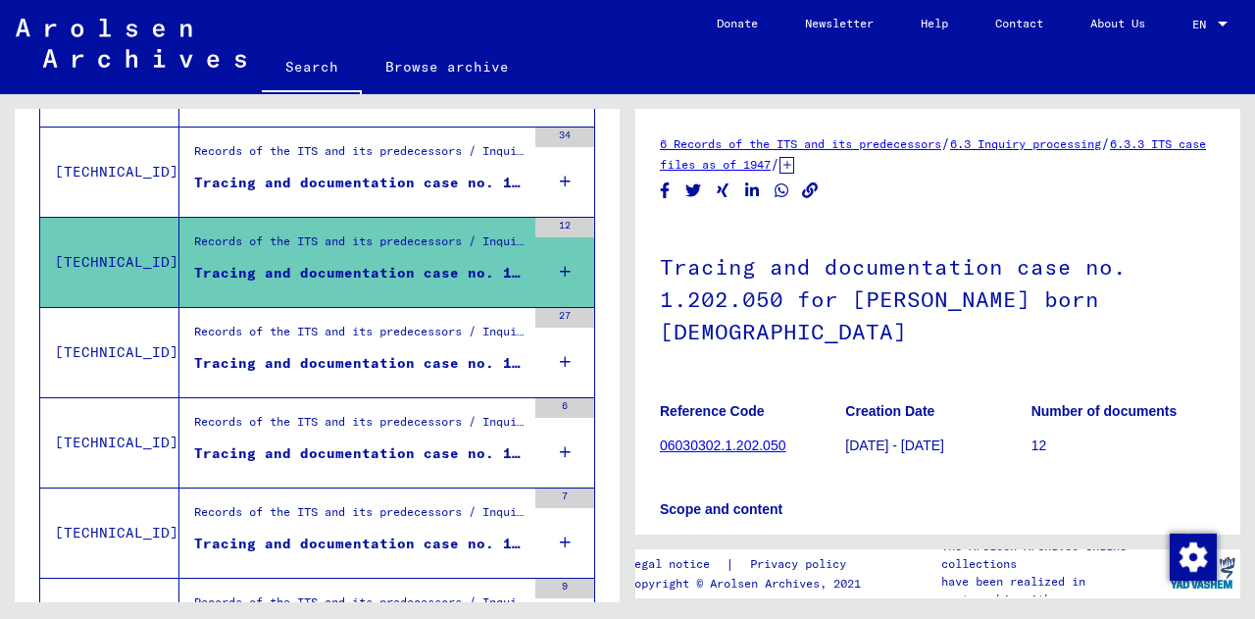
click at [325, 347] on div "Records of the ITS and its predecessors / Inquiry processing / ITS case files a…" at bounding box center [359, 335] width 331 height 27
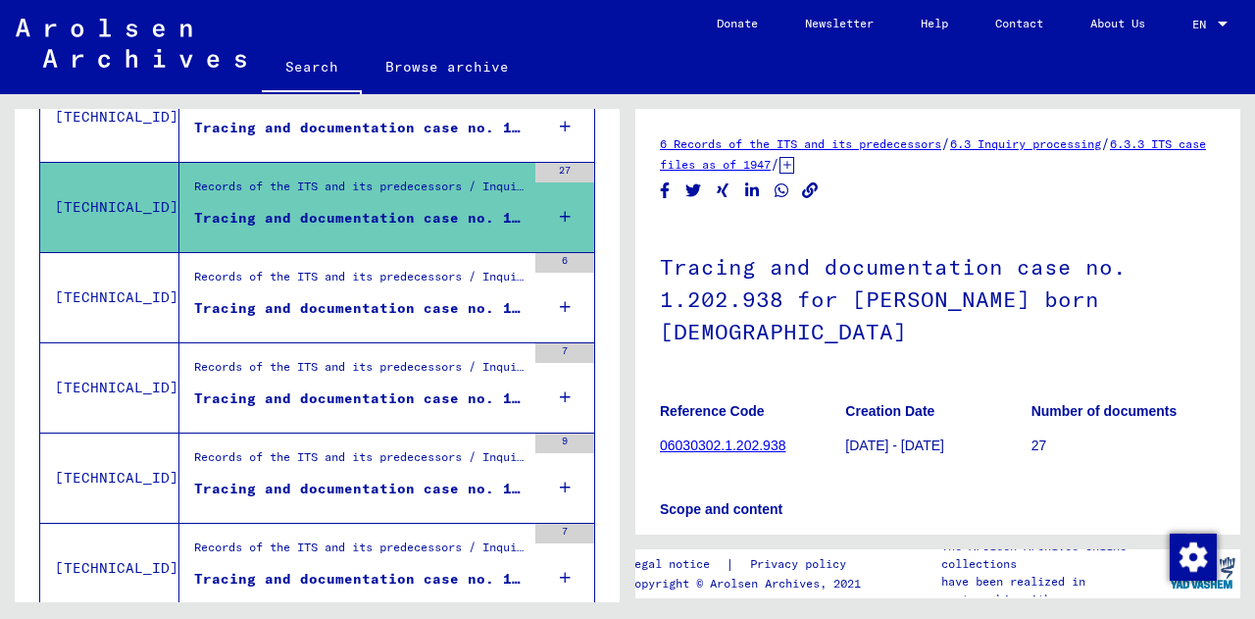
click at [283, 272] on div "Records of the ITS and its predecessors / Inquiry processing / ITS case files a…" at bounding box center [359, 281] width 331 height 27
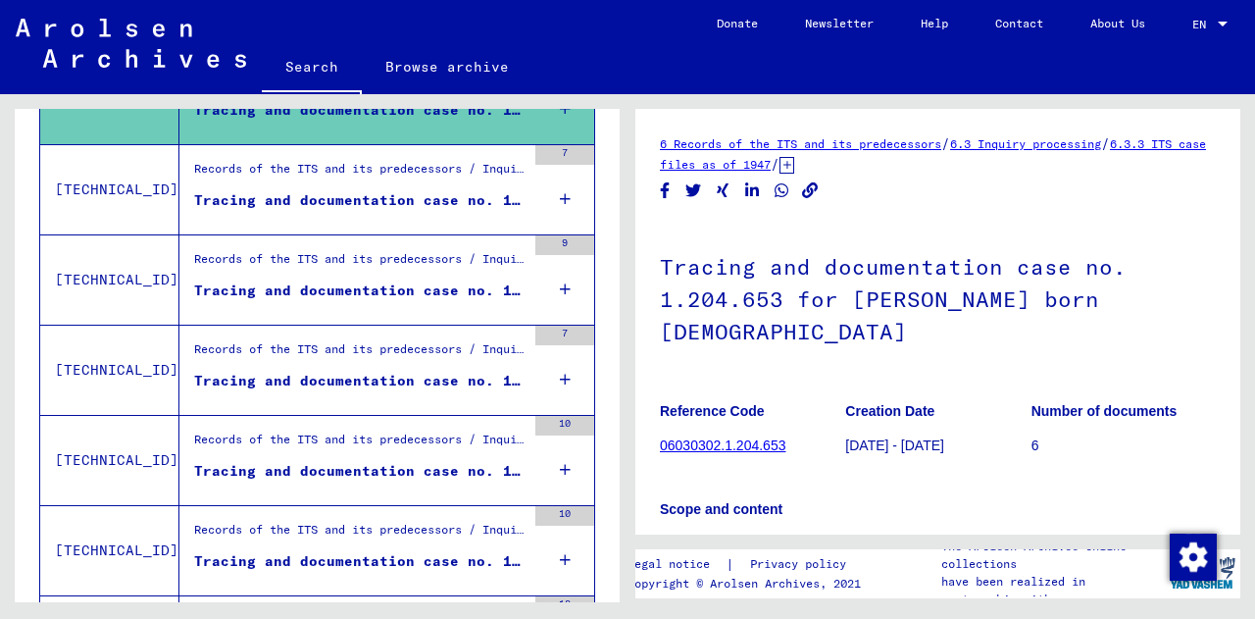
click at [267, 199] on div "Tracing and documentation case no. 1.205.095 for [PERSON_NAME] born [DEMOGRAPHI…" at bounding box center [359, 200] width 331 height 21
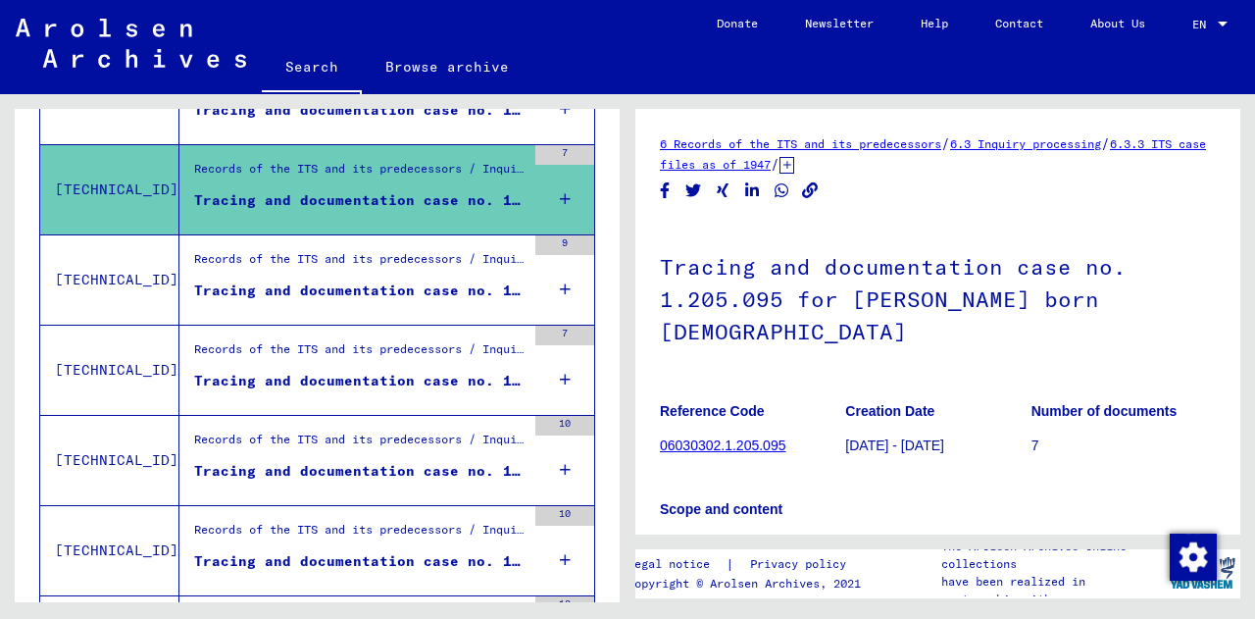
click at [297, 281] on div "Tracing and documentation case no. 1.206.866 for [PERSON_NAME] born [DEMOGRAPHI…" at bounding box center [359, 290] width 331 height 21
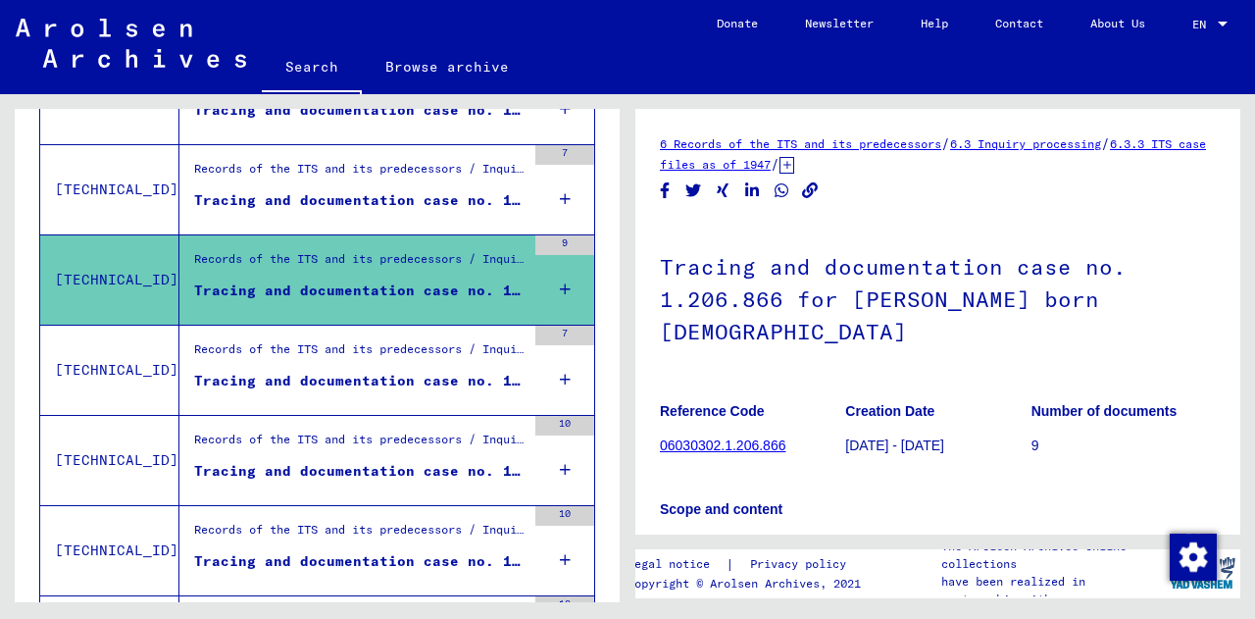
click at [332, 373] on div "Tracing and documentation case no. 1.208.216 for [PERSON_NAME] born [DEMOGRAPHI…" at bounding box center [359, 381] width 331 height 21
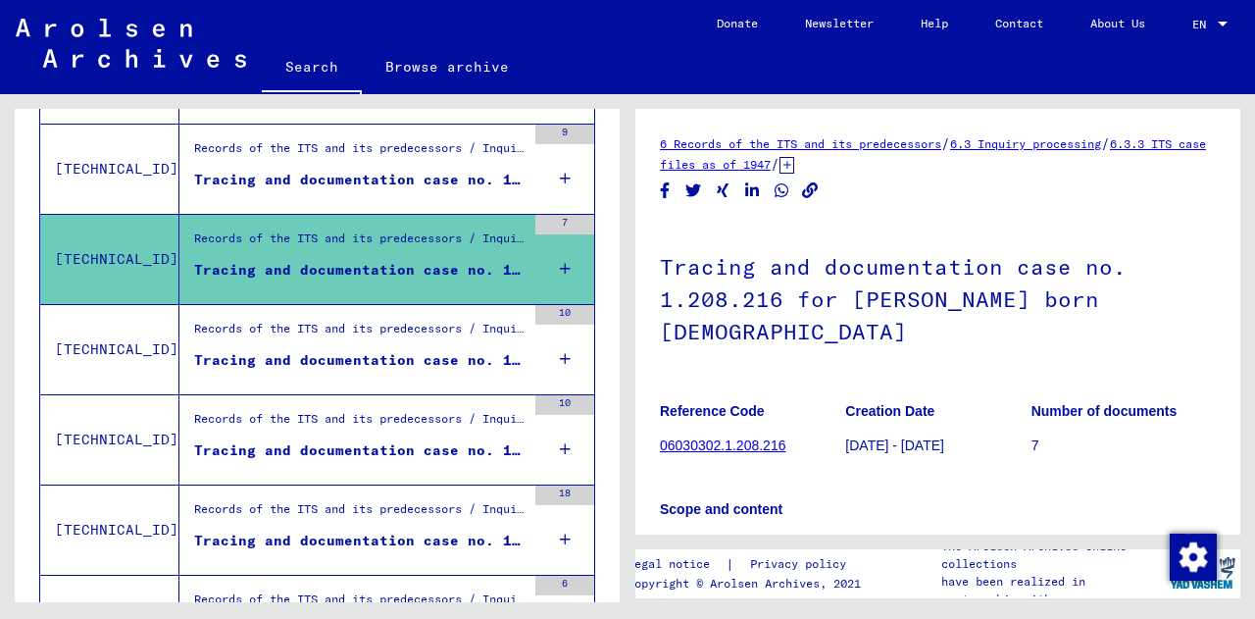
click at [308, 346] on figure "Records of the ITS and its predecessors / Inquiry processing / ITS case files a…" at bounding box center [359, 334] width 331 height 29
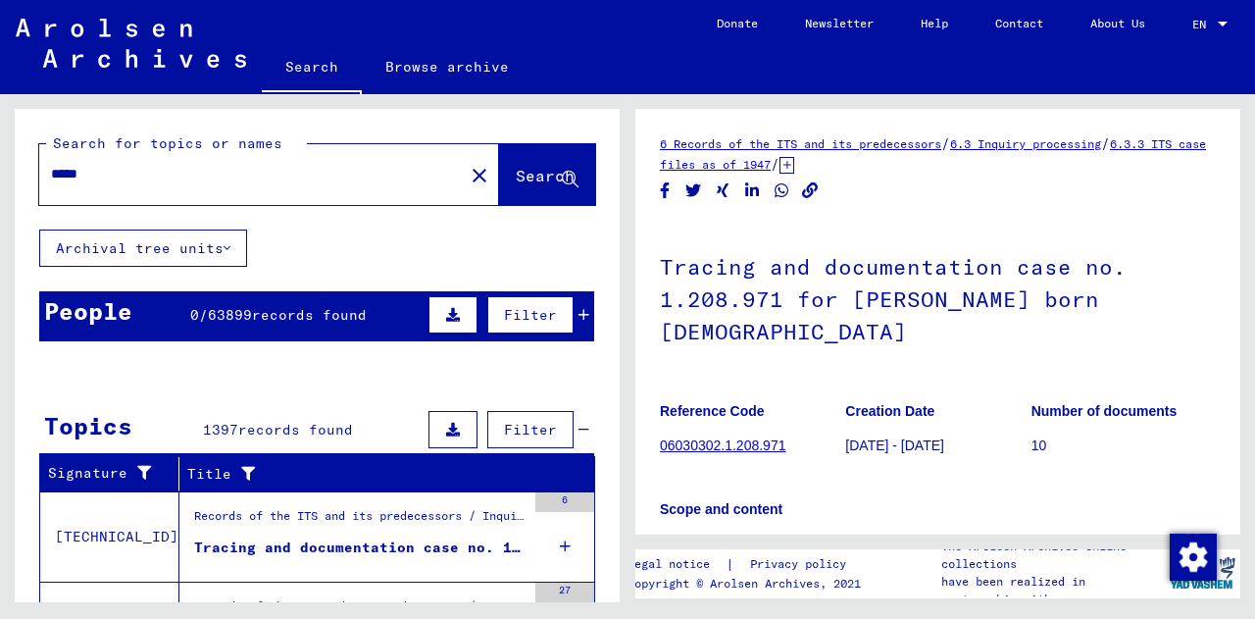
click at [208, 180] on input "*****" at bounding box center [251, 174] width 401 height 21
